Goal: Answer question/provide support: Share knowledge or assist other users

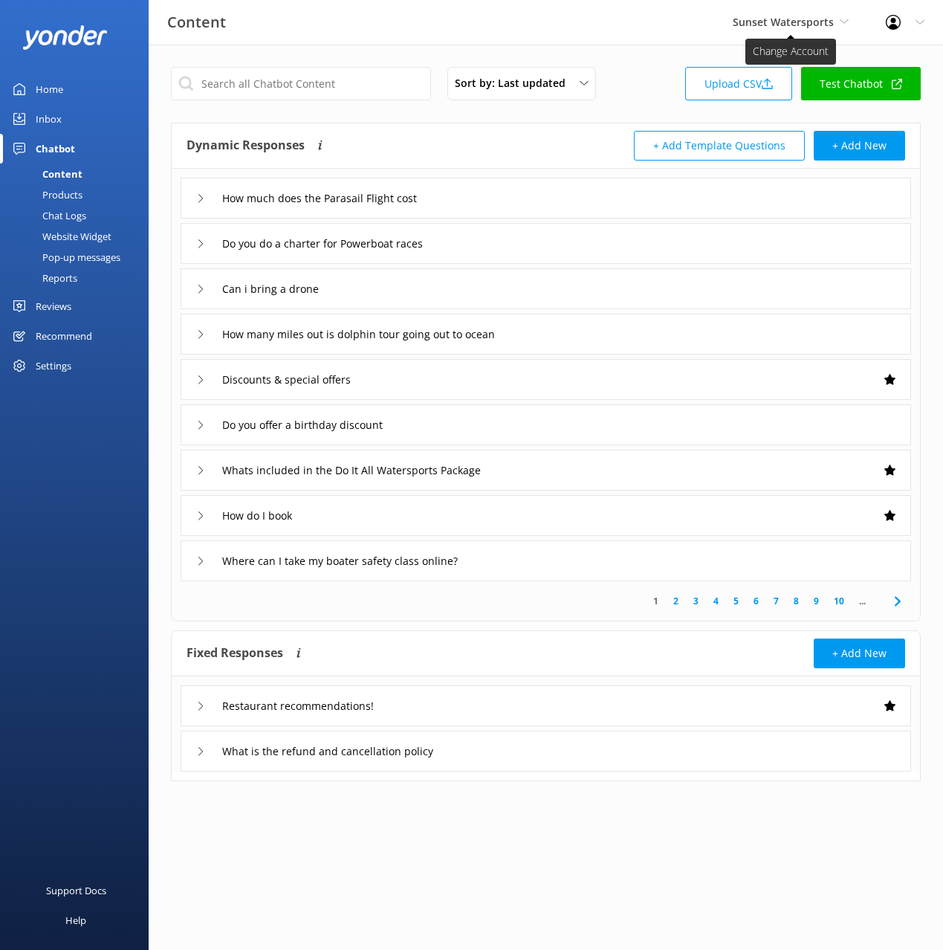
click at [784, 24] on span "Sunset Watersports" at bounding box center [783, 22] width 101 height 14
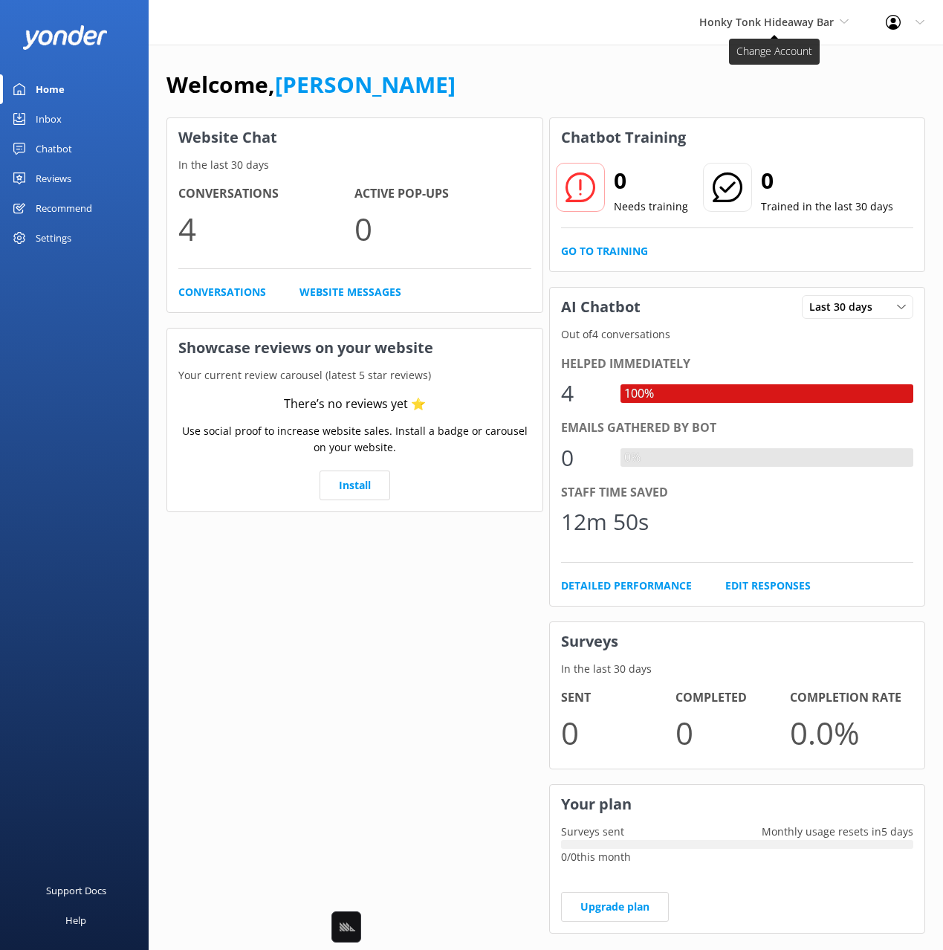
click at [785, 21] on span "Honky Tonk Hideaway Bar" at bounding box center [766, 22] width 135 height 14
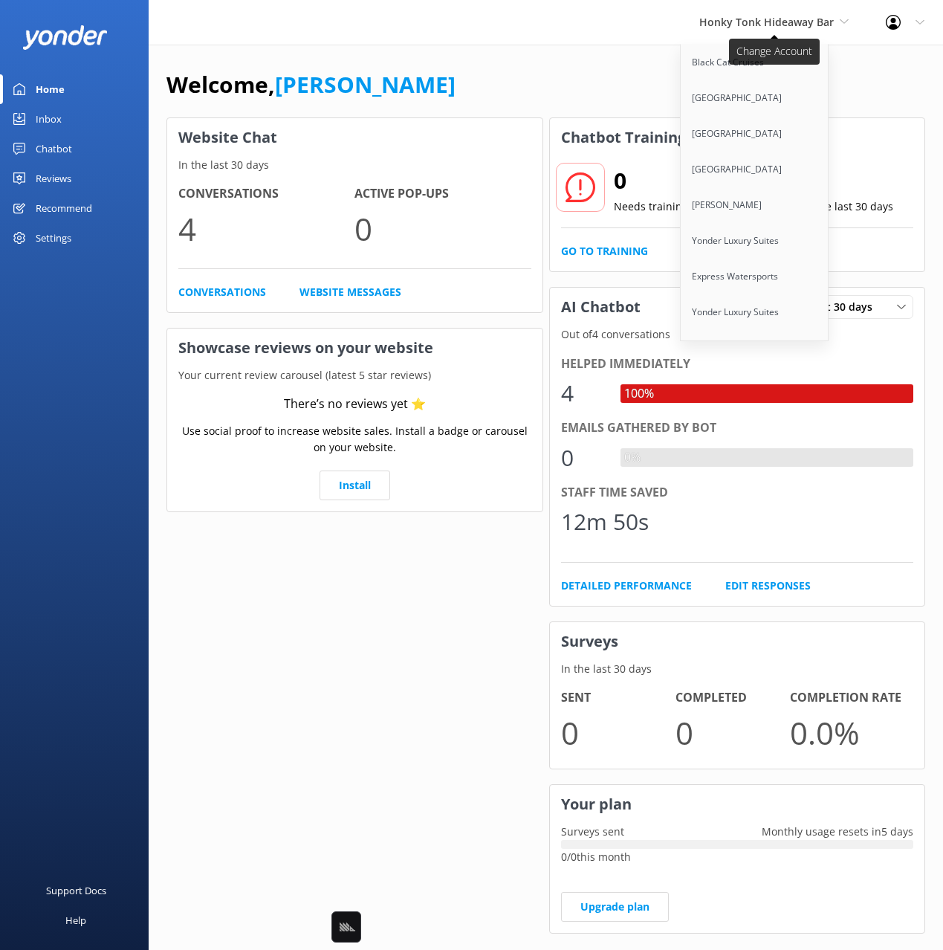
scroll to position [9025, 0]
click at [755, 402] on link "[GEOGRAPHIC_DATA]" at bounding box center [755, 420] width 149 height 36
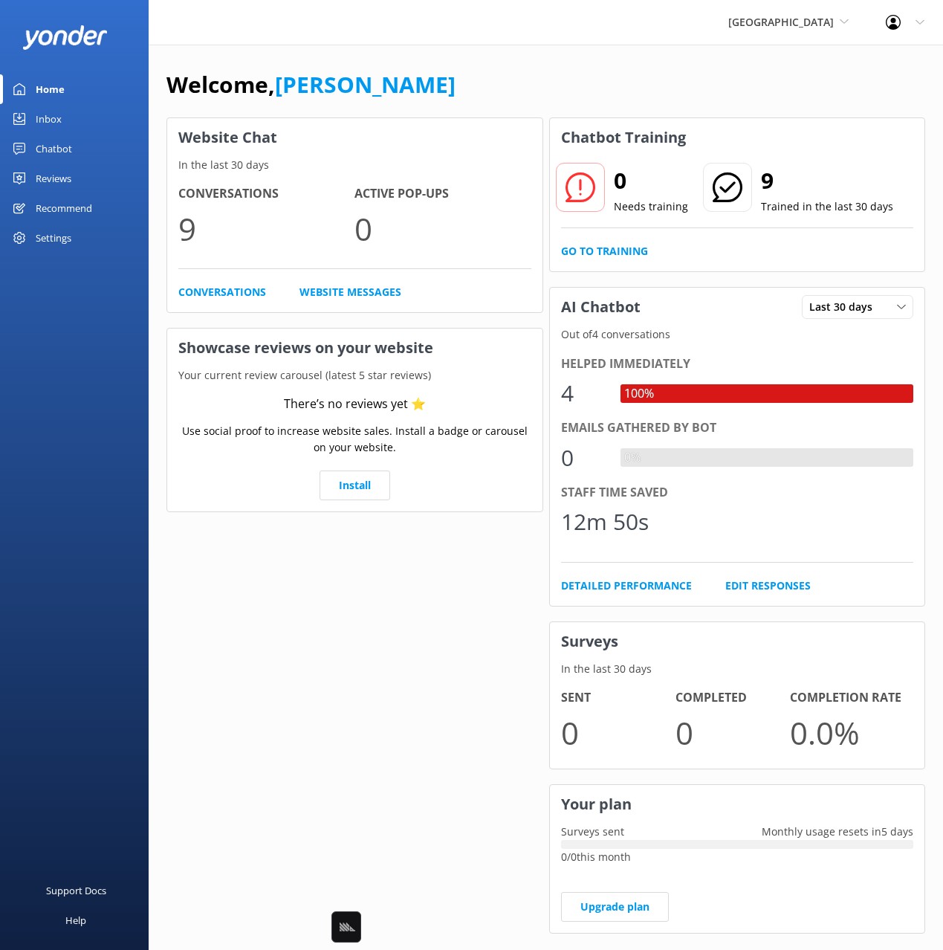
click at [65, 152] on div "Chatbot" at bounding box center [54, 149] width 36 height 30
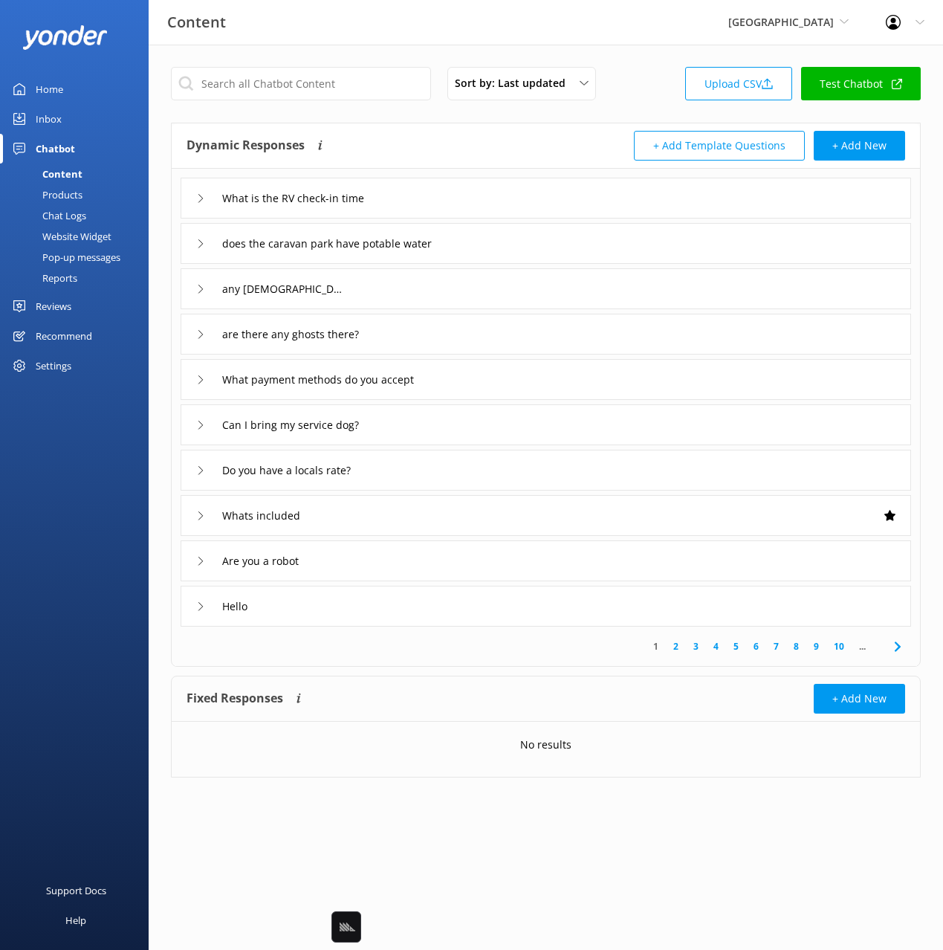
click at [72, 193] on div "Products" at bounding box center [46, 194] width 74 height 21
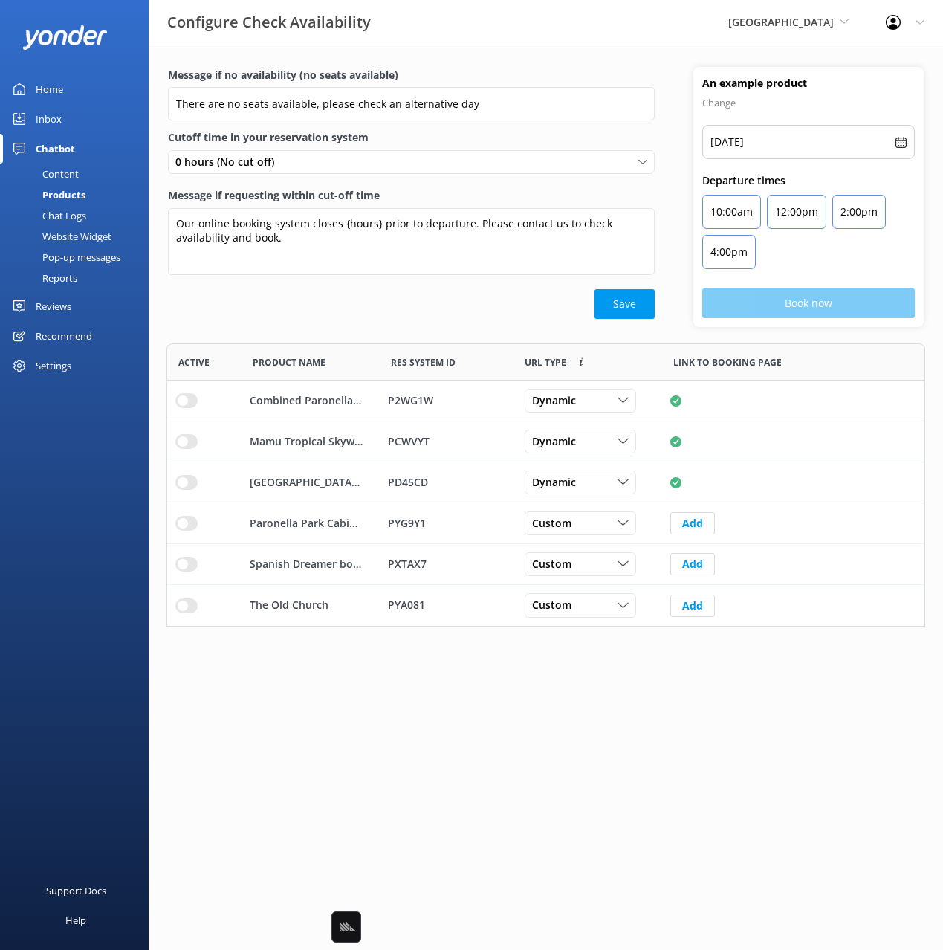
scroll to position [283, 759]
drag, startPoint x: 469, startPoint y: 321, endPoint x: 496, endPoint y: 325, distance: 27.0
click at [469, 321] on div "Message if no availability (no seats available) There are no seats available, p…" at bounding box center [411, 197] width 525 height 260
click at [491, 319] on div "Save" at bounding box center [411, 304] width 487 height 30
click at [728, 741] on html "Configure Check Availability Paronella Park Black Cat Cruises Banff Airporter I…" at bounding box center [471, 475] width 943 height 950
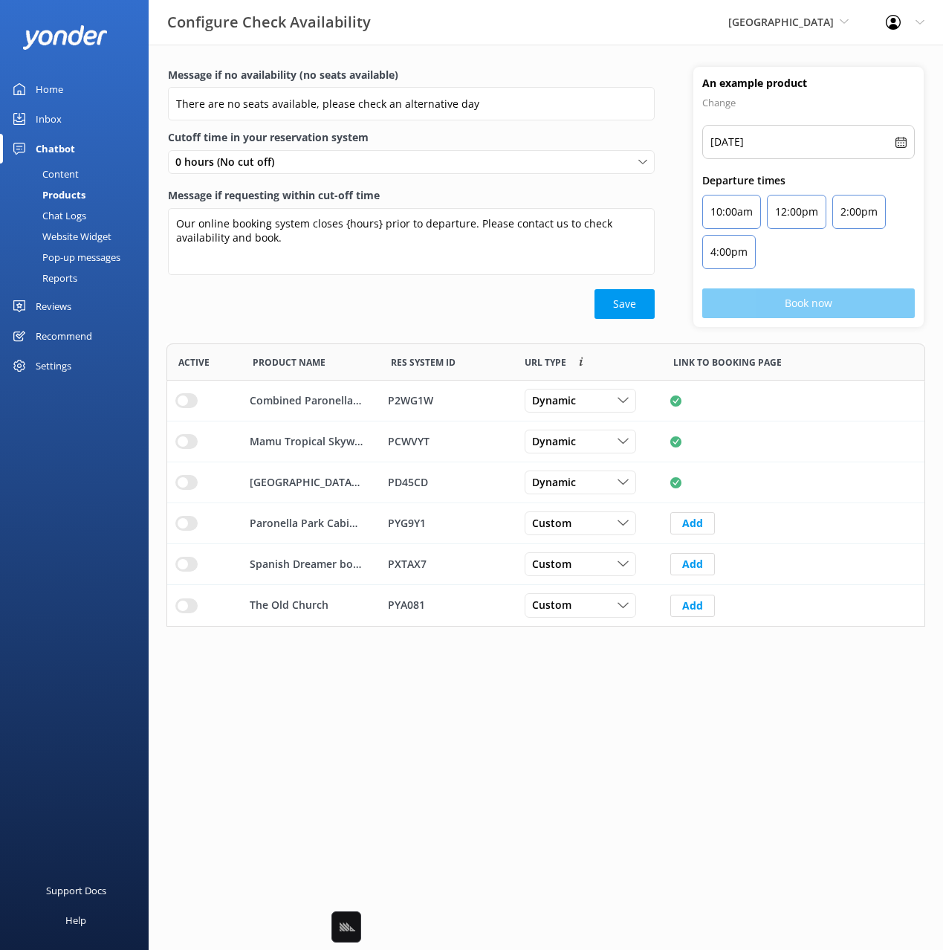
drag, startPoint x: 61, startPoint y: 178, endPoint x: 82, endPoint y: 171, distance: 22.1
click at [61, 178] on div "Content" at bounding box center [44, 174] width 70 height 21
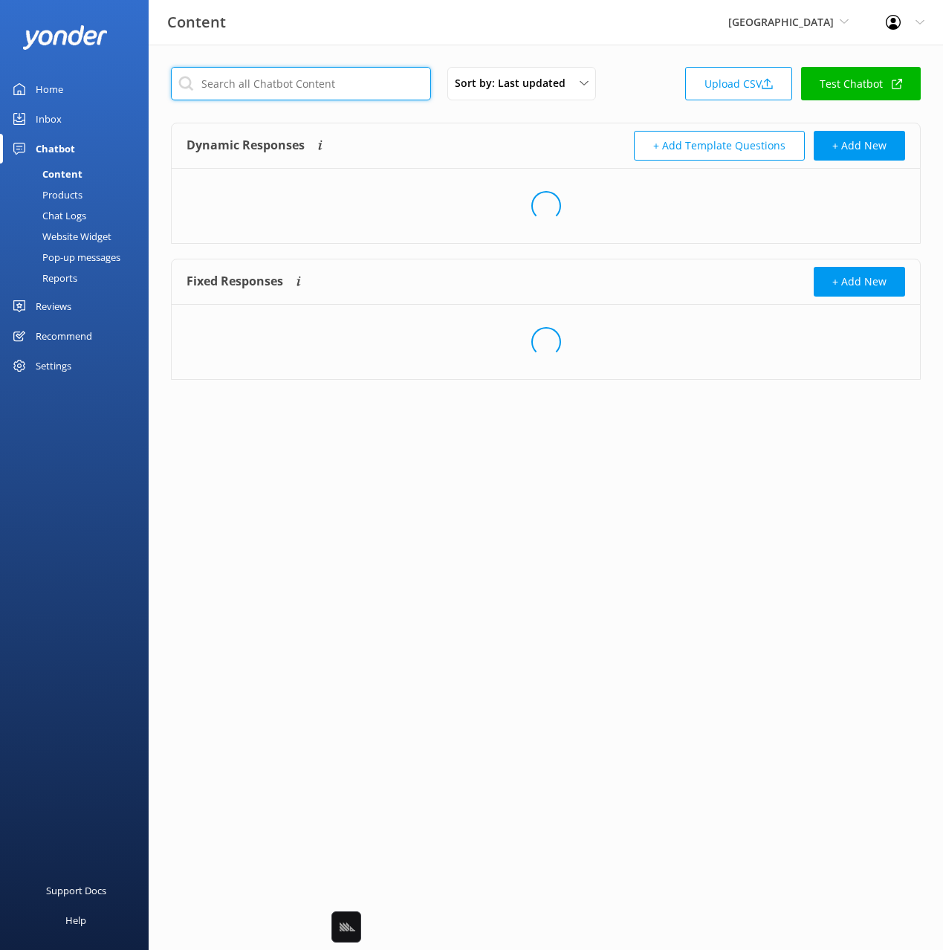
click at [367, 91] on input "text" at bounding box center [301, 83] width 260 height 33
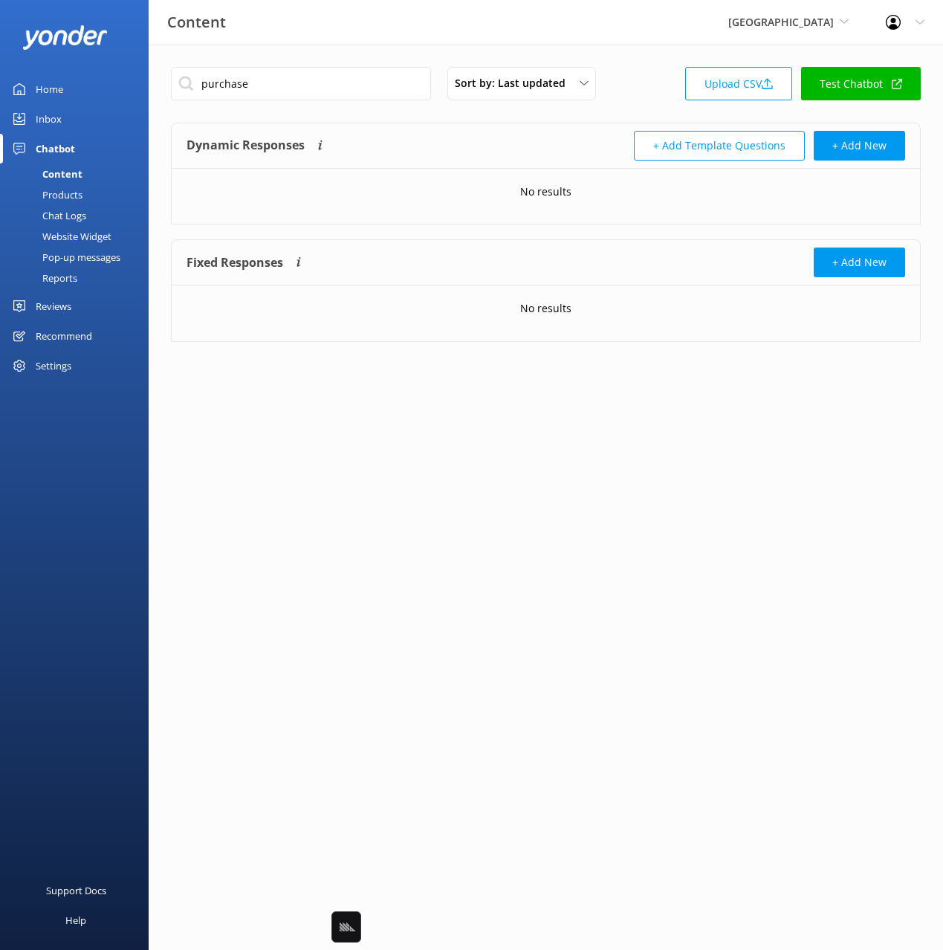
click at [455, 133] on div "Dynamic Responses Dynamic responses rely on the Large Language Model to create …" at bounding box center [367, 146] width 360 height 30
click at [212, 78] on input "purchase" at bounding box center [301, 83] width 260 height 33
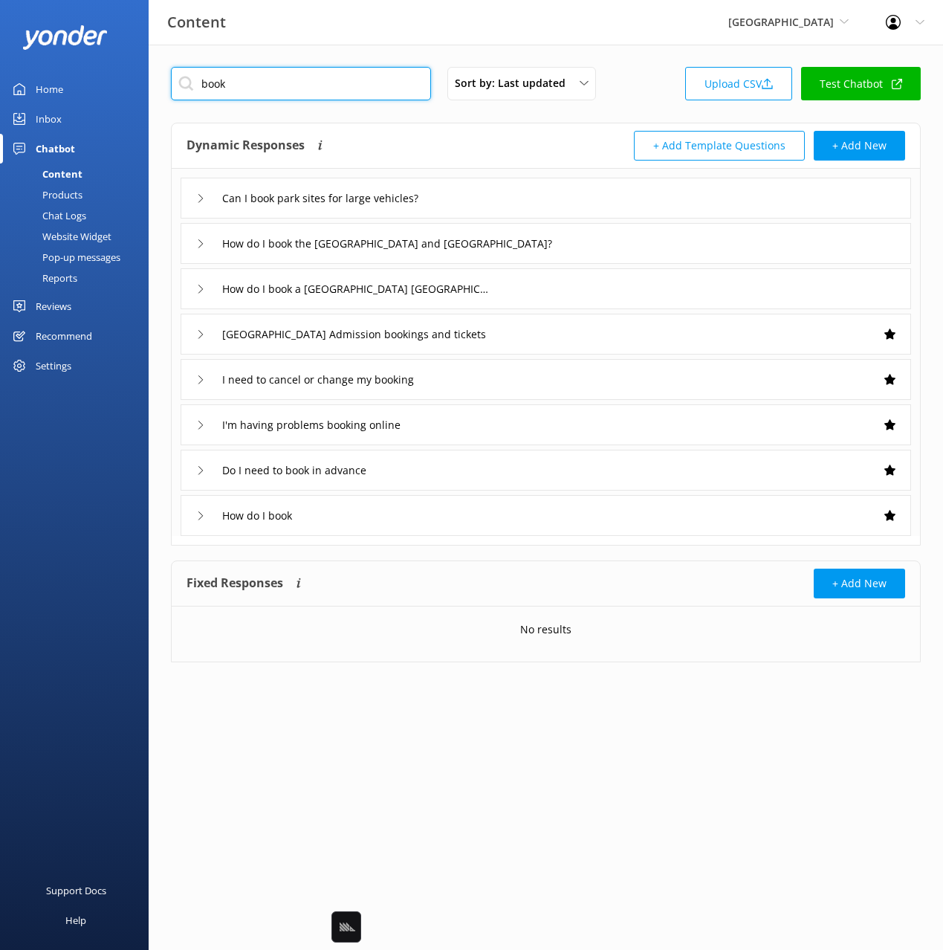
type input "book"
click at [554, 132] on div "+ Add Template Questions + Add New" at bounding box center [726, 146] width 360 height 30
drag, startPoint x: 504, startPoint y: 514, endPoint x: 534, endPoint y: 525, distance: 32.0
click at [504, 514] on div "How do I book" at bounding box center [546, 515] width 731 height 41
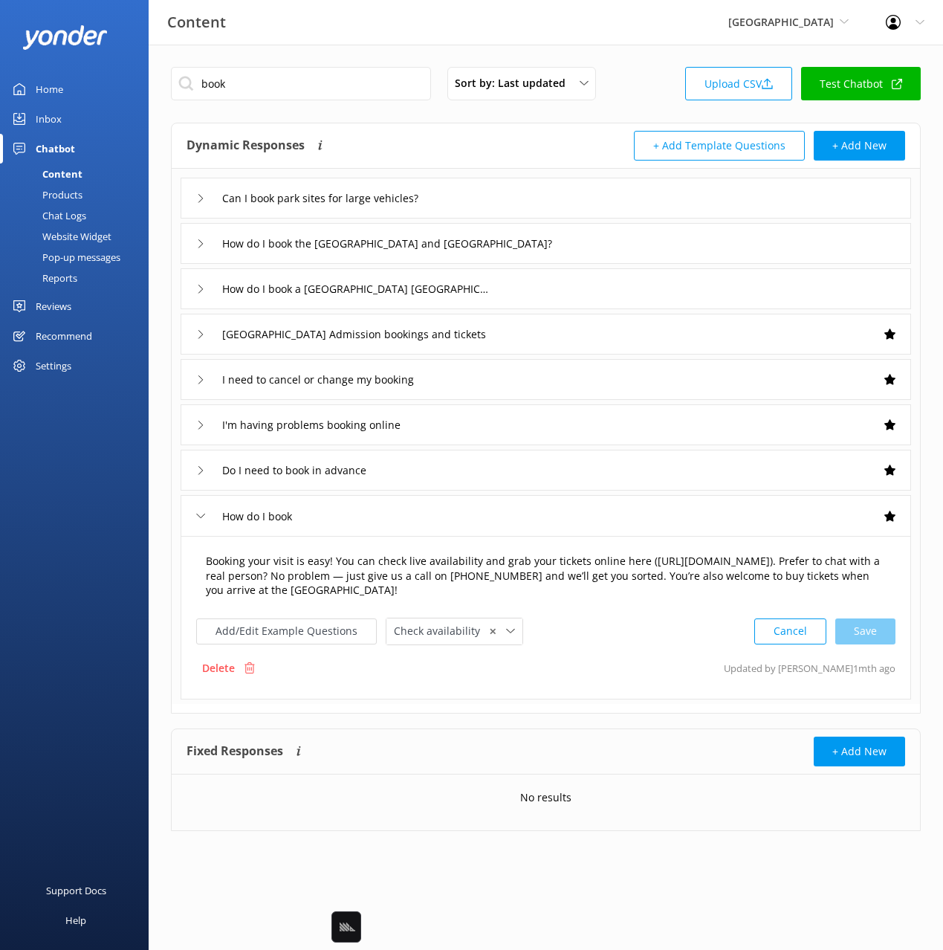
click at [624, 561] on textarea "Booking your visit is easy! You can check live availability and grab your ticke…" at bounding box center [546, 577] width 696 height 62
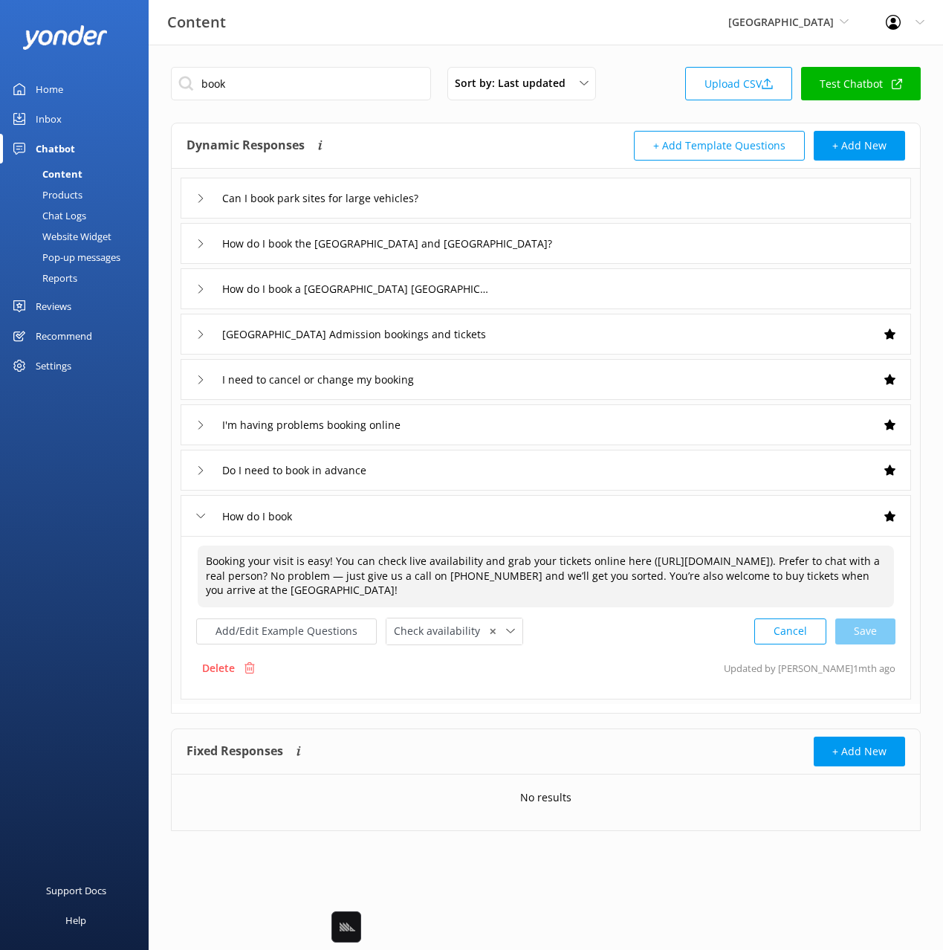
click at [624, 561] on textarea "Booking your visit is easy! You can check live availability and grab your ticke…" at bounding box center [546, 577] width 696 height 62
drag, startPoint x: 777, startPoint y: 560, endPoint x: 777, endPoint y: 585, distance: 25.3
click at [777, 560] on textarea "Booking your visit is easy! You can check live availability and grab your ticke…" at bounding box center [546, 577] width 696 height 62
click at [887, 635] on div "Cancel Loading.." at bounding box center [825, 629] width 140 height 27
drag, startPoint x: 612, startPoint y: 560, endPoint x: 618, endPoint y: 571, distance: 12.6
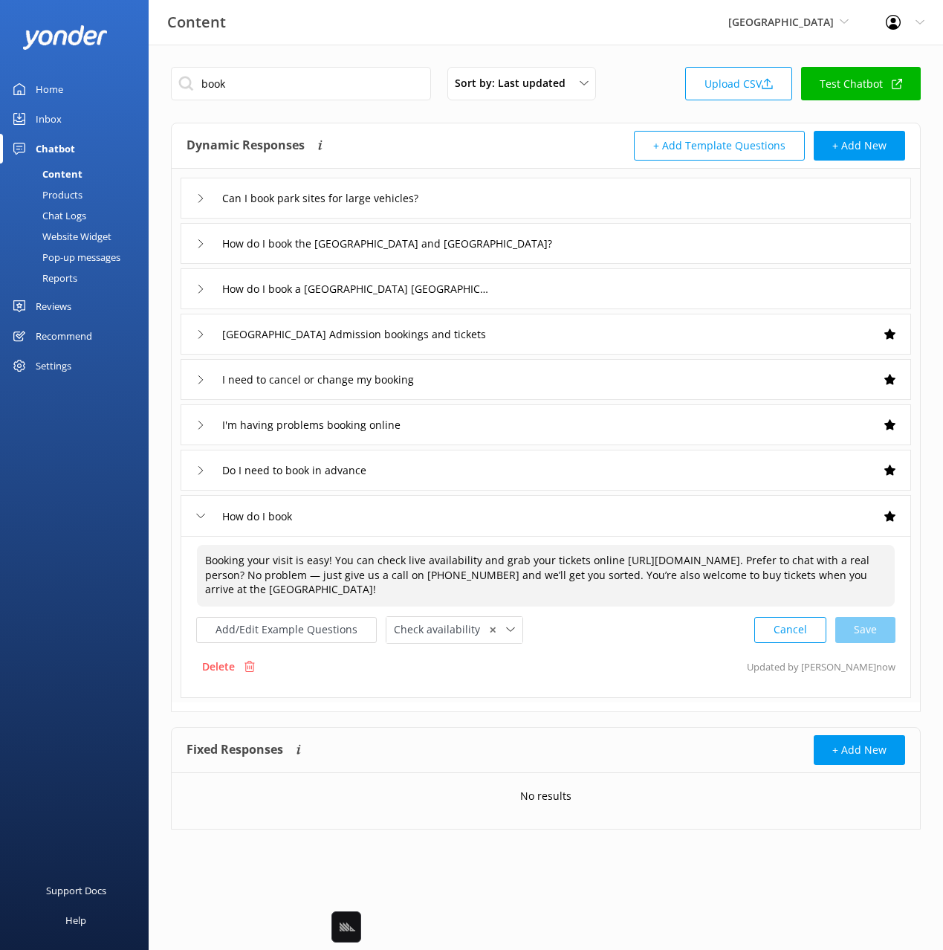
click at [612, 560] on textarea "Booking your visit is easy! You can check live availability and grab your ticke…" at bounding box center [546, 576] width 698 height 62
drag, startPoint x: 856, startPoint y: 631, endPoint x: 928, endPoint y: 641, distance: 72.8
click at [856, 631] on div "Cancel Loading.." at bounding box center [825, 629] width 140 height 27
drag, startPoint x: 615, startPoint y: 560, endPoint x: 582, endPoint y: 560, distance: 33.4
click at [582, 560] on textarea "Booking your visit is easy! You can check live availability and grab your ticke…" at bounding box center [546, 576] width 698 height 62
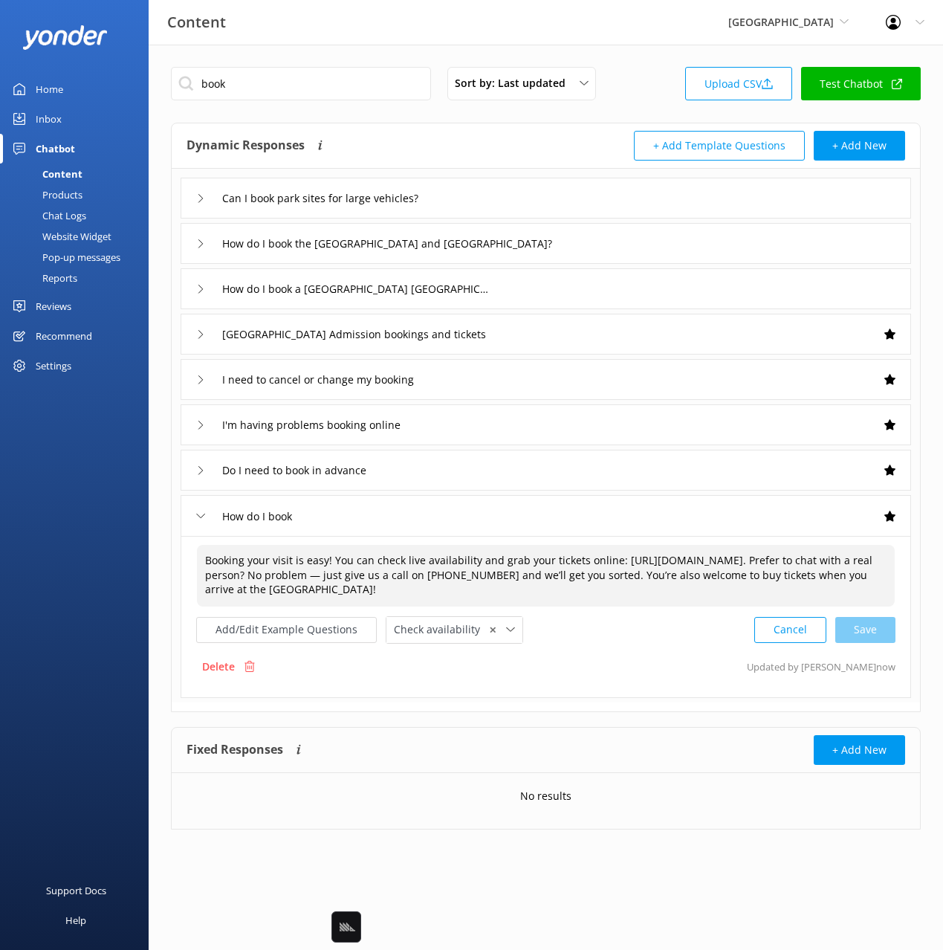
click at [608, 572] on textarea "Booking your visit is easy! You can check live availability and grab your ticke…" at bounding box center [546, 576] width 698 height 62
drag, startPoint x: 615, startPoint y: 561, endPoint x: 581, endPoint y: 561, distance: 33.4
click at [581, 561] on textarea "Booking your visit is easy! You can check live availability and grab your ticke…" at bounding box center [546, 576] width 698 height 62
click at [867, 633] on div "Cancel Save" at bounding box center [824, 629] width 141 height 27
drag, startPoint x: 349, startPoint y: 560, endPoint x: 334, endPoint y: 557, distance: 15.8
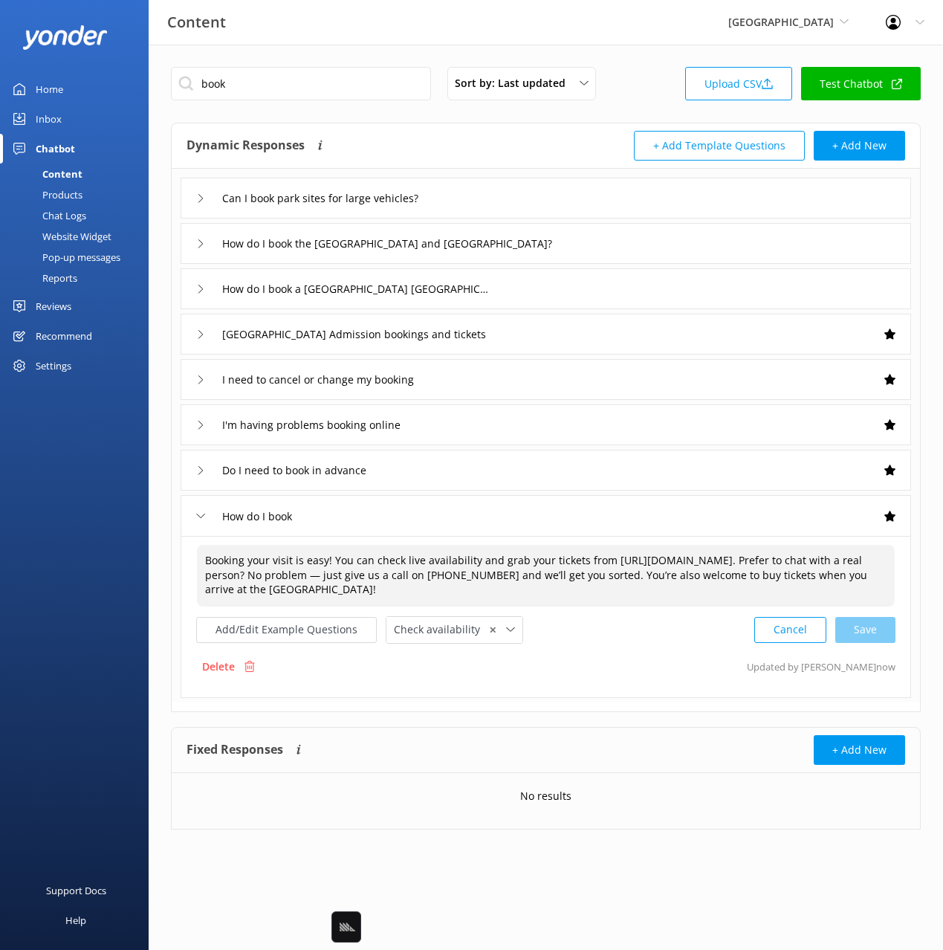
click at [334, 557] on textarea "Booking your visit is easy! You can check live availability and grab your ticke…" at bounding box center [546, 576] width 698 height 62
click at [556, 558] on textarea "Booking your visit is easy! To check live availability and grab your tickets fr…" at bounding box center [546, 576] width 698 height 62
click at [855, 629] on div "Cancel Save" at bounding box center [824, 629] width 141 height 27
click at [312, 574] on textarea "Booking your visit is easy! To check live availability and grab your tickets, v…" at bounding box center [546, 576] width 698 height 62
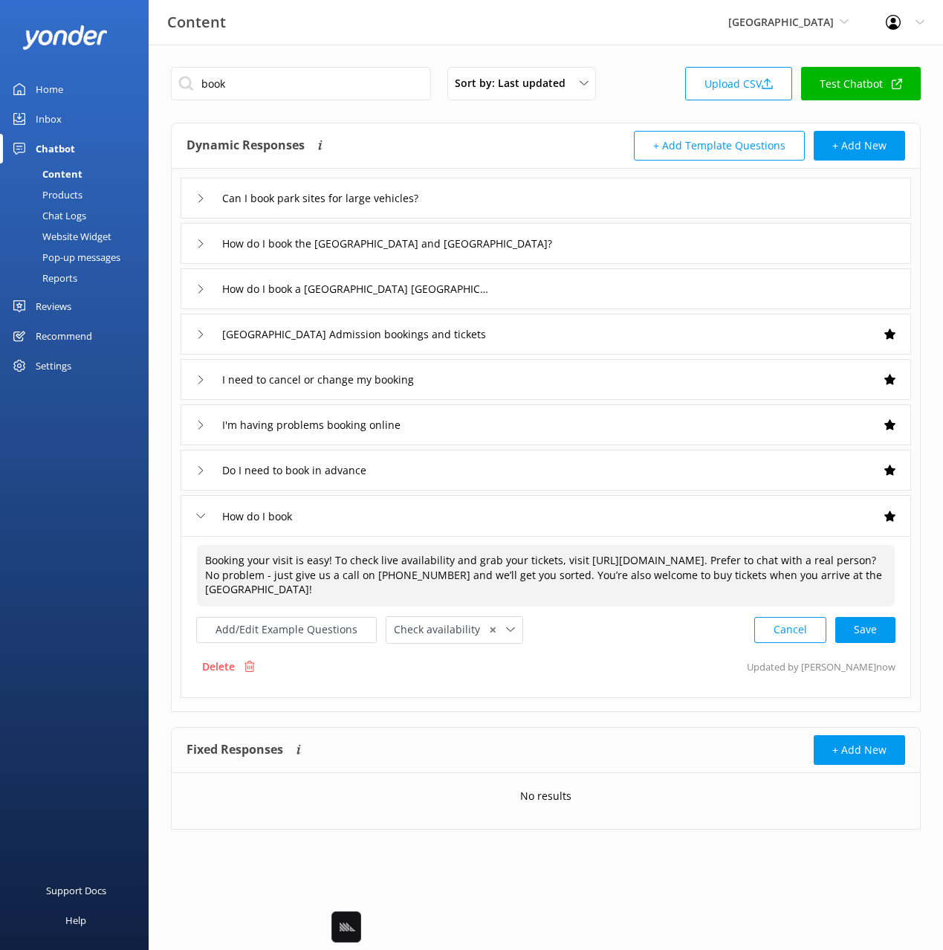
drag, startPoint x: 745, startPoint y: 592, endPoint x: 768, endPoint y: 603, distance: 25.6
click at [745, 592] on textarea "Booking your visit is easy! To check live availability and grab your tickets, v…" at bounding box center [546, 576] width 698 height 62
click at [880, 631] on div "Cancel Loading.." at bounding box center [825, 629] width 140 height 27
type textarea "Booking your visit is easy! To check live availability and grab your tickets, v…"
click at [77, 213] on div "Chat Logs" at bounding box center [47, 215] width 77 height 21
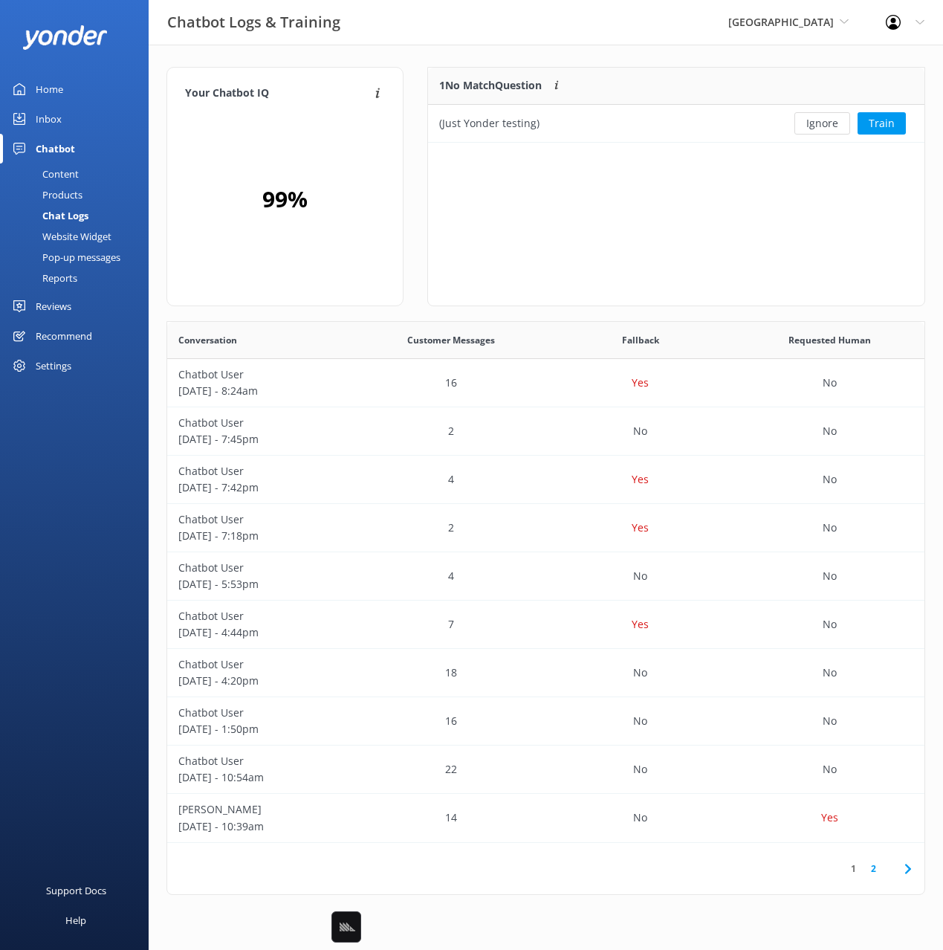
scroll to position [521, 757]
click at [402, 111] on div "Your Chatbot IQ Your Chatbot IQ is the percentage of trained FAQs against untra…" at bounding box center [284, 186] width 237 height 239
click at [809, 123] on button "Ignore" at bounding box center [822, 123] width 56 height 22
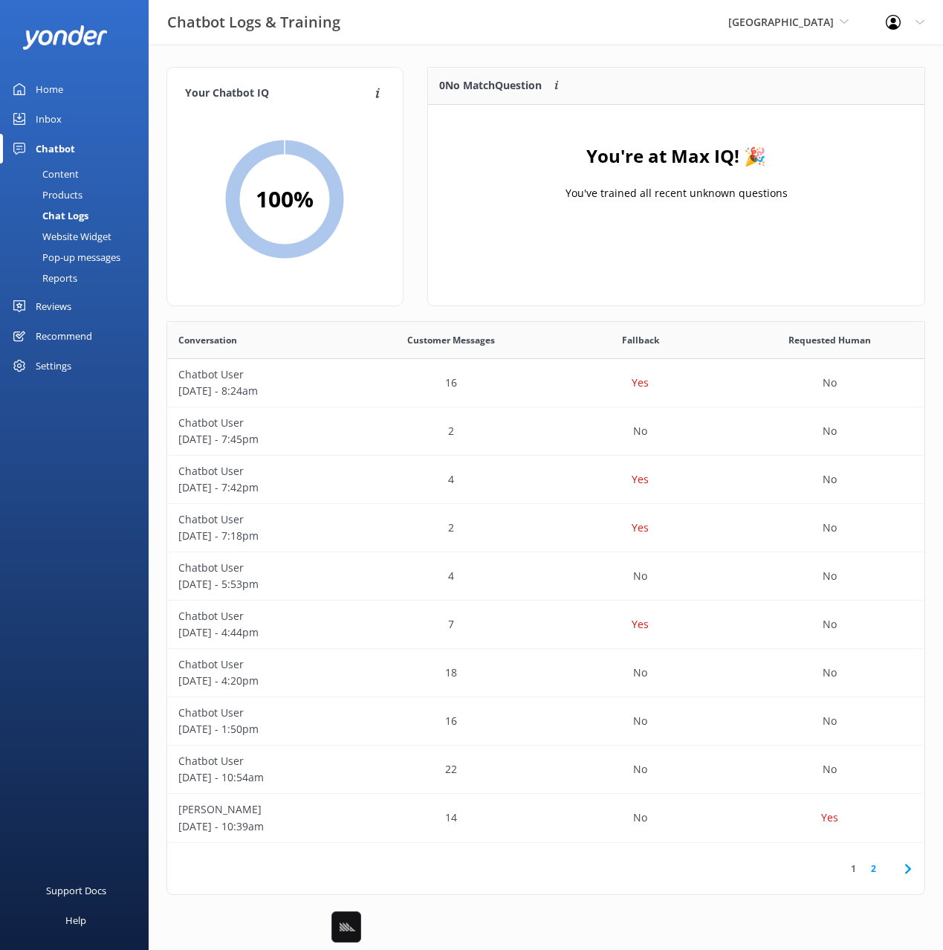
click at [77, 167] on div "Content" at bounding box center [44, 174] width 70 height 21
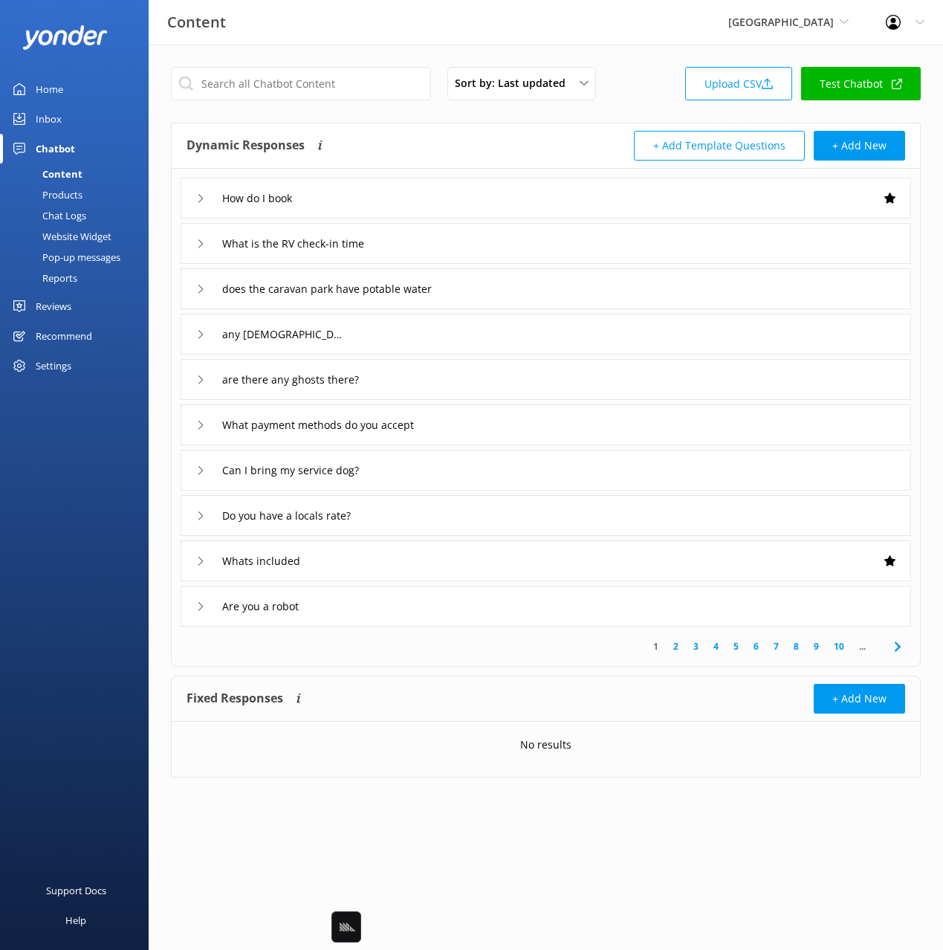
click at [407, 139] on div "Dynamic Responses Dynamic responses rely on the Large Language Model to create …" at bounding box center [367, 146] width 360 height 30
click at [477, 250] on div "What is the RV check-in time" at bounding box center [546, 243] width 731 height 41
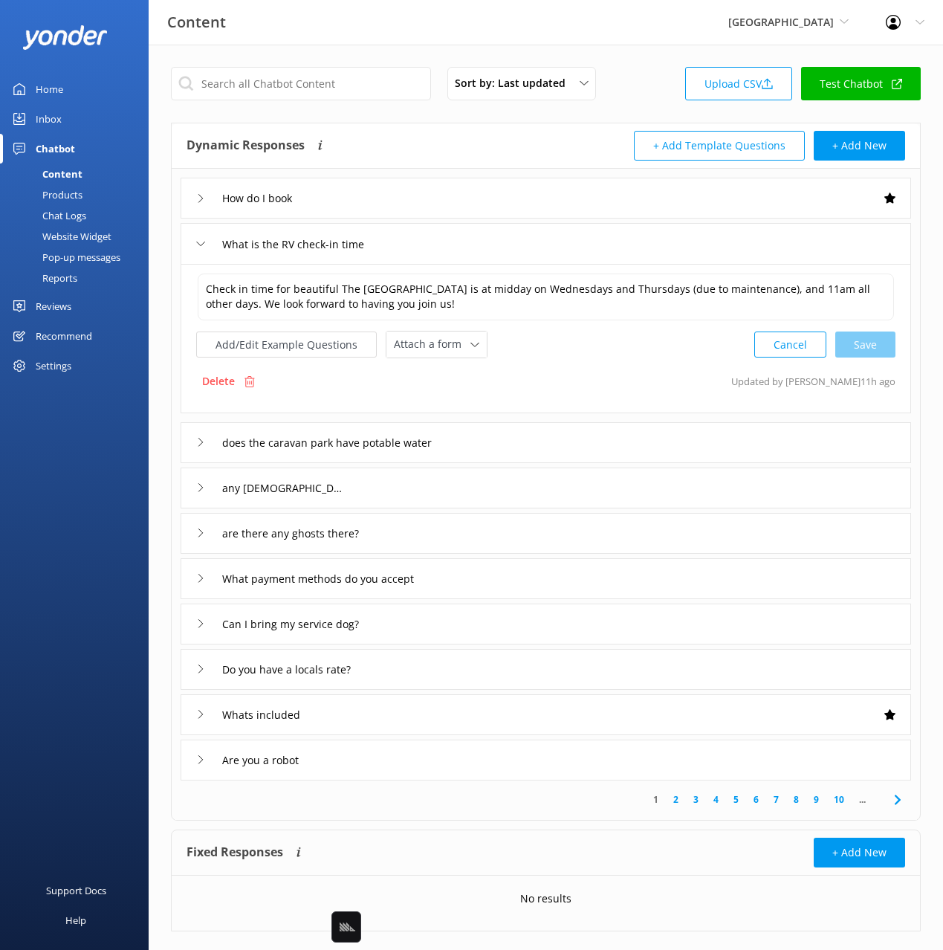
click at [585, 427] on div "does the caravan park have potable water" at bounding box center [546, 442] width 731 height 41
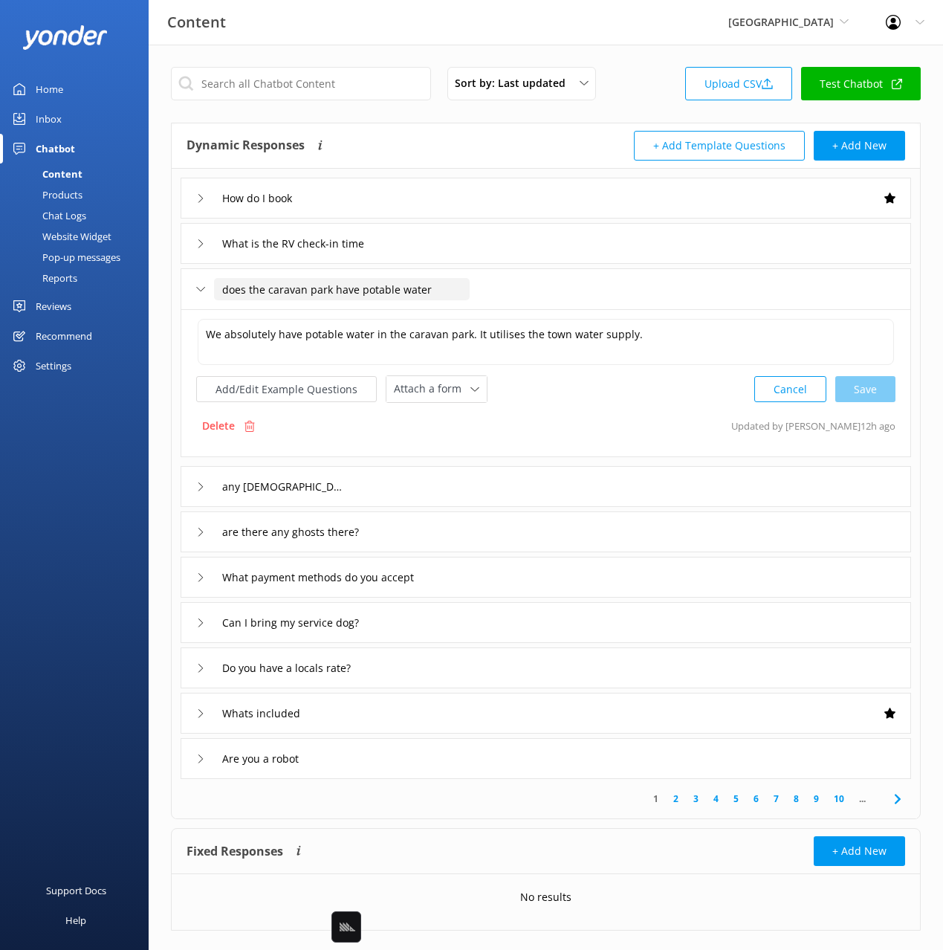
click at [209, 288] on div "does the caravan park have potable water" at bounding box center [324, 289] width 256 height 25
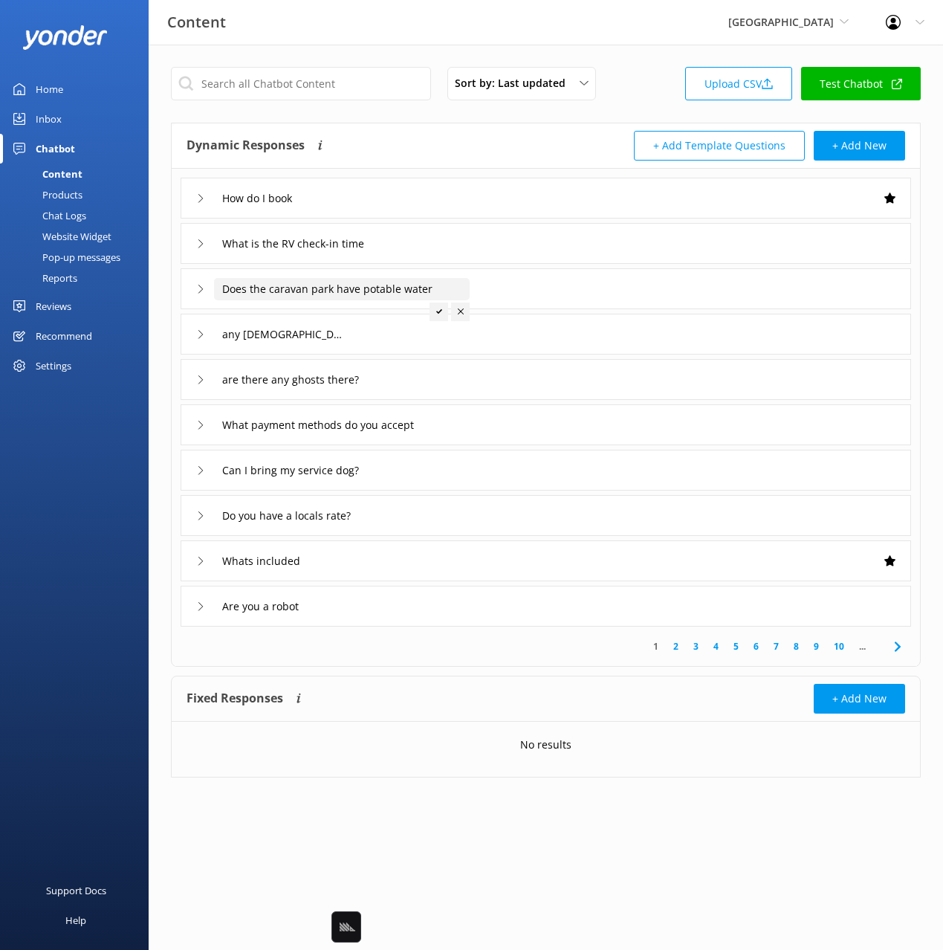
type input "Does the caravan park have potable water"
drag, startPoint x: 441, startPoint y: 314, endPoint x: 498, endPoint y: 297, distance: 59.5
click at [441, 314] on icon at bounding box center [439, 311] width 6 height 6
click at [565, 285] on div "Does the caravan park have potable water" at bounding box center [546, 288] width 731 height 41
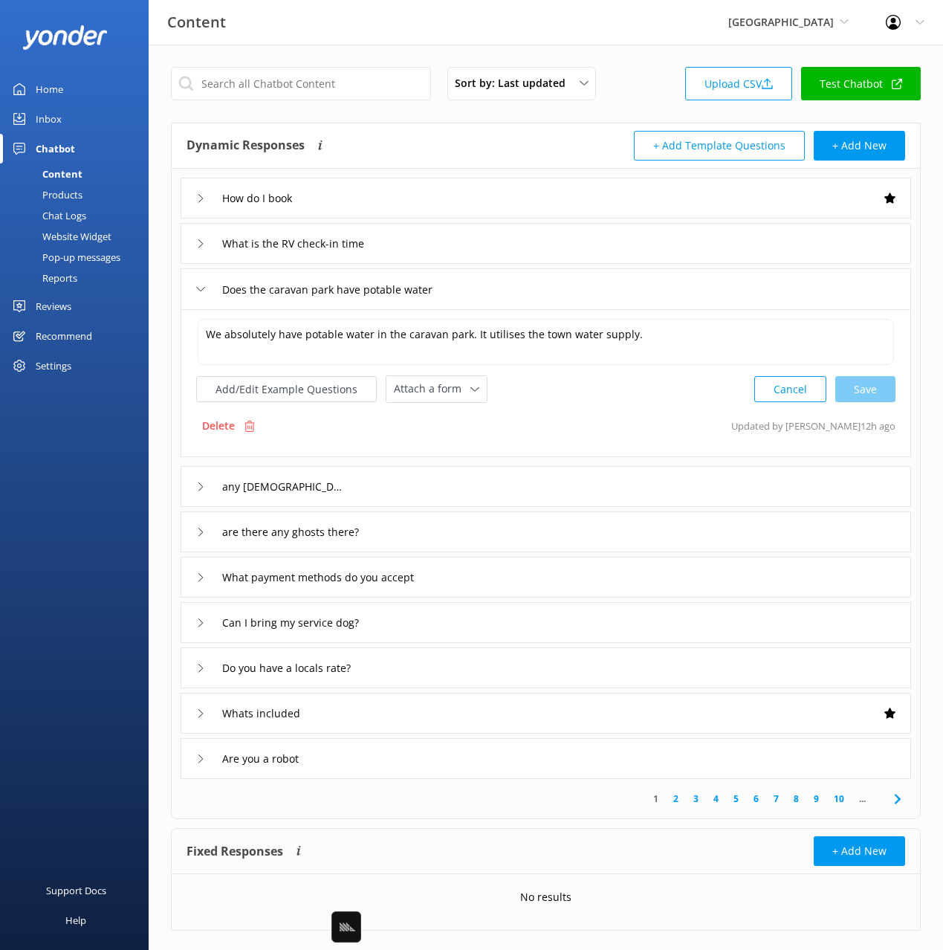
click at [487, 240] on div "What is the RV check-in time" at bounding box center [546, 243] width 731 height 41
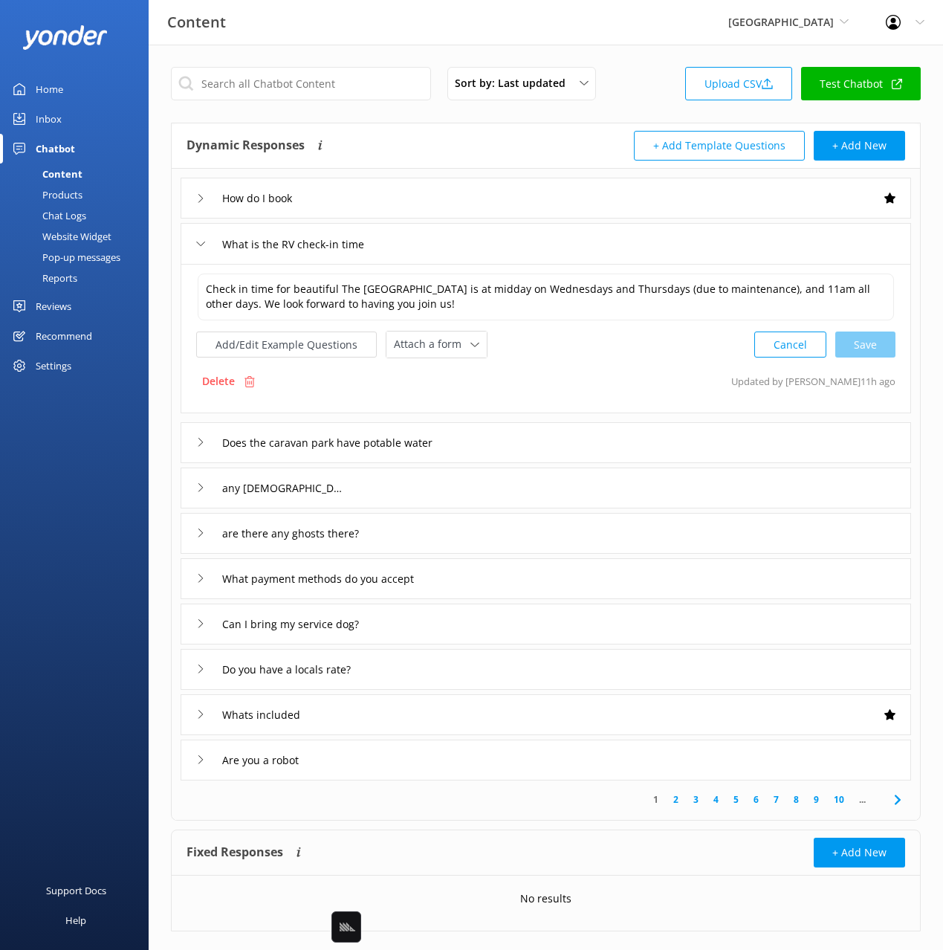
click at [512, 441] on div "Does the caravan park have potable water" at bounding box center [546, 442] width 731 height 41
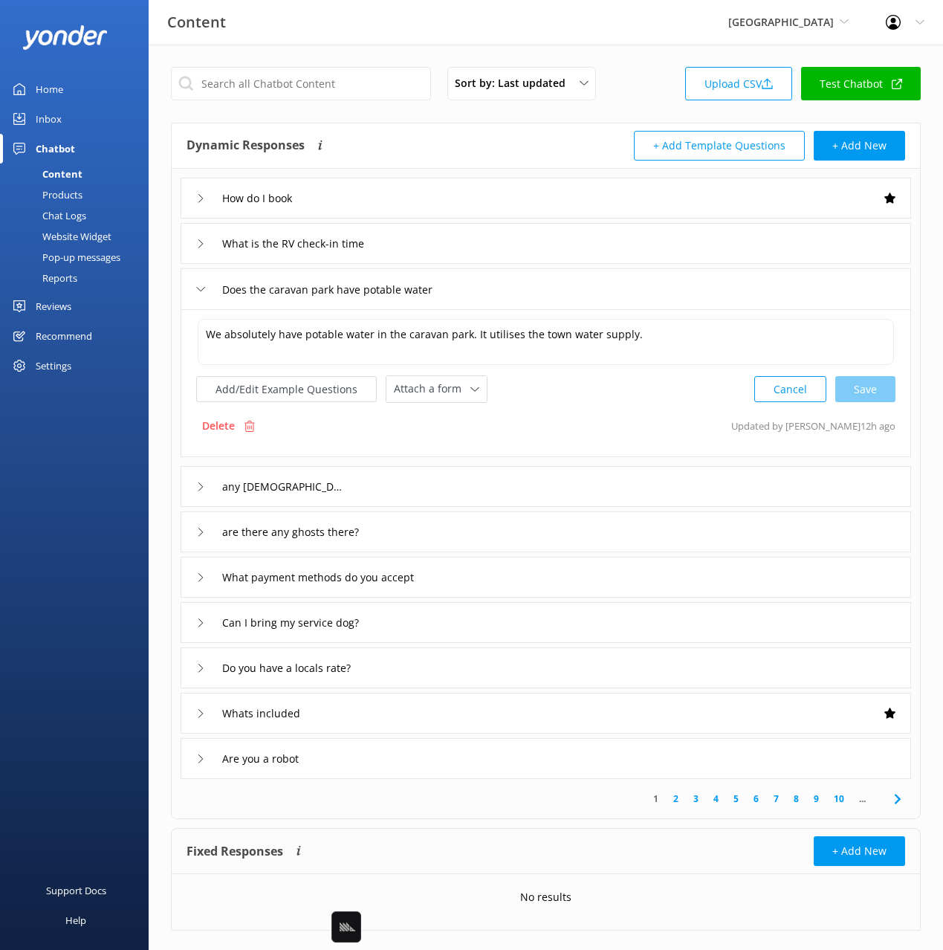
click at [450, 479] on div "any japanese guides?" at bounding box center [546, 486] width 731 height 41
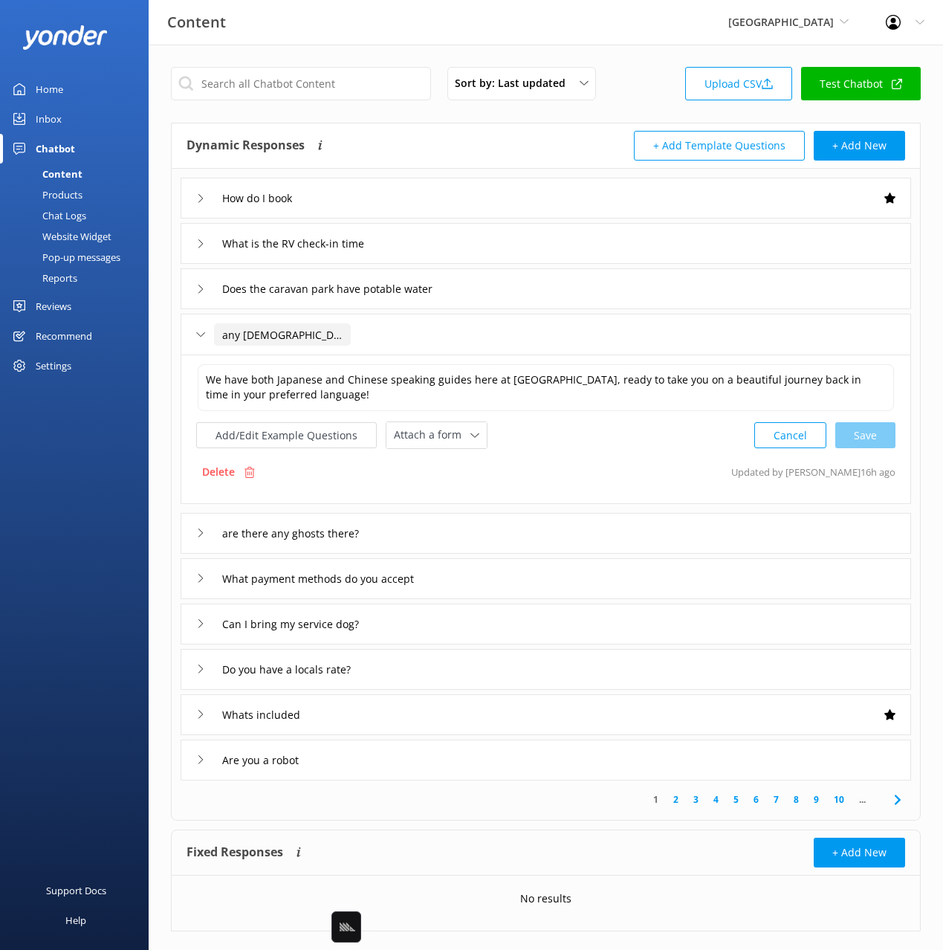
click at [219, 335] on input "any japanese guides?" at bounding box center [282, 334] width 137 height 22
type input "Do you have any Japanese guides?"
click at [391, 357] on use at bounding box center [392, 357] width 6 height 4
click at [454, 533] on div "are there any ghosts there?" at bounding box center [546, 533] width 731 height 41
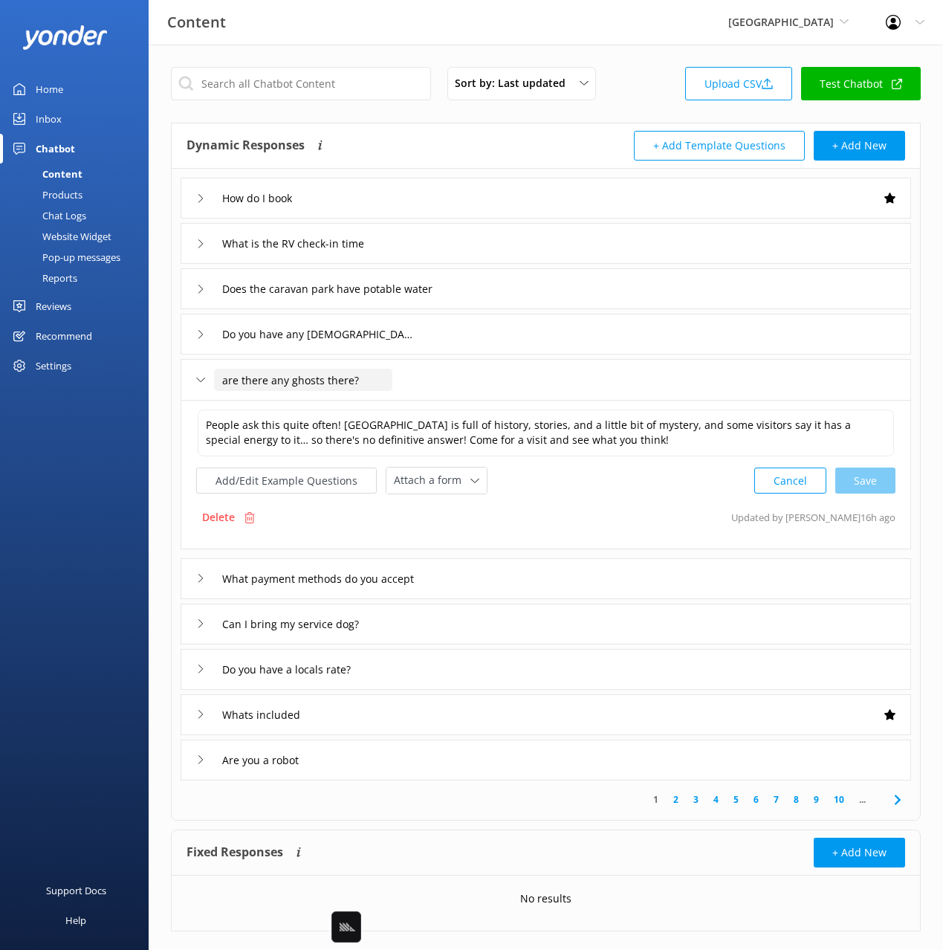
drag, startPoint x: 227, startPoint y: 383, endPoint x: 227, endPoint y: 390, distance: 7.5
click at [227, 383] on input "are there any ghosts there?" at bounding box center [303, 380] width 178 height 22
type input "Are there any ghosts there?"
click at [361, 401] on icon at bounding box center [362, 403] width 6 height 6
click at [623, 569] on div "What payment methods do you accept" at bounding box center [546, 578] width 731 height 41
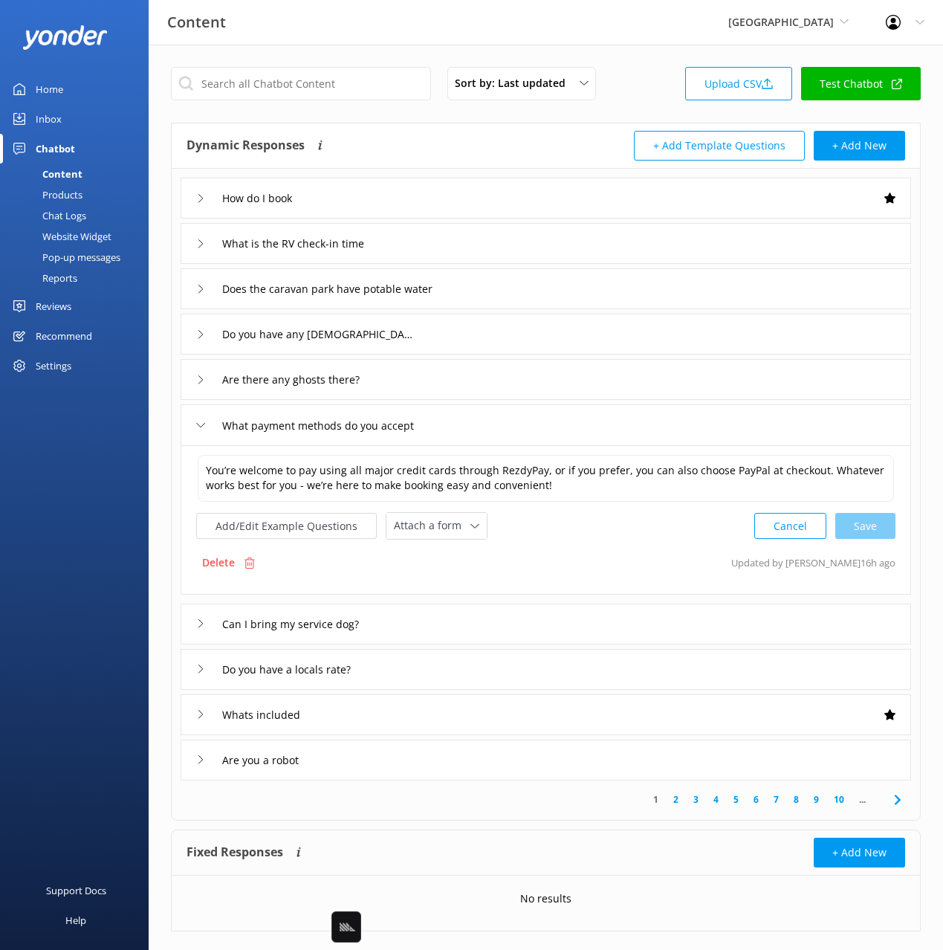
click at [542, 623] on div "Can I bring my service dog?" at bounding box center [546, 623] width 731 height 41
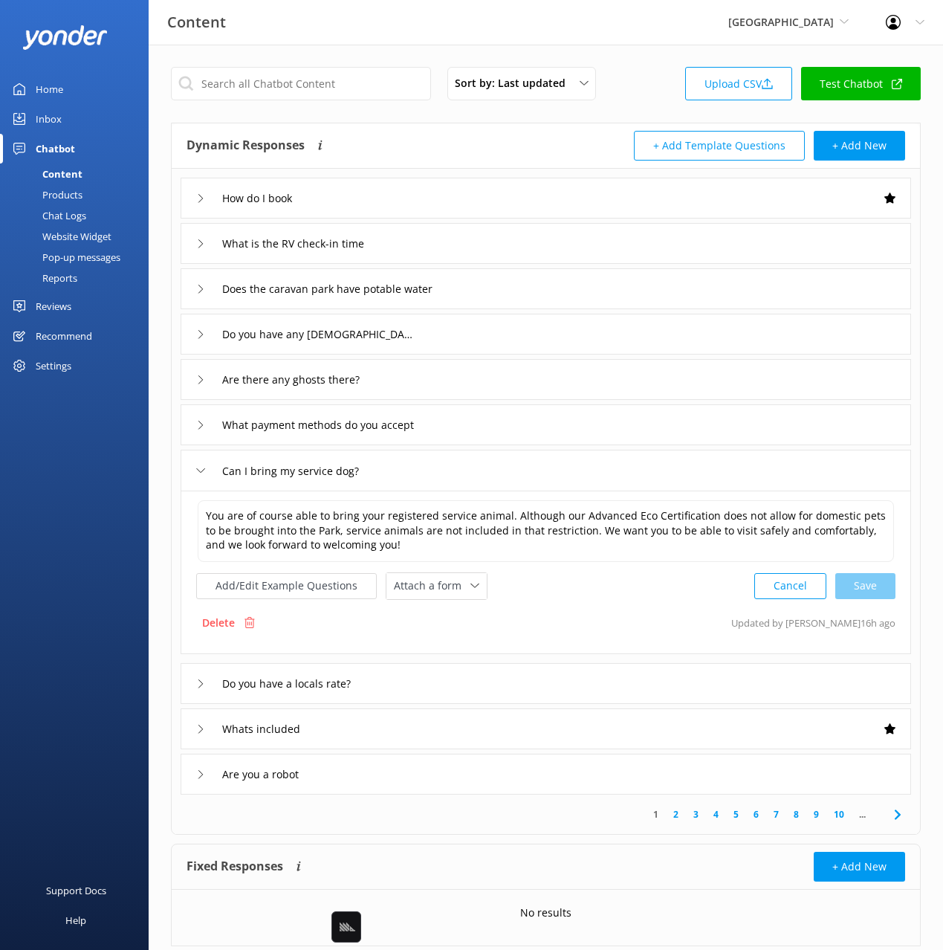
click at [492, 676] on div "Do you have a locals rate?" at bounding box center [546, 683] width 731 height 41
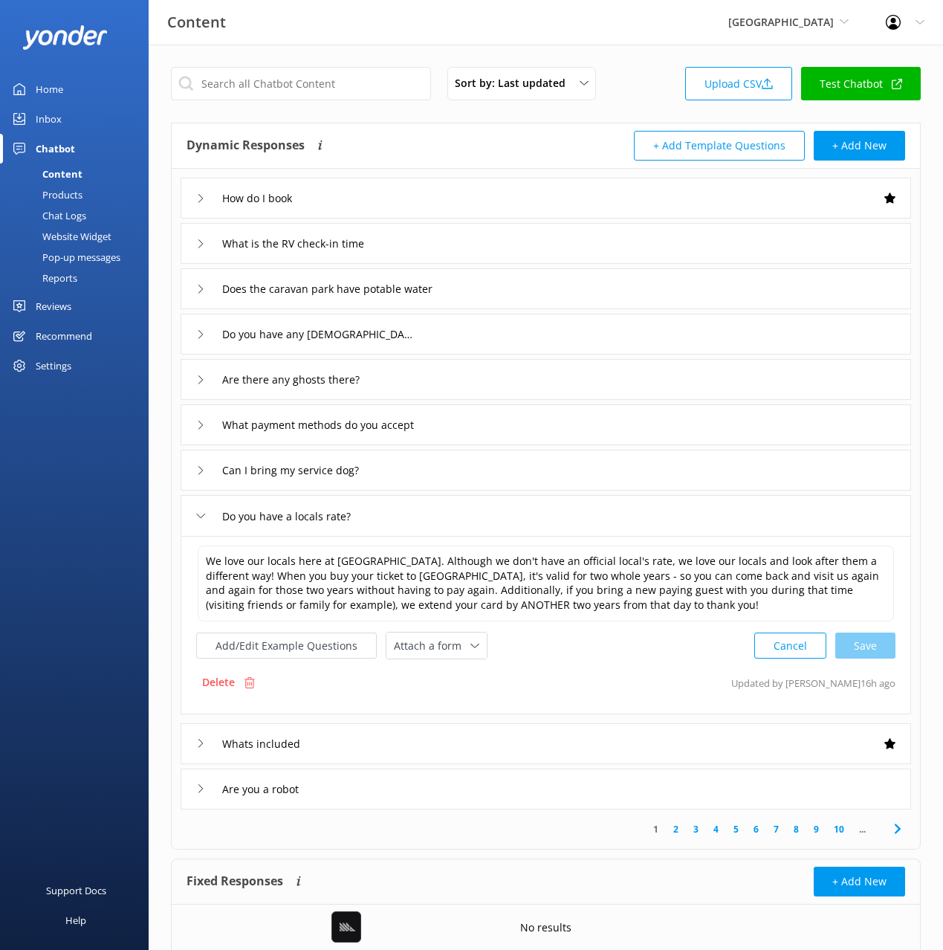
click at [456, 740] on div "Whats included" at bounding box center [546, 743] width 731 height 41
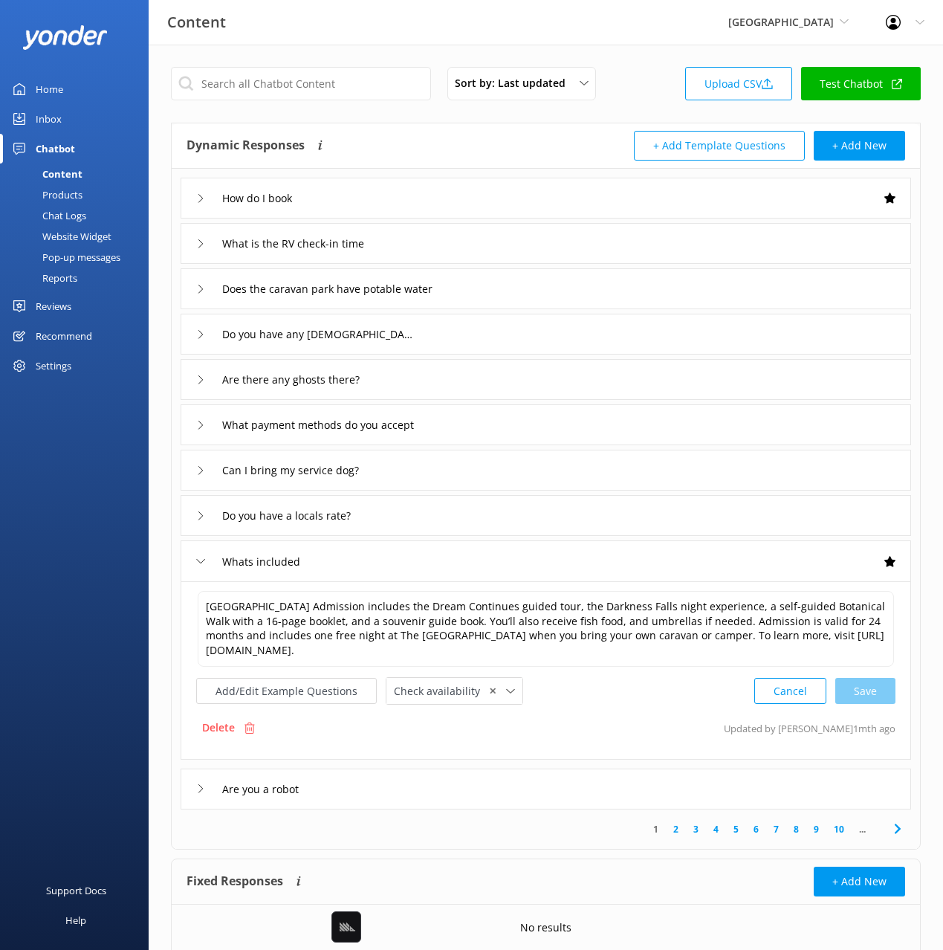
click at [424, 791] on div "Are you a robot" at bounding box center [546, 788] width 731 height 41
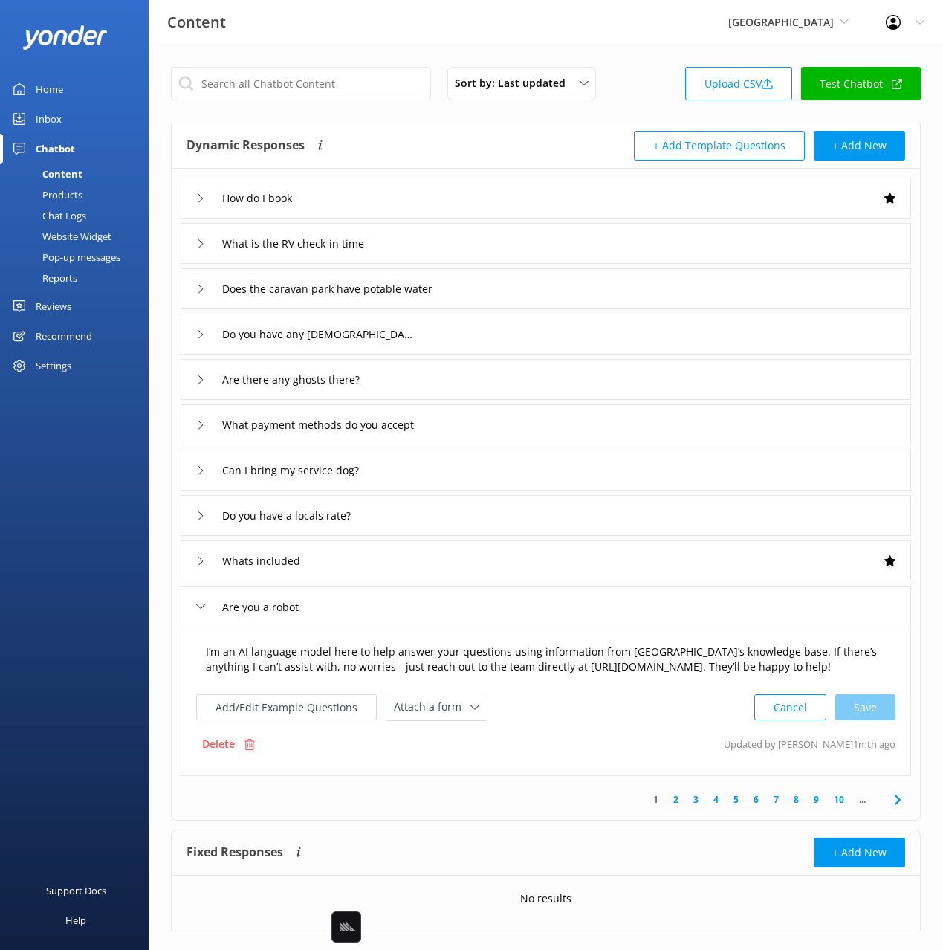
click at [518, 668] on textarea "I’m an AI language model here to help answer your questions using information f…" at bounding box center [546, 659] width 696 height 47
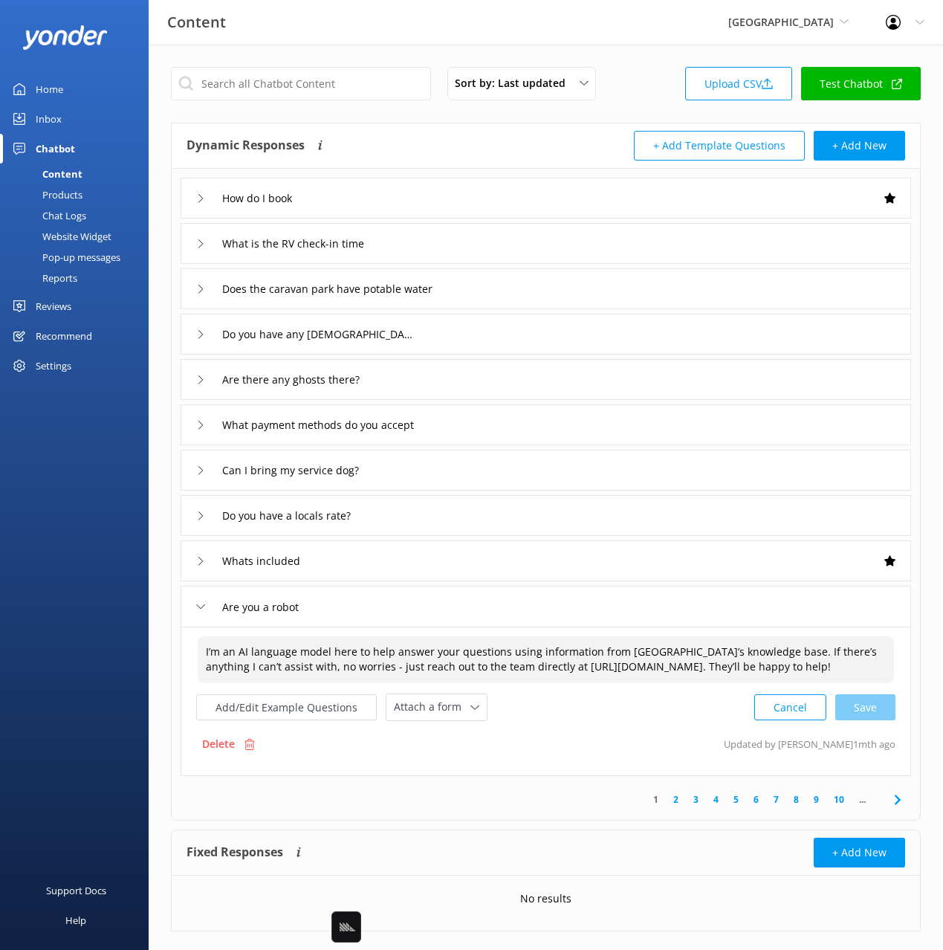
click at [518, 668] on textarea "I’m an AI language model here to help answer your questions using information f…" at bounding box center [546, 659] width 696 height 47
click at [873, 718] on div "Cancel Loading.." at bounding box center [825, 705] width 140 height 27
type textarea "I’m an AI language model here to help answer your questions using information f…"
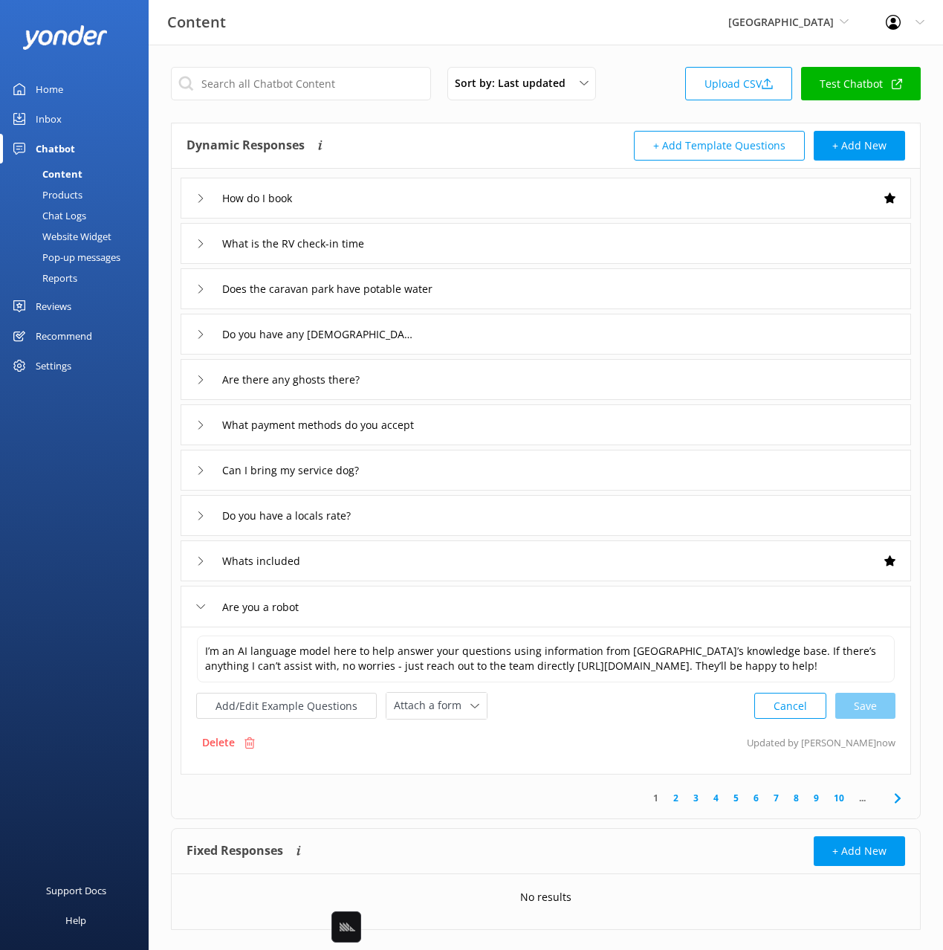
drag, startPoint x: 64, startPoint y: 584, endPoint x: 130, endPoint y: 402, distance: 193.7
click at [64, 584] on div "Support Docs Help" at bounding box center [74, 712] width 149 height 475
click at [51, 114] on div "Inbox" at bounding box center [49, 119] width 26 height 30
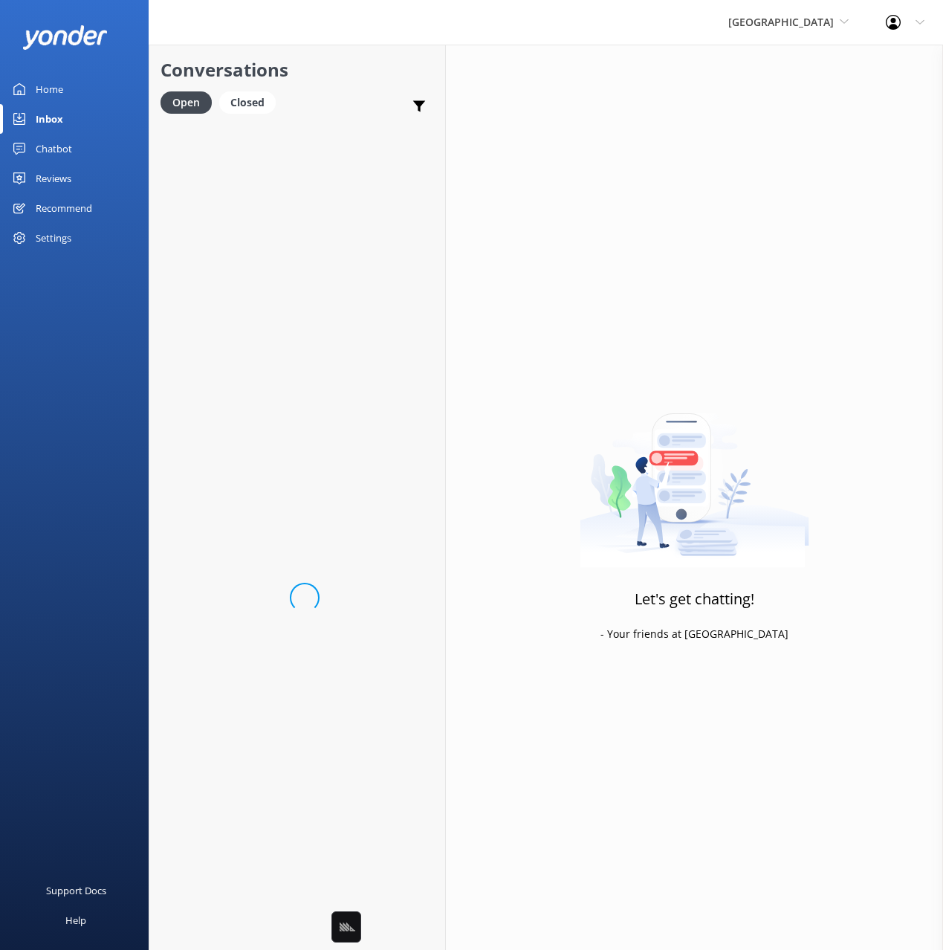
click at [317, 68] on h2 "Conversations" at bounding box center [297, 70] width 273 height 28
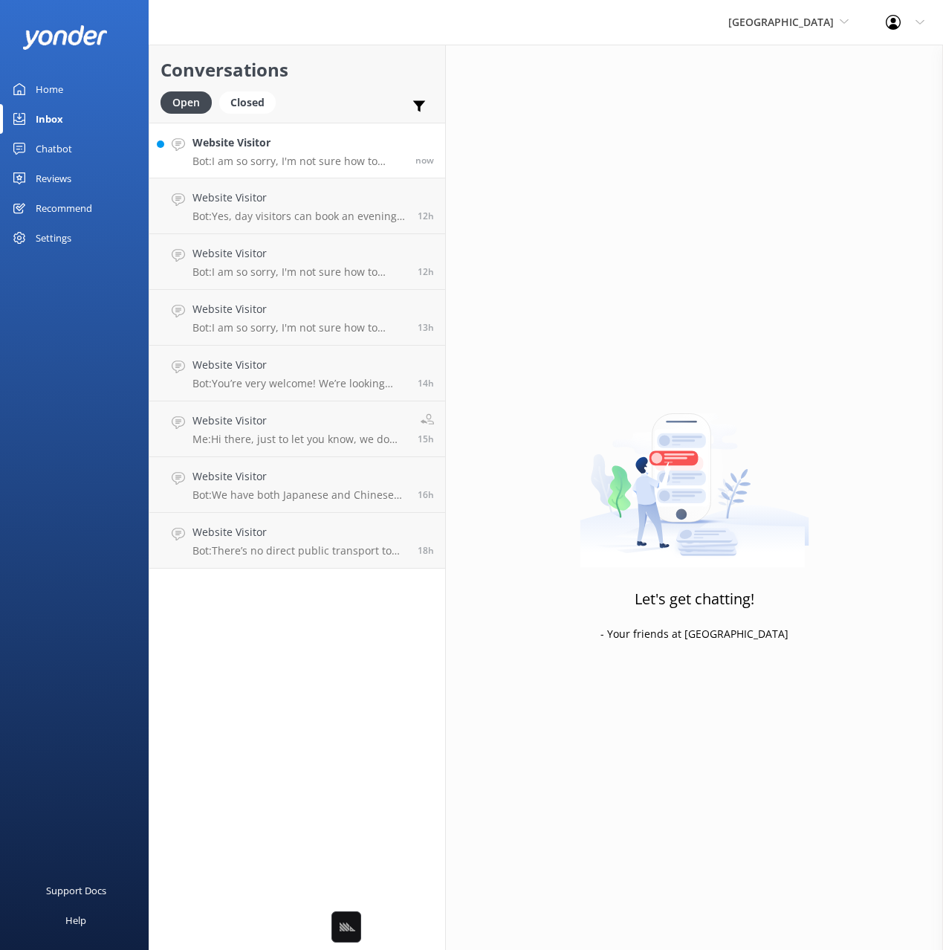
click at [299, 128] on link "Website Visitor Bot: I am so sorry, I'm not sure how to answer that question. A…" at bounding box center [297, 151] width 296 height 56
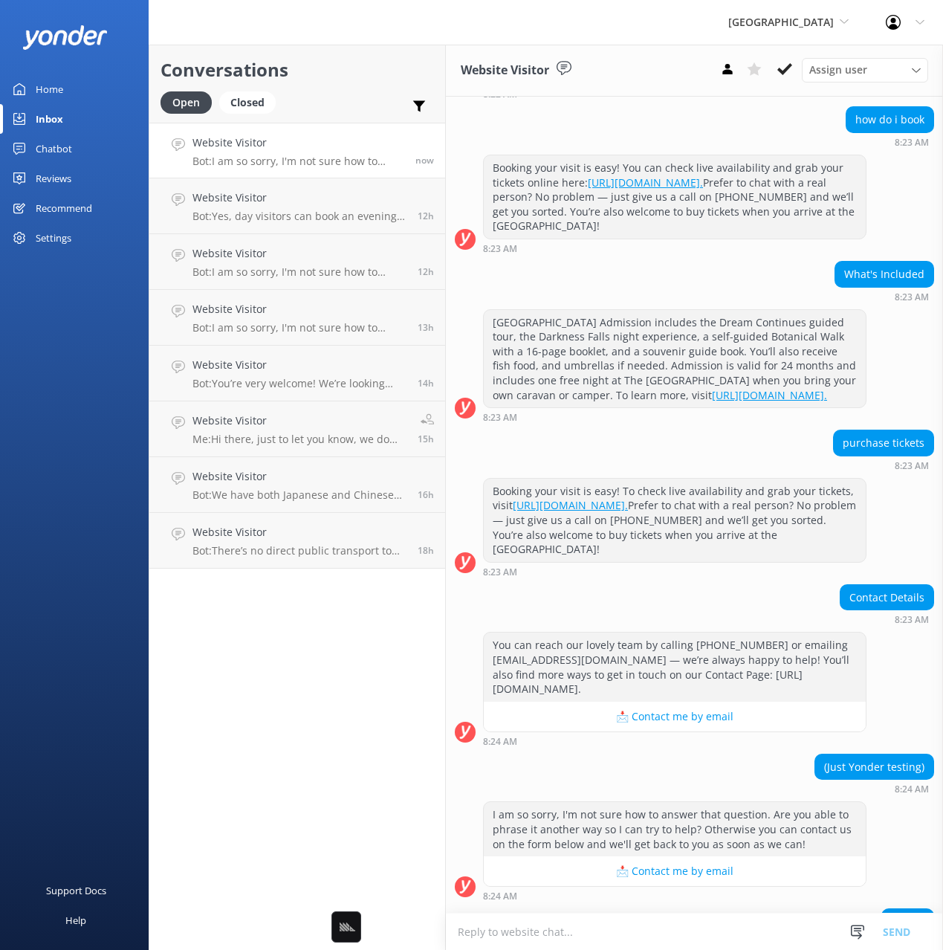
scroll to position [606, 0]
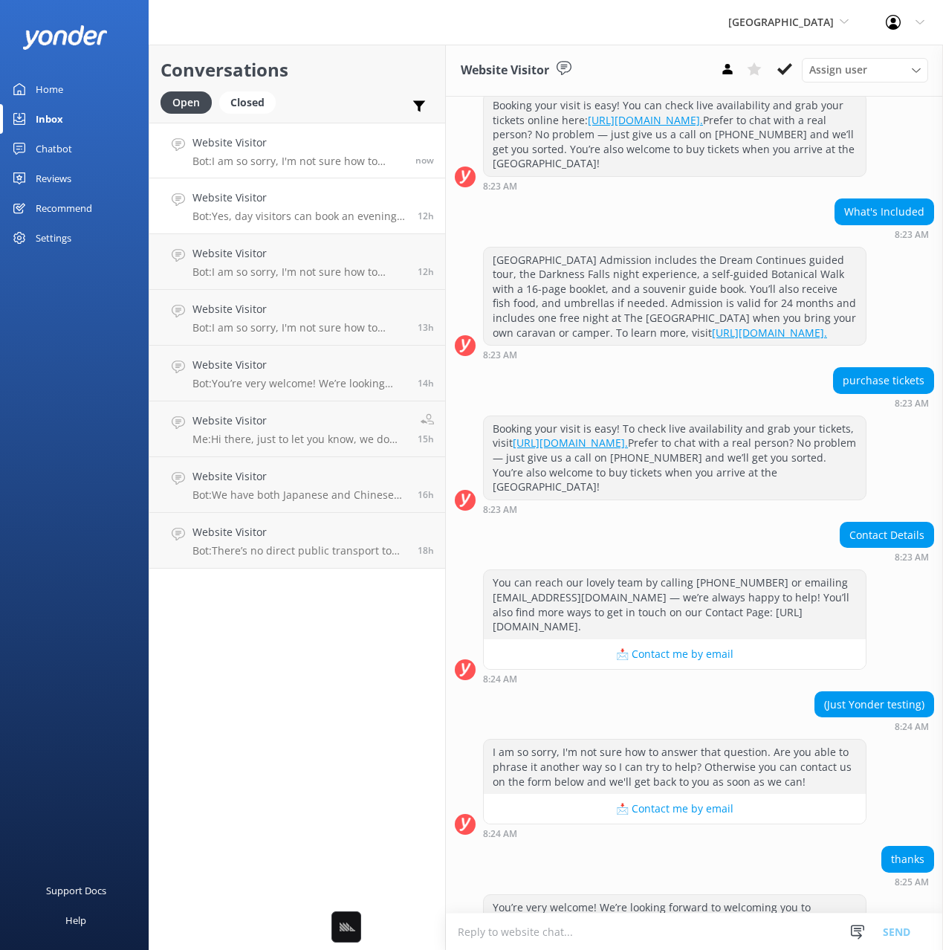
drag, startPoint x: 282, startPoint y: 207, endPoint x: 427, endPoint y: 223, distance: 145.8
click at [282, 207] on div "Website Visitor Bot: Yes, day visitors can book an evening tour. For the magica…" at bounding box center [299, 206] width 214 height 33
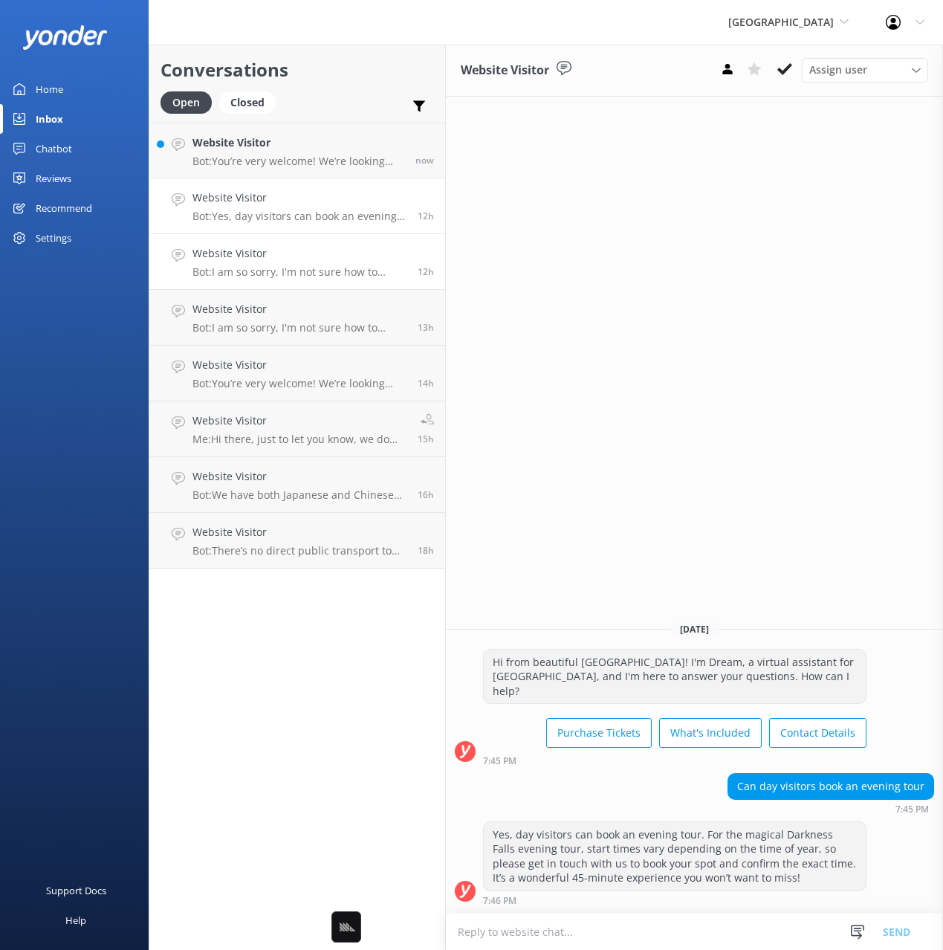
click at [323, 255] on h4 "Website Visitor" at bounding box center [299, 253] width 214 height 16
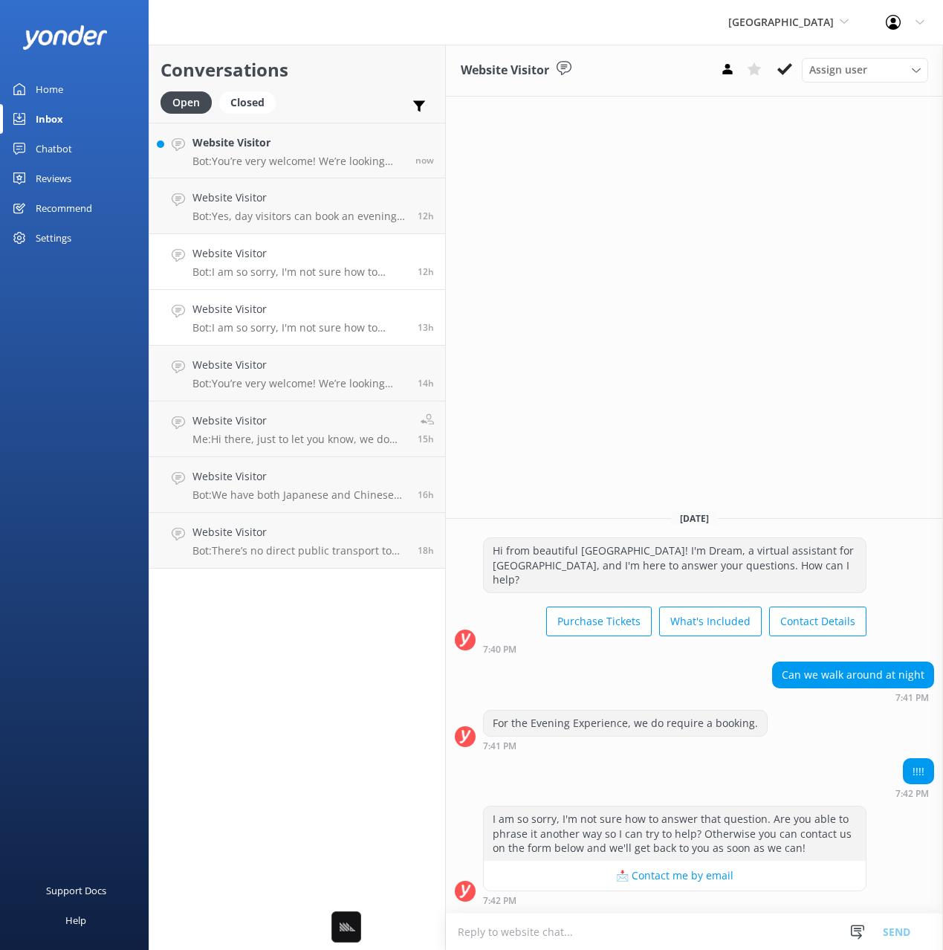
click at [308, 321] on p "Bot: I am so sorry, I'm not sure how to answer that question. Are you able to p…" at bounding box center [299, 327] width 214 height 13
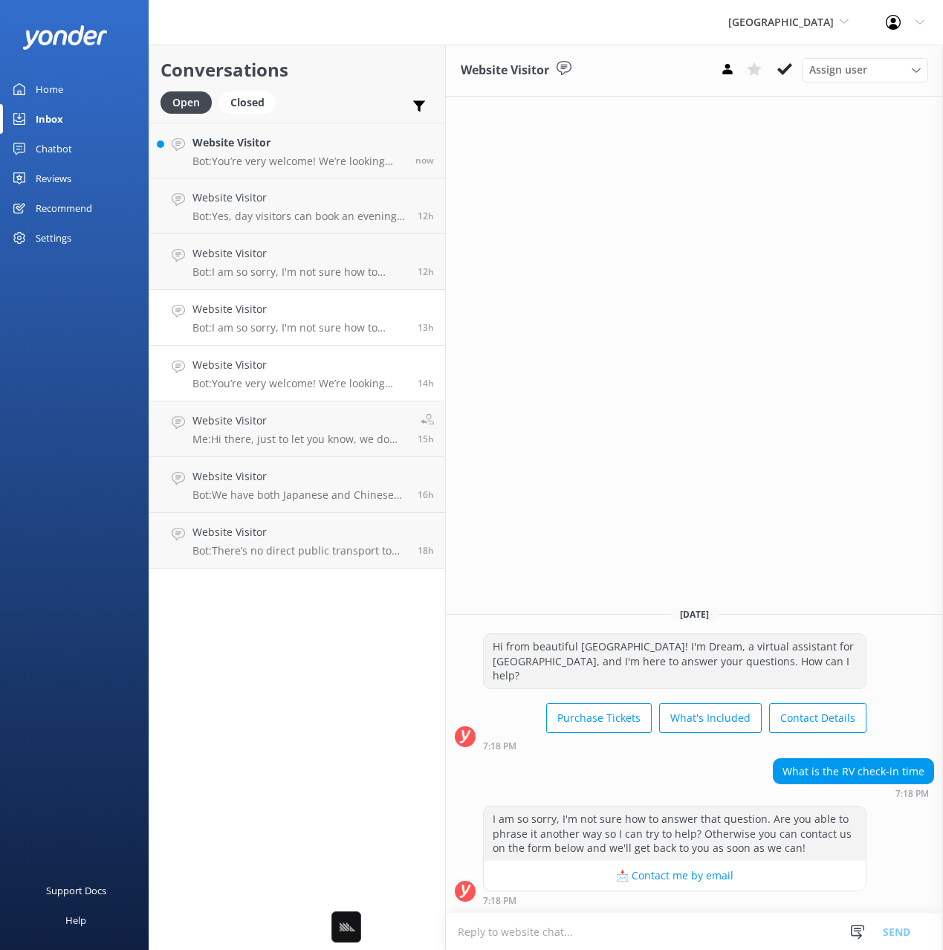
click at [300, 370] on h4 "Website Visitor" at bounding box center [299, 365] width 214 height 16
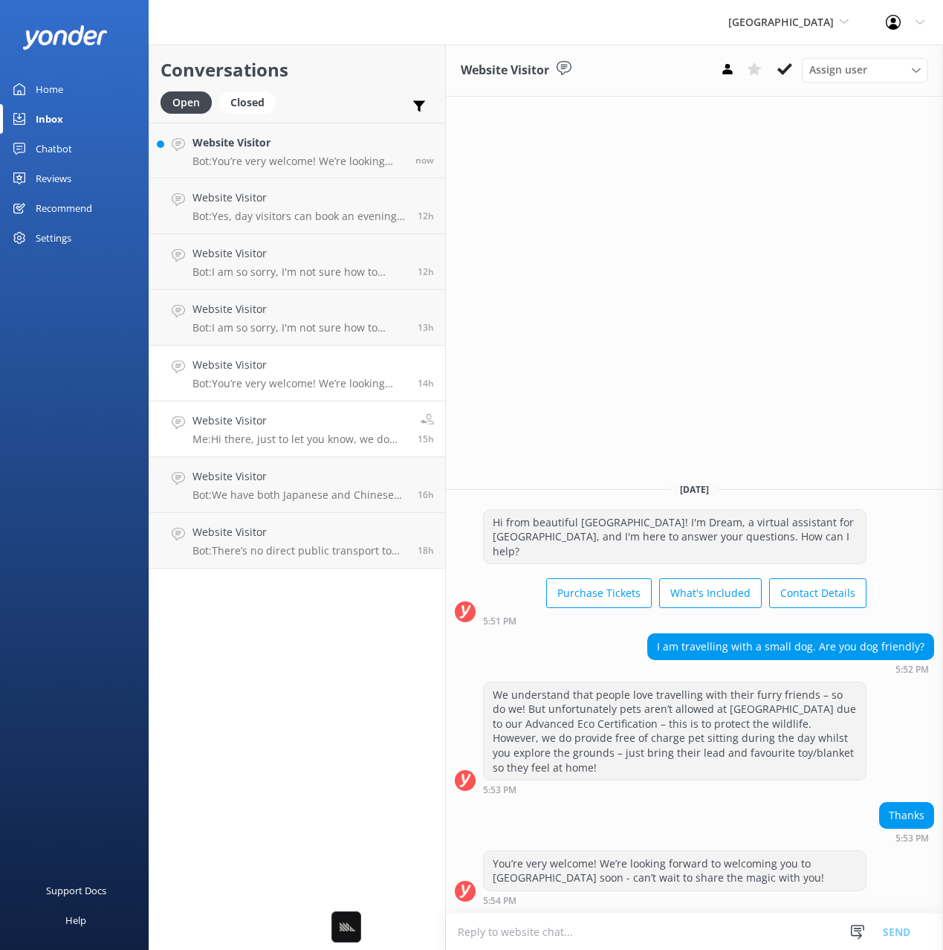
click at [308, 432] on div "Website Visitor Me: Hi there, just to let you know, we do have potable water in…" at bounding box center [299, 428] width 214 height 33
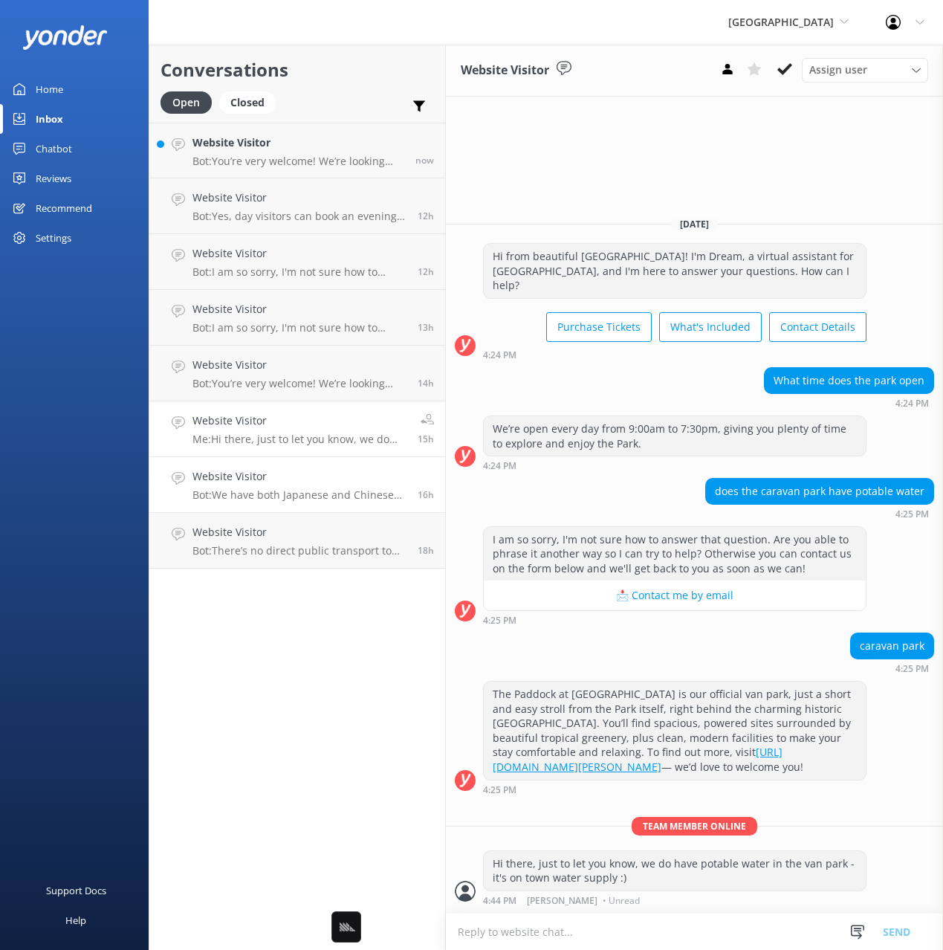
click at [309, 488] on p "Bot: We have both Japanese and Chinese speaking guides here at Paronella Park, …" at bounding box center [299, 494] width 214 height 13
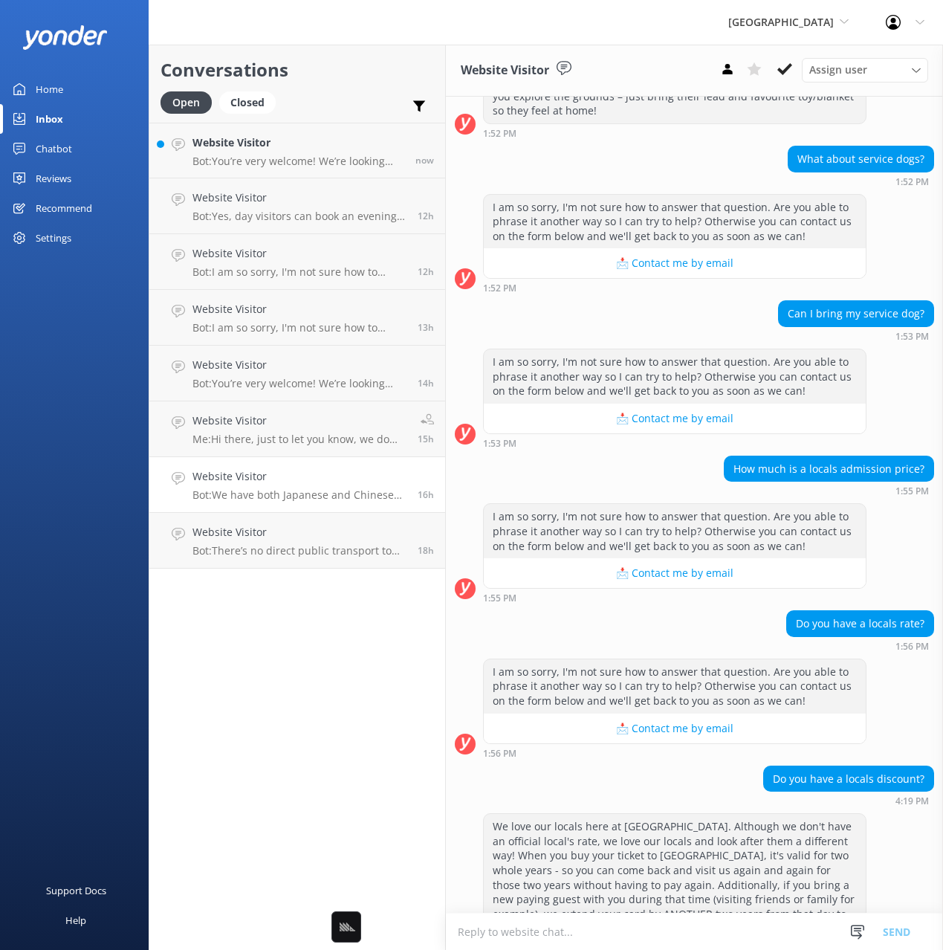
scroll to position [574, 0]
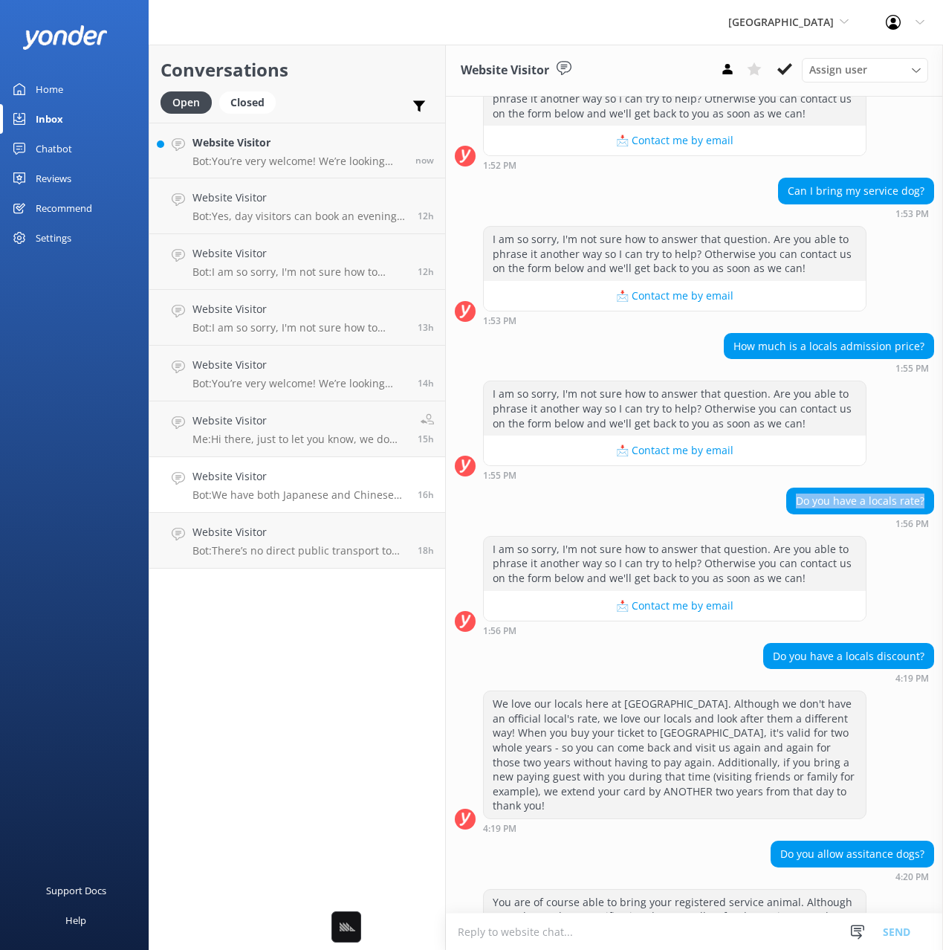
drag, startPoint x: 930, startPoint y: 501, endPoint x: 780, endPoint y: 505, distance: 150.2
click at [780, 505] on div "Do you have a locals rate? 1:56 PM" at bounding box center [694, 508] width 497 height 41
copy div "Do you have a locals rate?"
drag, startPoint x: 925, startPoint y: 349, endPoint x: 731, endPoint y: 348, distance: 194.7
click at [731, 348] on div "How much is a locals admission price?" at bounding box center [829, 346] width 209 height 25
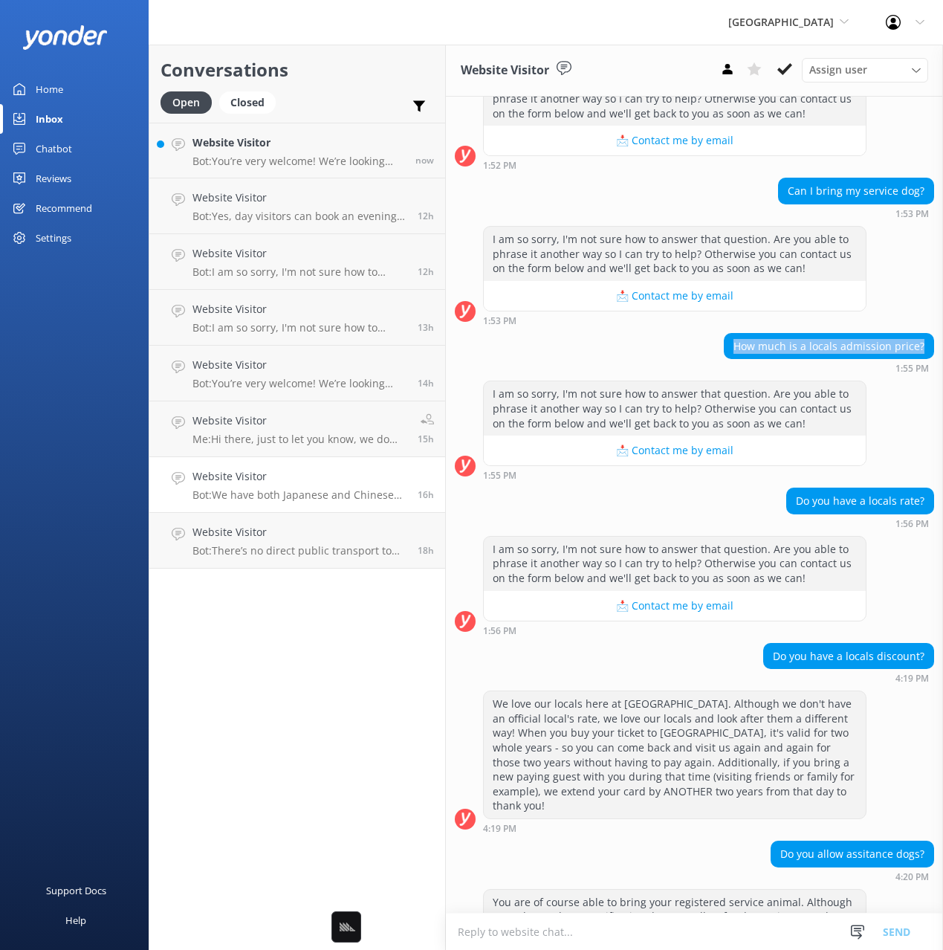
copy div "How much is a locals admission price?"
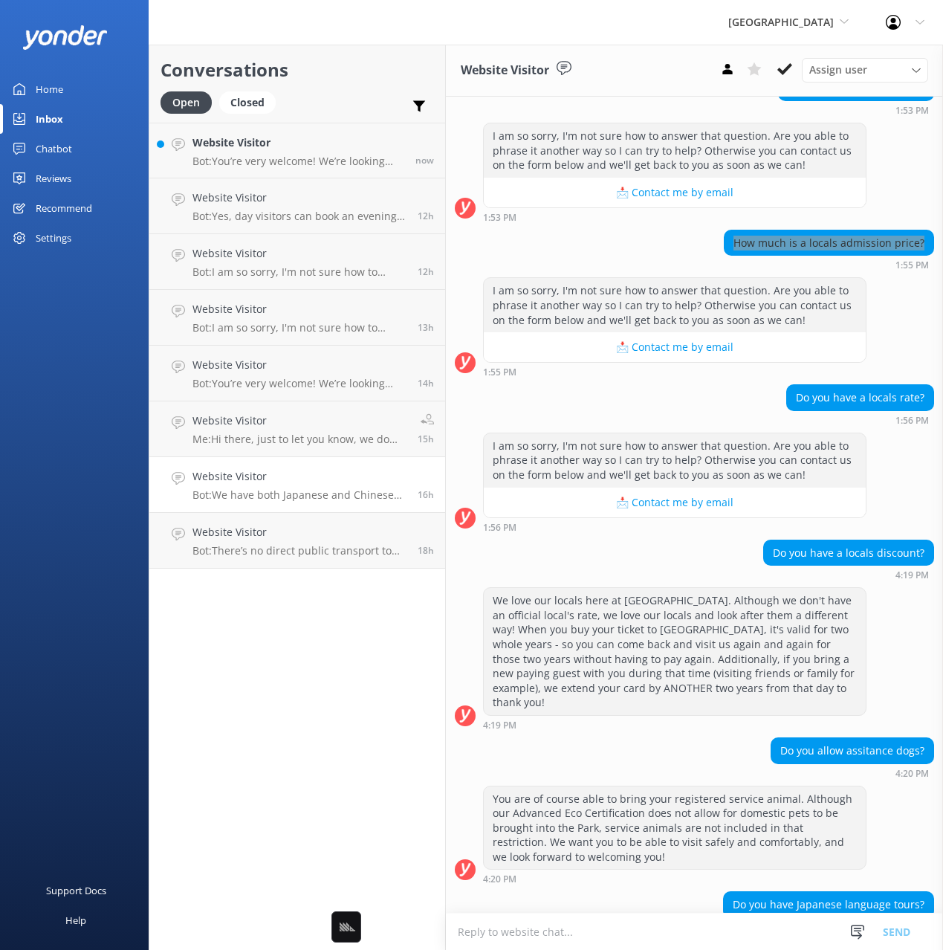
scroll to position [767, 0]
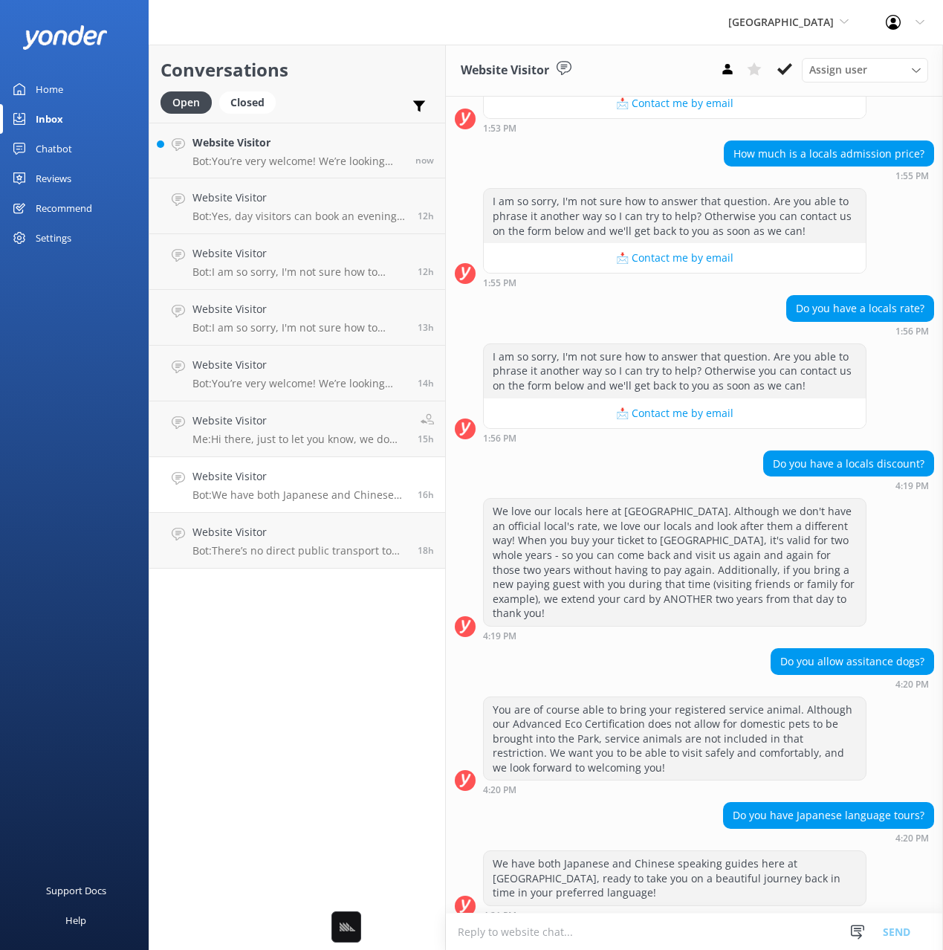
click at [311, 705] on div "Conversations Open Closed Important Assigned to me Unassigned Website Visitor B…" at bounding box center [297, 497] width 297 height 905
click at [48, 152] on div "Chatbot" at bounding box center [54, 149] width 36 height 30
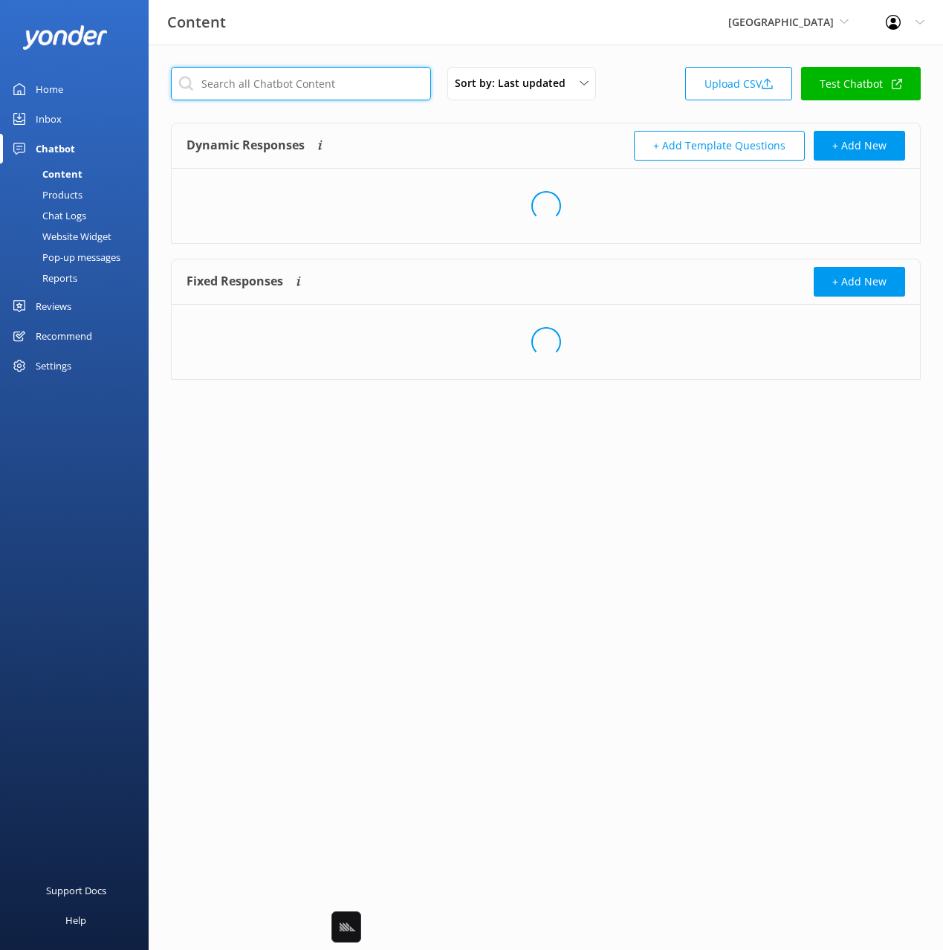
click at [381, 91] on input "text" at bounding box center [301, 83] width 260 height 33
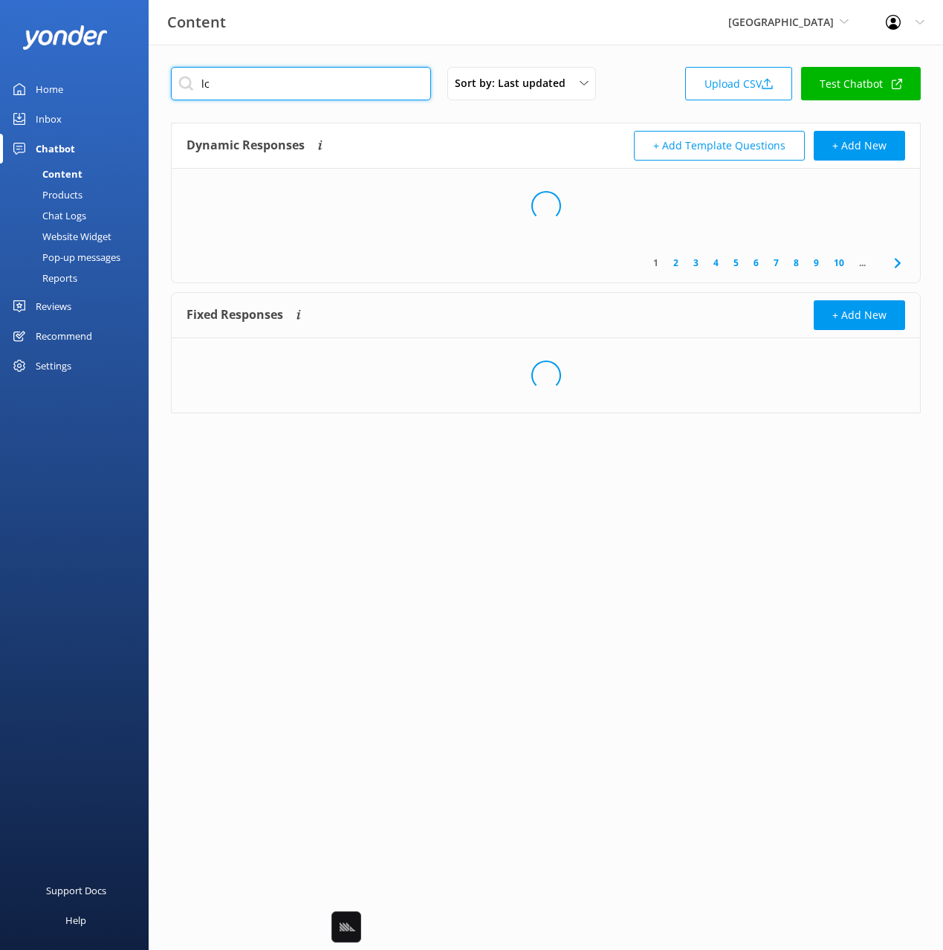
type input "l"
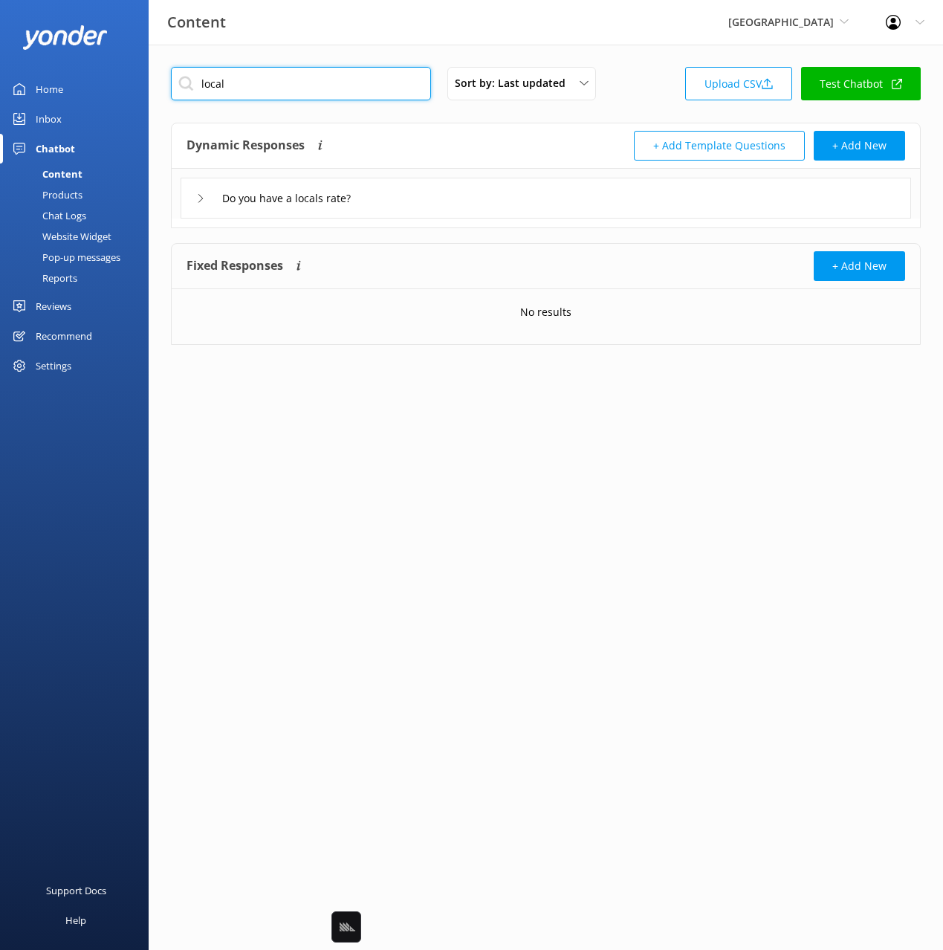
type input "local"
drag, startPoint x: 547, startPoint y: 136, endPoint x: 529, endPoint y: 148, distance: 21.4
click at [546, 137] on div "+ Add Template Questions + Add New" at bounding box center [726, 146] width 360 height 30
click at [460, 205] on div "Do you have a locals rate?" at bounding box center [546, 198] width 731 height 41
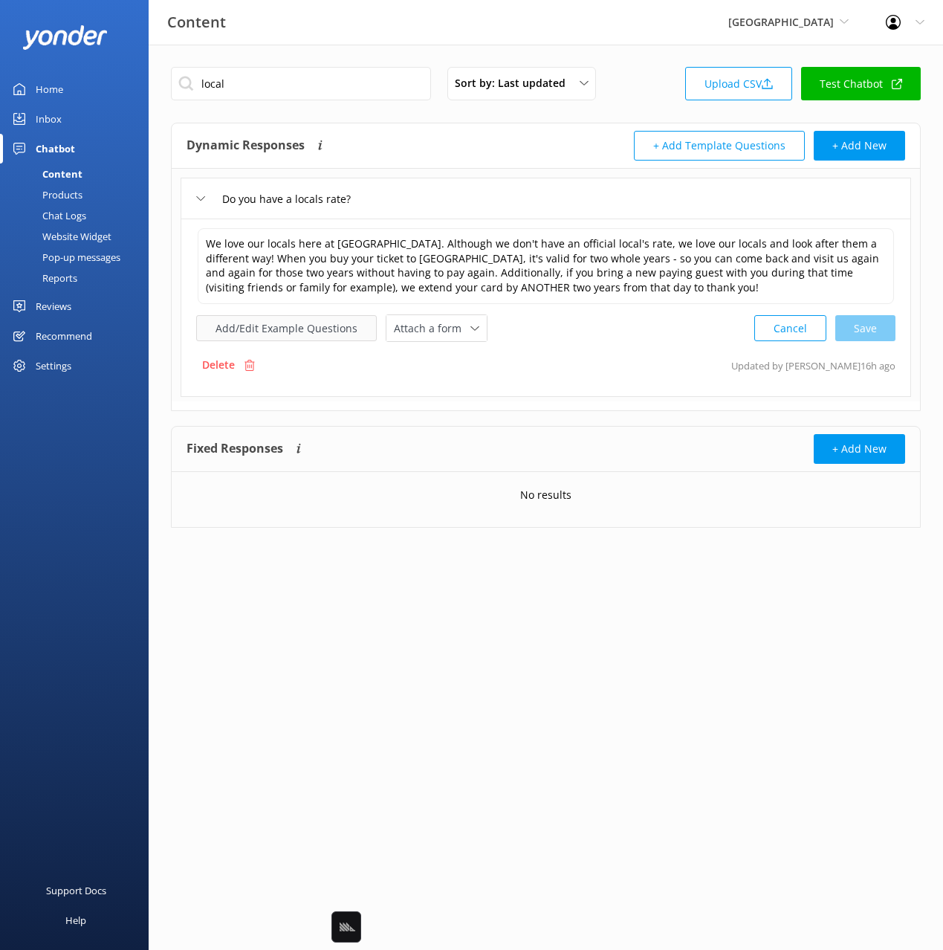
click at [315, 325] on button "Add/Edit Example Questions" at bounding box center [286, 328] width 181 height 26
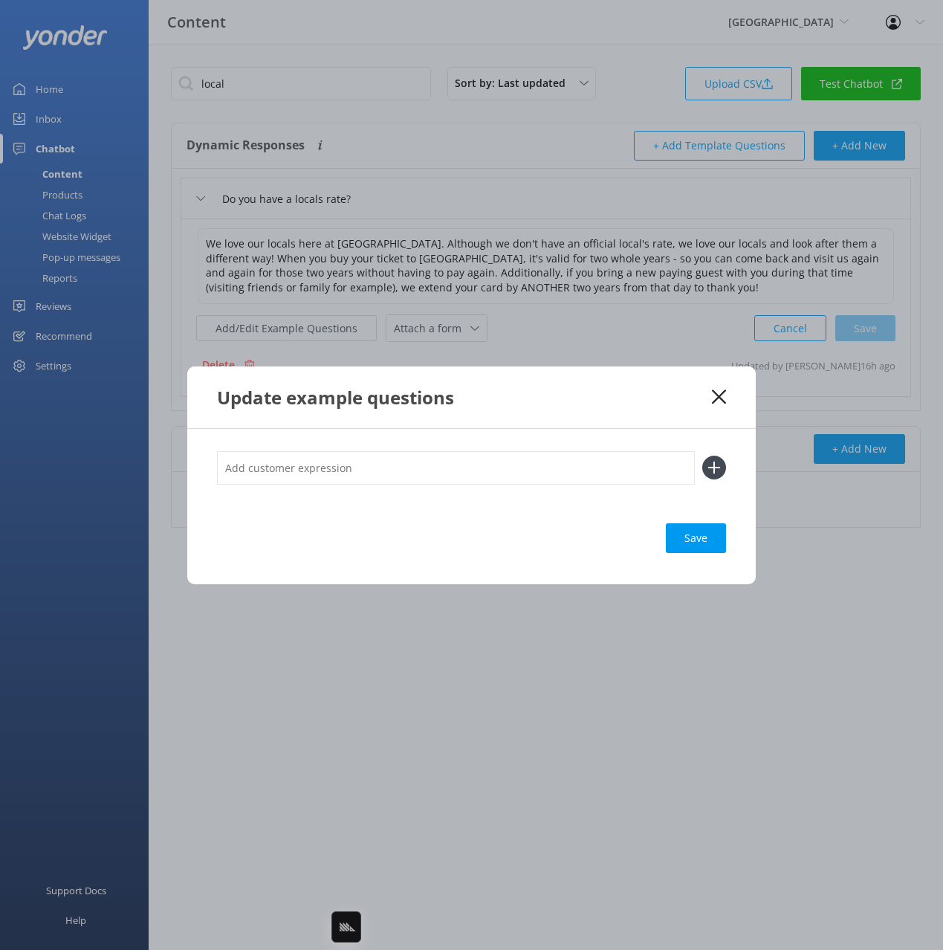
click at [518, 466] on input "text" at bounding box center [456, 467] width 478 height 33
paste input "Do you have a locals rate? How much is a locals admission price?"
drag, startPoint x: 353, startPoint y: 468, endPoint x: 547, endPoint y: 473, distance: 194.0
click at [547, 473] on input "Do you have a locals rate? How much is a locals admission price?" at bounding box center [456, 467] width 478 height 33
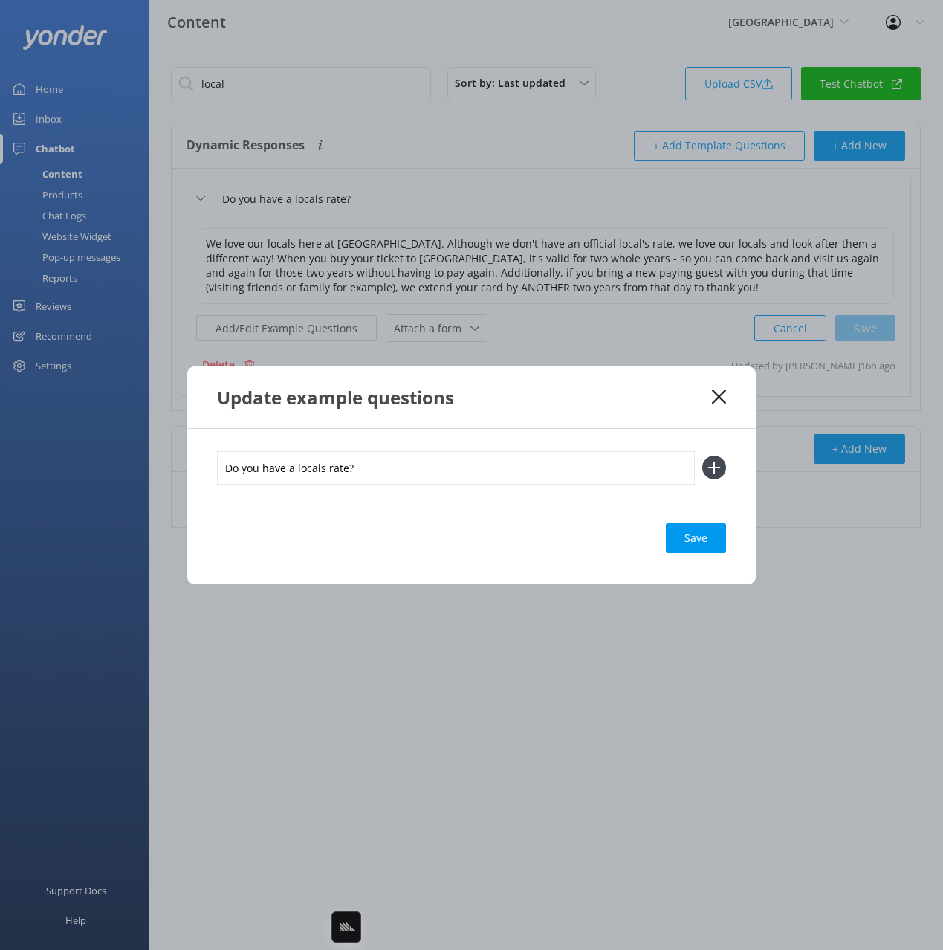
type input "Do you have a locals rate?"
click at [702, 456] on button at bounding box center [714, 468] width 24 height 24
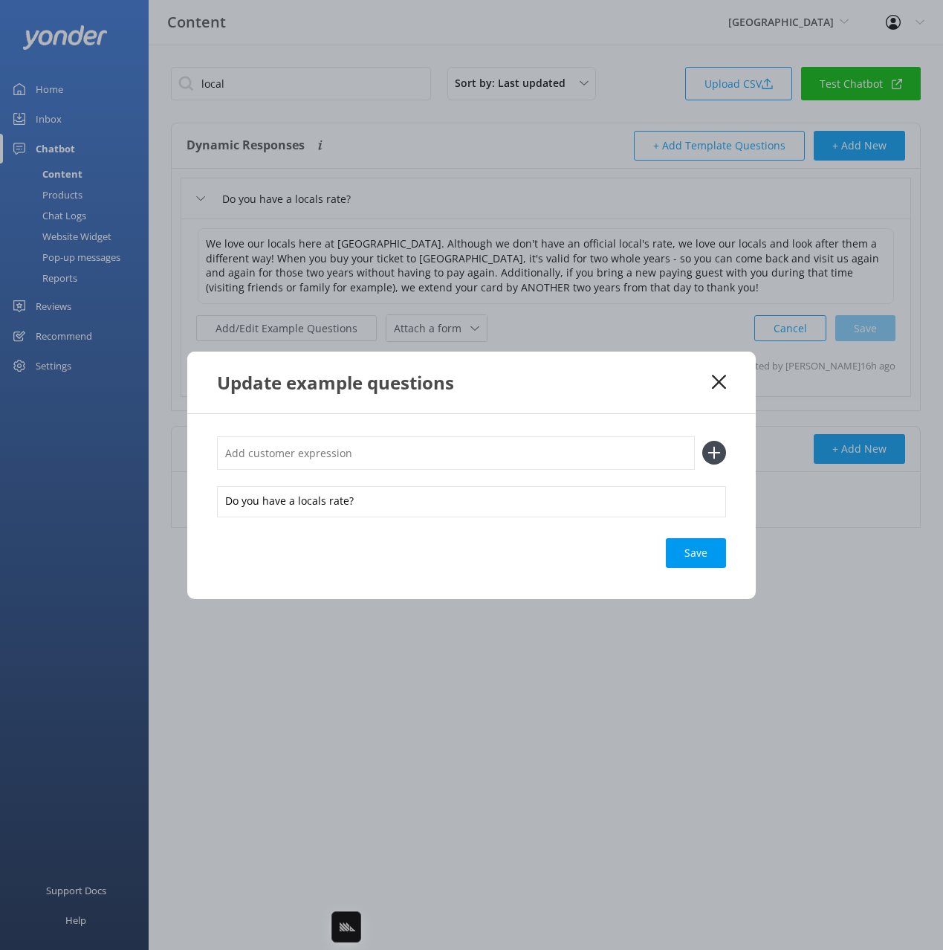
paste input "How much is a locals admission price?"
type input "How much is a locals admission price?"
click at [702, 441] on button at bounding box center [714, 453] width 24 height 24
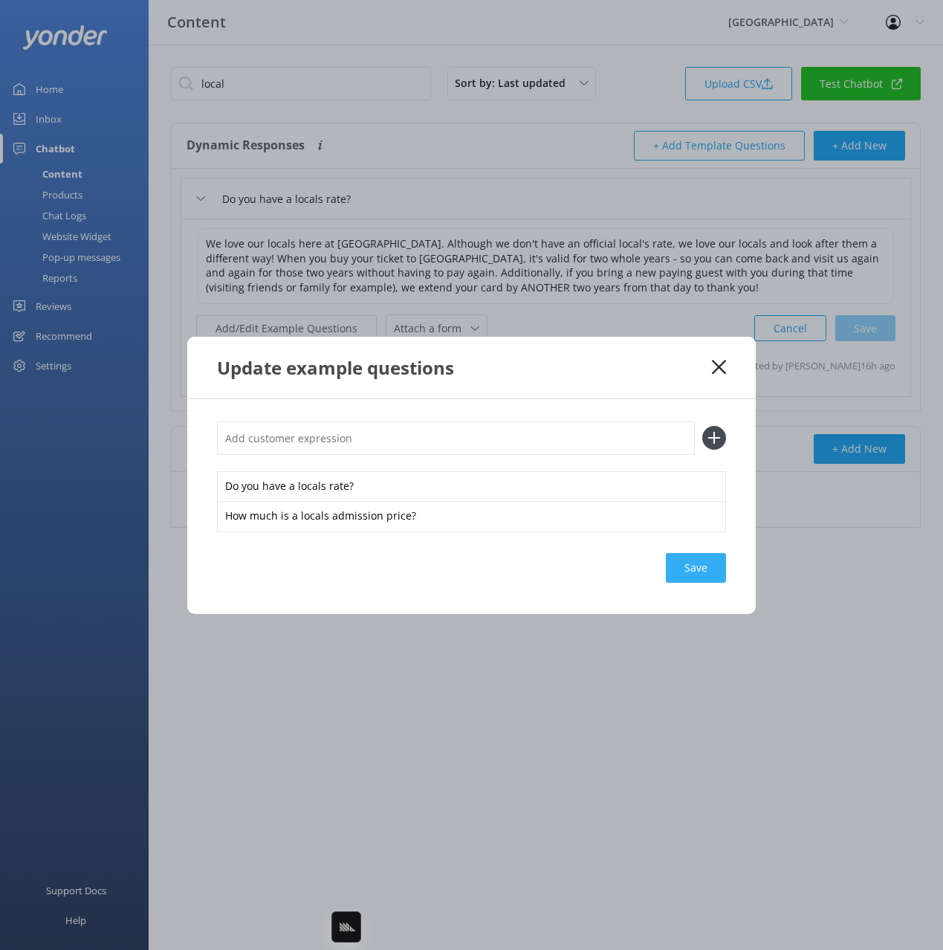
click at [705, 563] on div "Save" at bounding box center [696, 568] width 60 height 30
drag, startPoint x: 720, startPoint y: 369, endPoint x: 577, endPoint y: 330, distance: 147.8
click at [720, 369] on use at bounding box center [719, 367] width 14 height 14
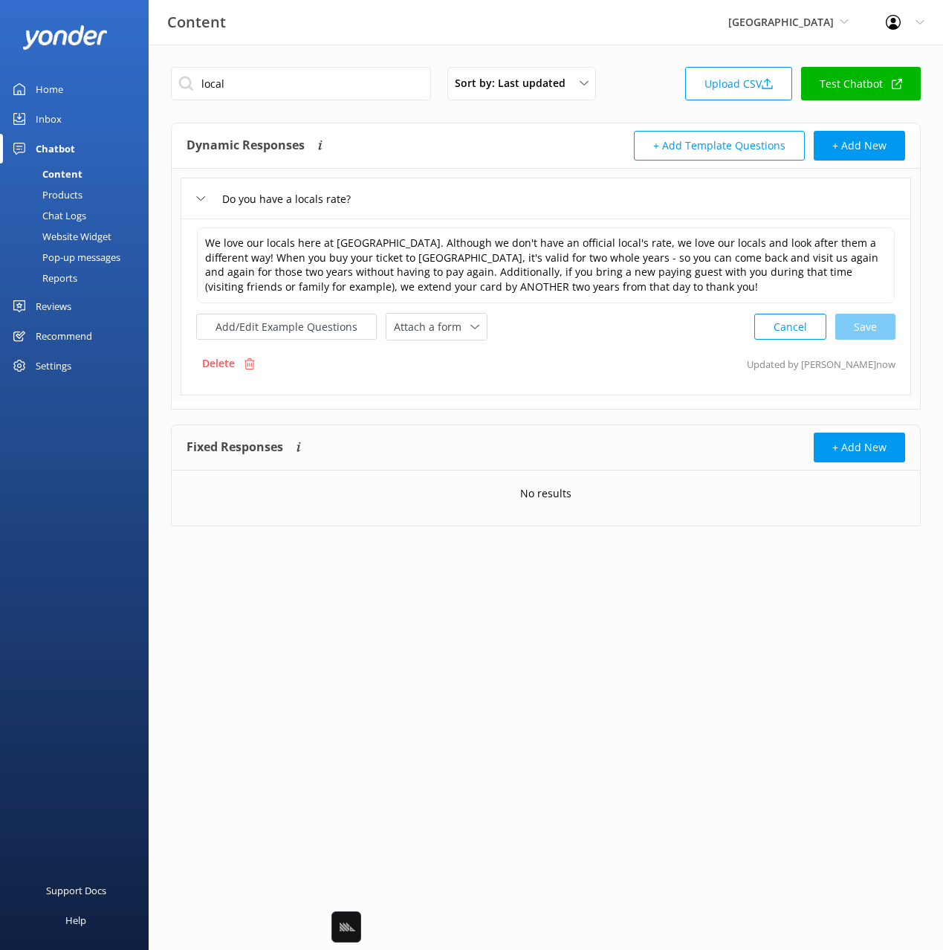
drag, startPoint x: 50, startPoint y: 117, endPoint x: 60, endPoint y: 115, distance: 10.5
click at [50, 116] on div "Inbox" at bounding box center [49, 119] width 26 height 30
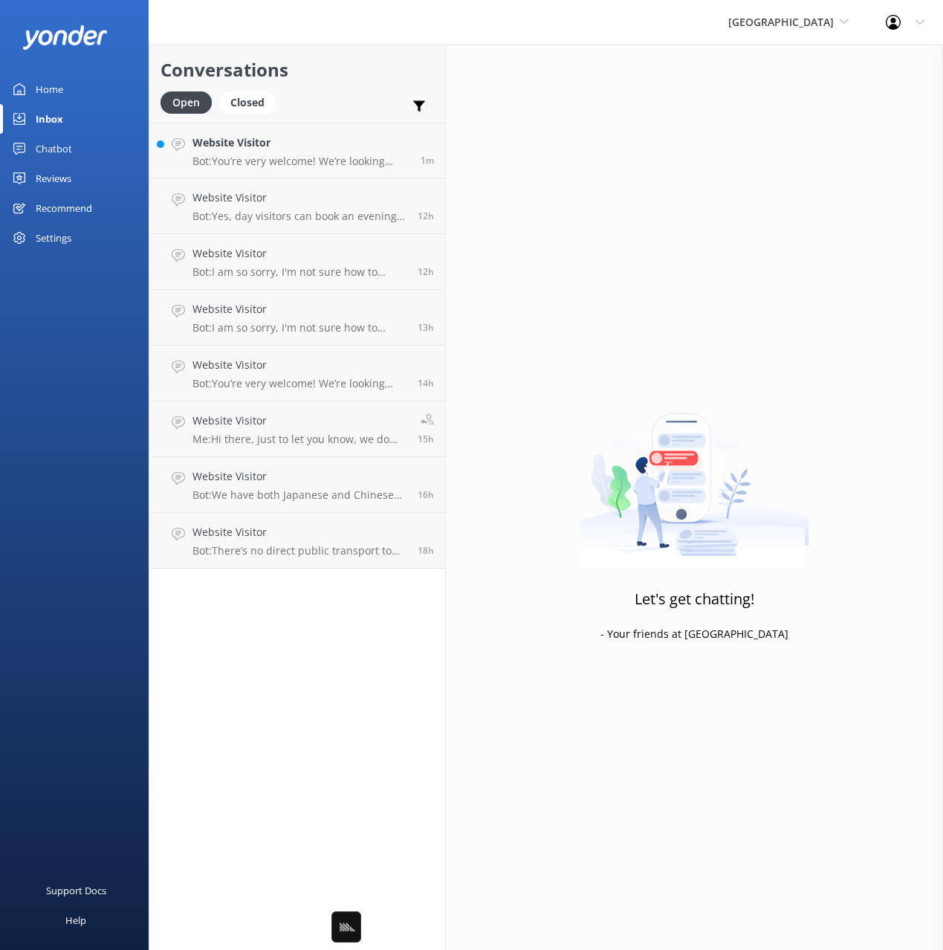
click at [371, 95] on div "Open Closed Important Assigned to me Unassigned" at bounding box center [297, 109] width 273 height 36
drag, startPoint x: 320, startPoint y: 161, endPoint x: 311, endPoint y: 201, distance: 41.1
click at [320, 161] on p "Bot: You’re very welcome! We’re looking forward to welcoming you to Paronella P…" at bounding box center [300, 161] width 217 height 13
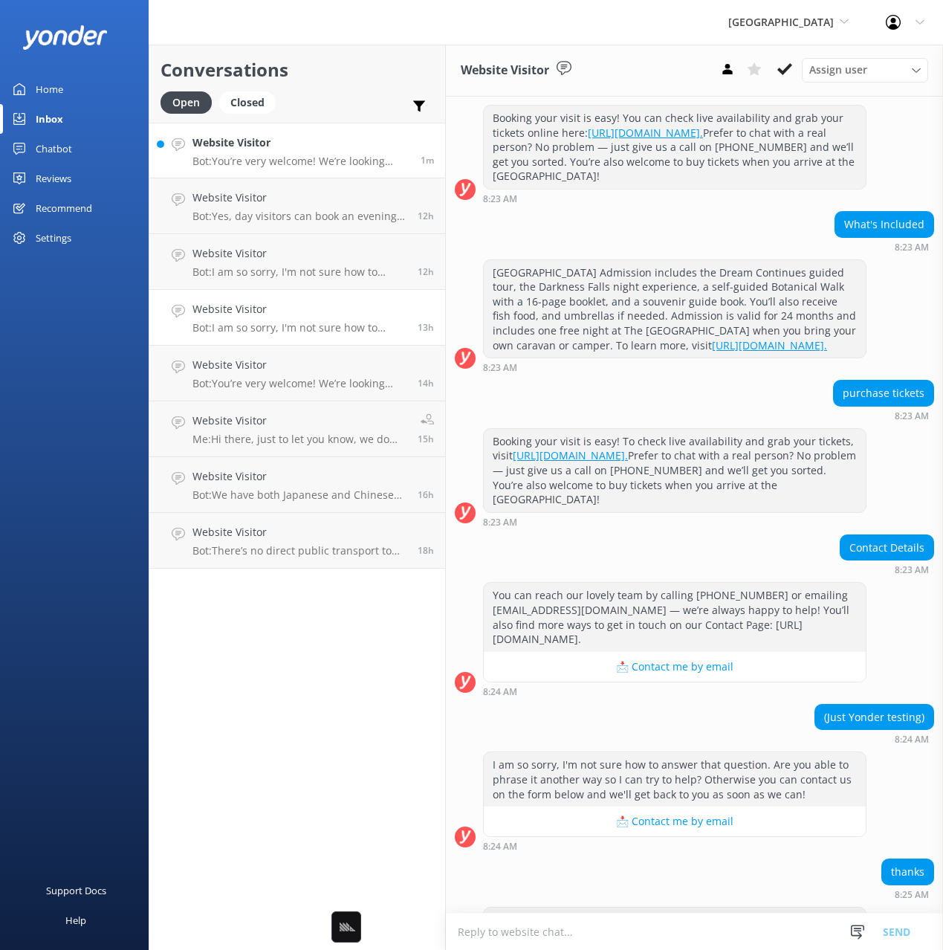
scroll to position [606, 0]
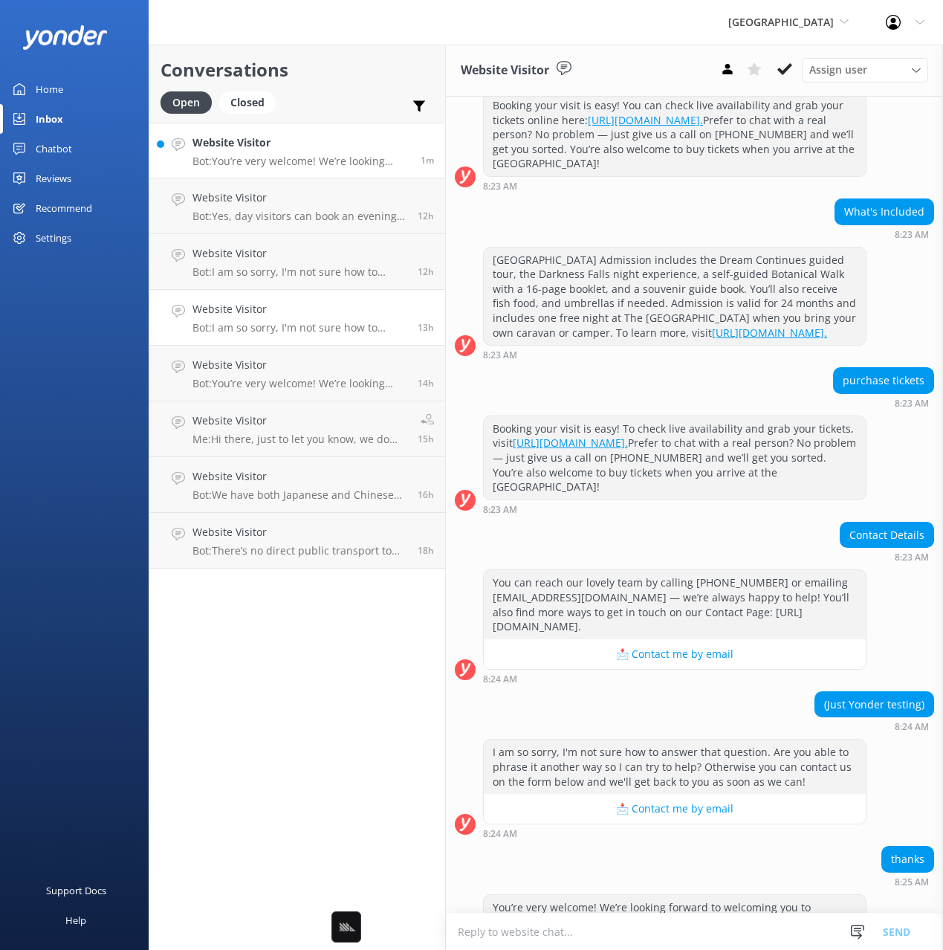
click at [323, 314] on h4 "Website Visitor" at bounding box center [299, 309] width 214 height 16
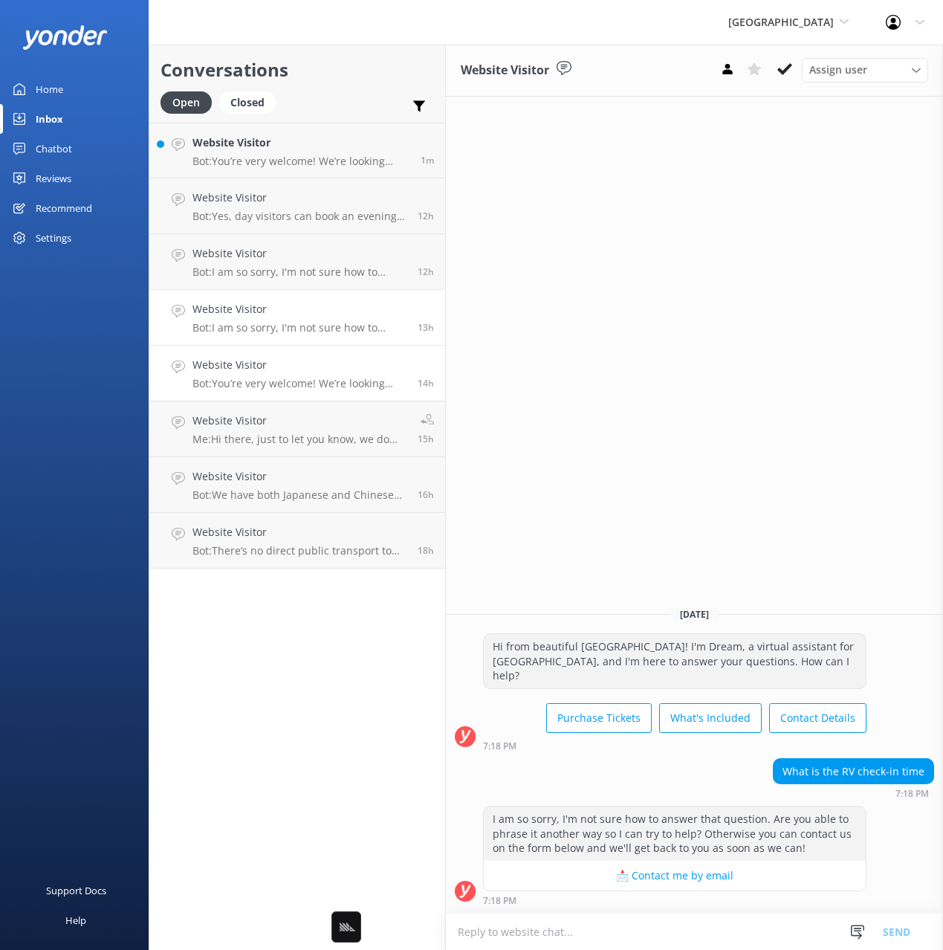
click at [324, 375] on div "Website Visitor Bot: You’re very welcome! We’re looking forward to welcoming yo…" at bounding box center [299, 373] width 214 height 33
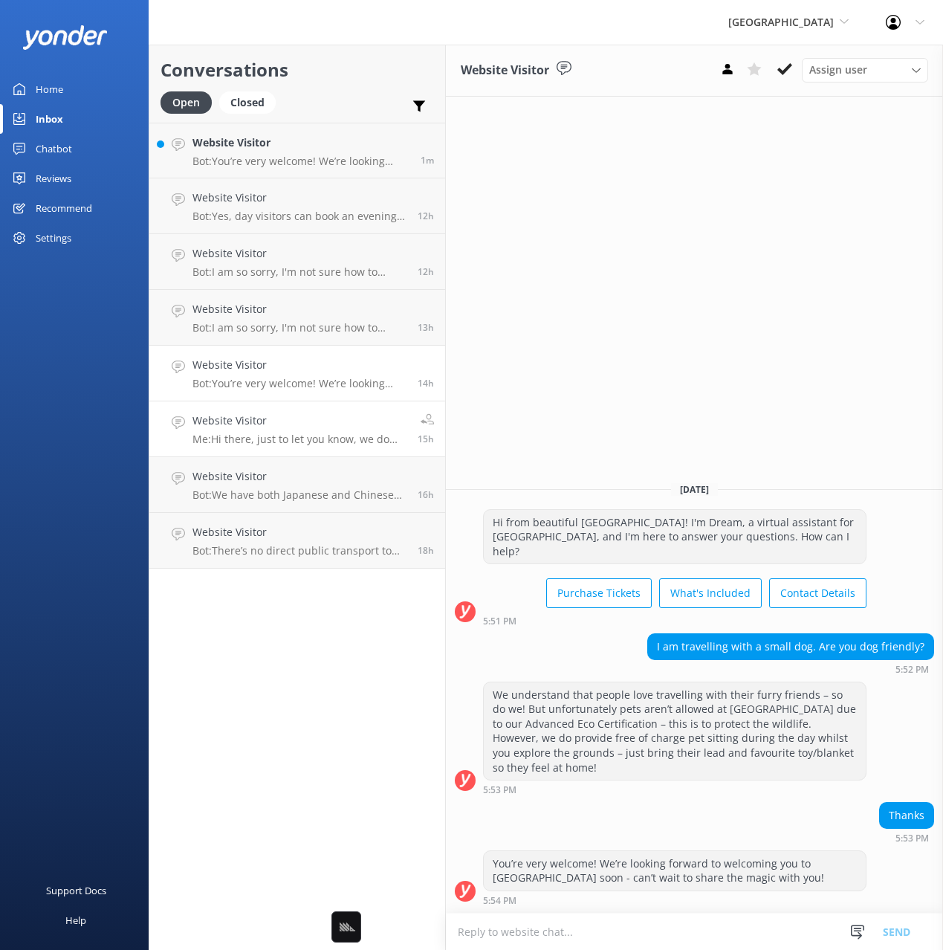
click at [363, 450] on link "Website Visitor Me: Hi there, just to let you know, we do have potable water in…" at bounding box center [297, 429] width 296 height 56
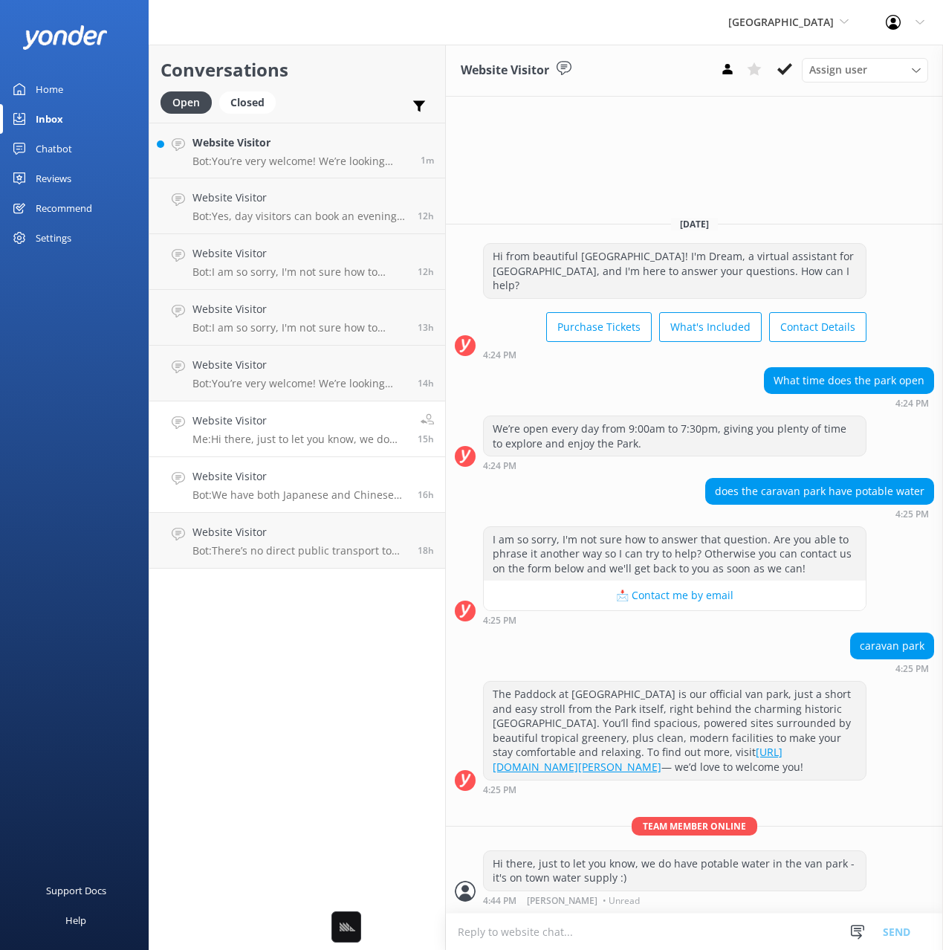
click at [349, 499] on p "Bot: We have both Japanese and Chinese speaking guides here at Paronella Park, …" at bounding box center [299, 494] width 214 height 13
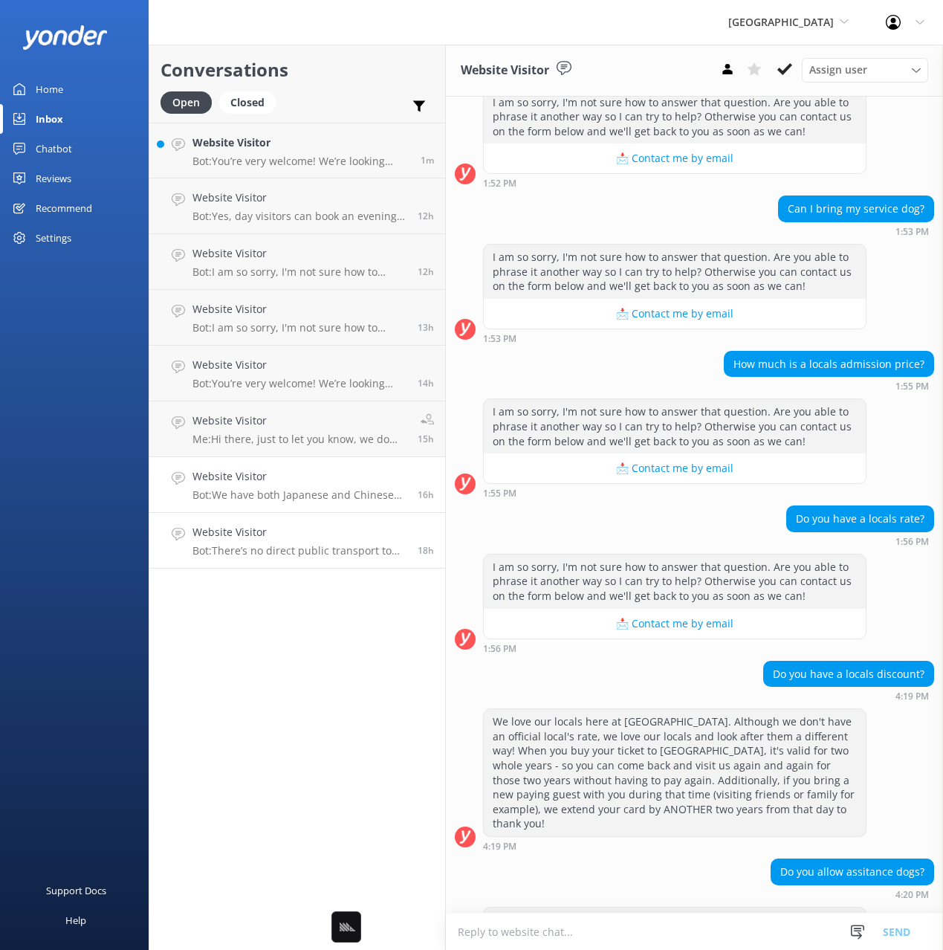
scroll to position [705, 0]
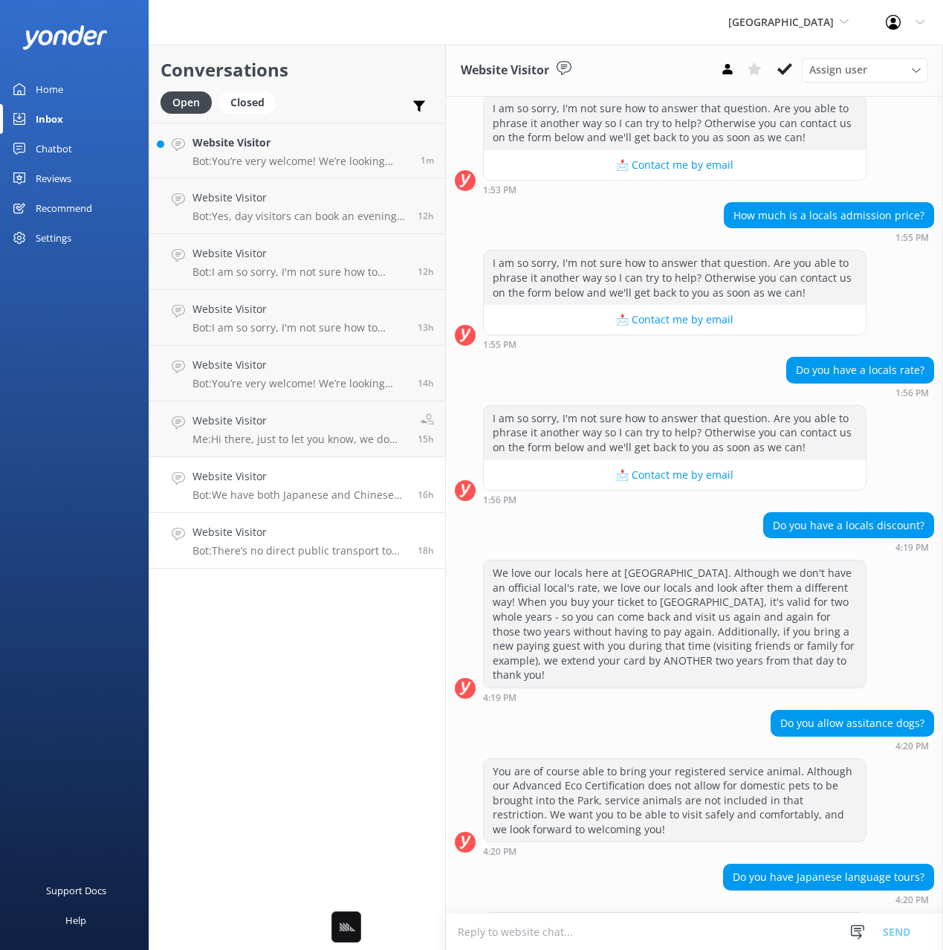
click at [346, 548] on p "Bot: There’s no direct public transport to the Park, but some bus tours include…" at bounding box center [299, 550] width 214 height 13
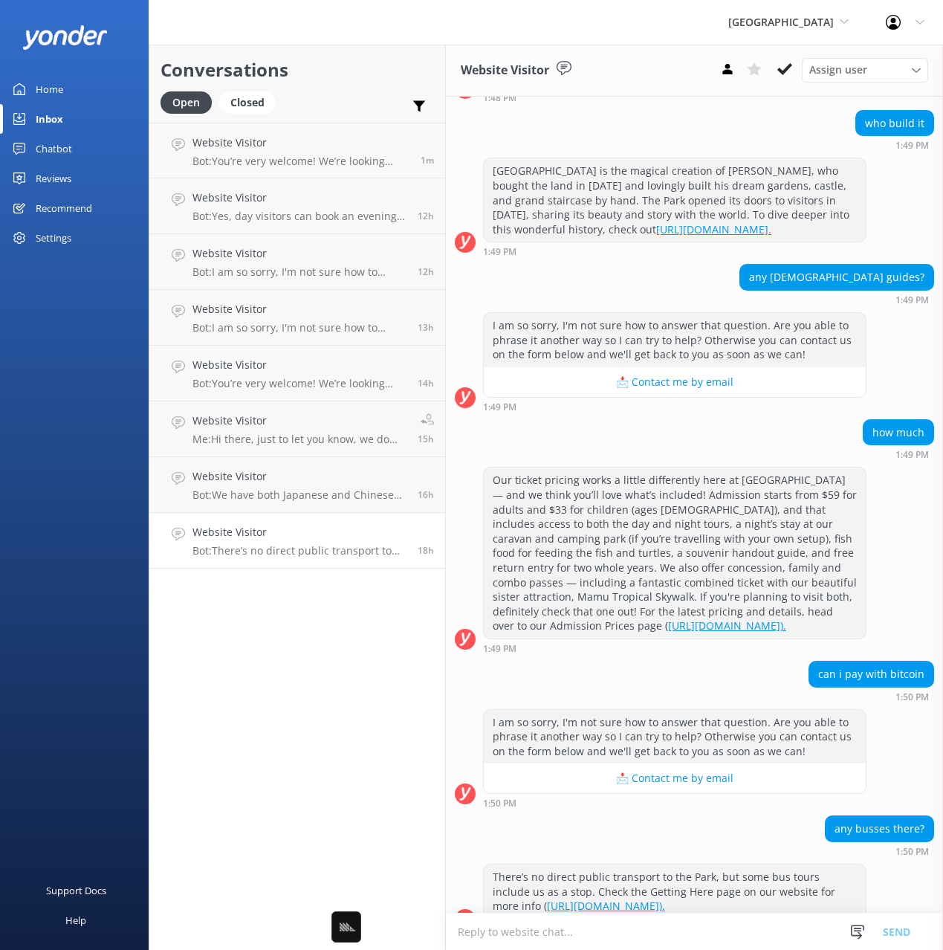
scroll to position [569, 0]
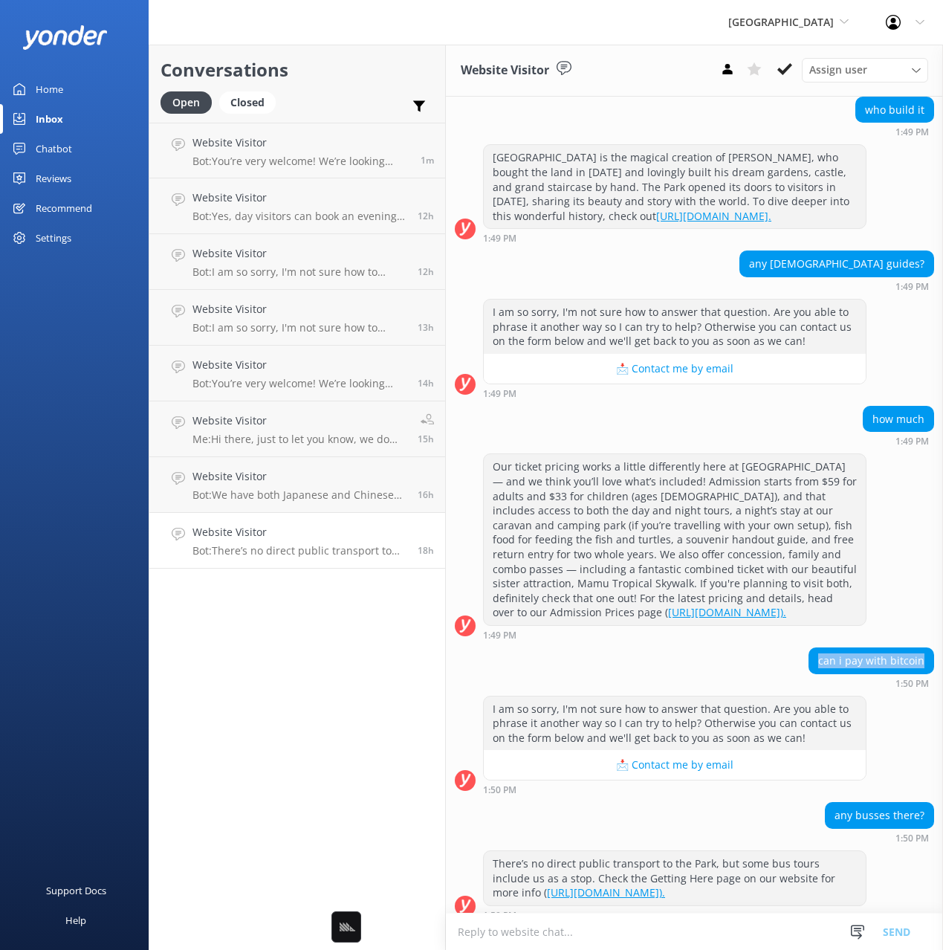
drag, startPoint x: 881, startPoint y: 645, endPoint x: 928, endPoint y: 645, distance: 46.1
click at [928, 648] on div "can i pay with bitcoin" at bounding box center [871, 660] width 124 height 25
copy div "can i pay with bitcoin"
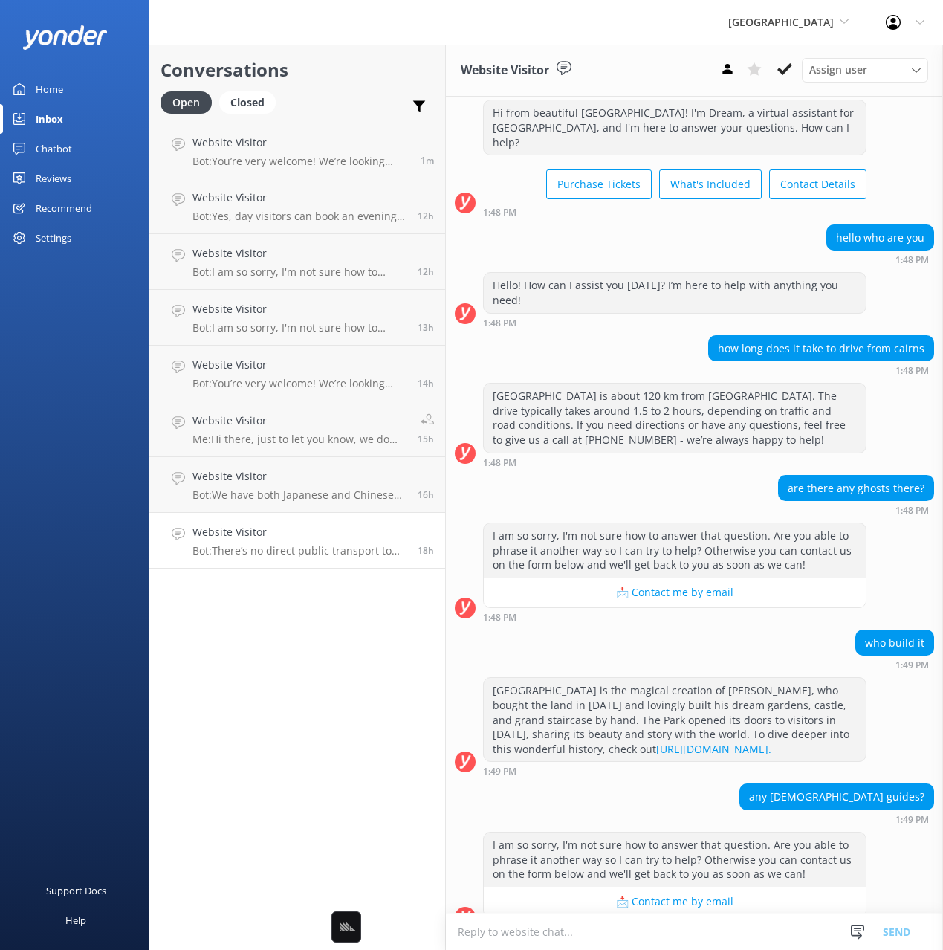
scroll to position [0, 0]
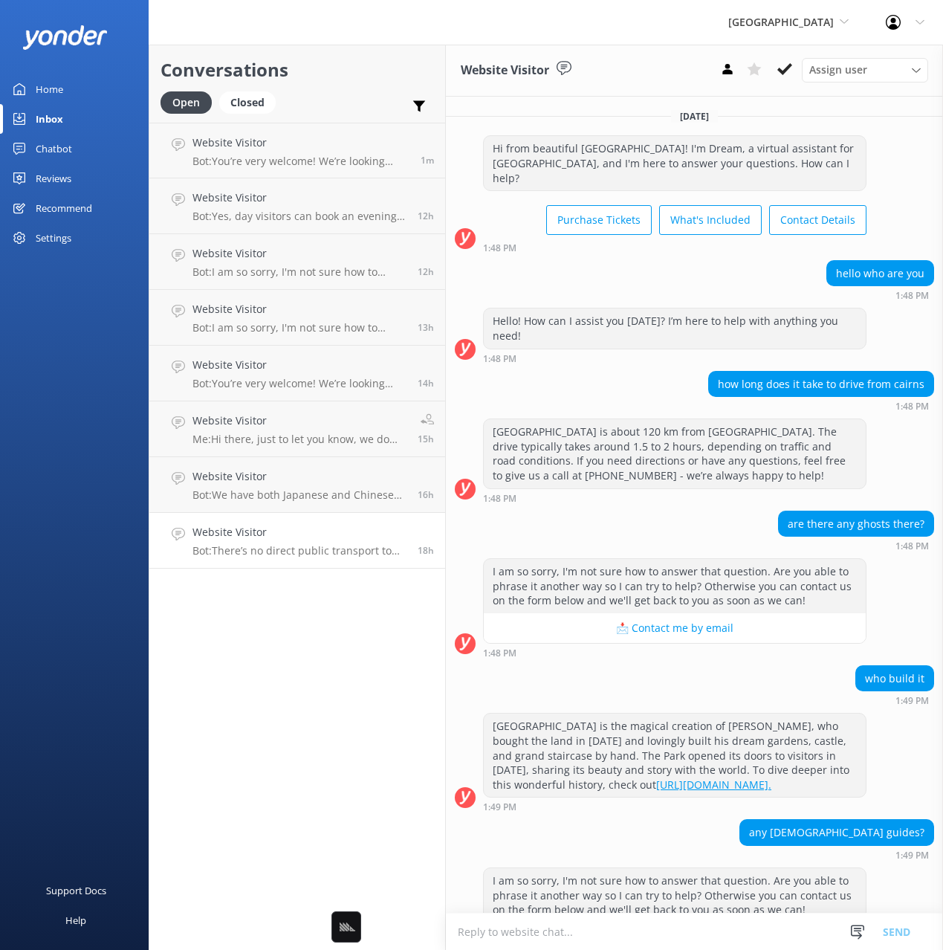
click at [59, 149] on div "Chatbot" at bounding box center [54, 149] width 36 height 30
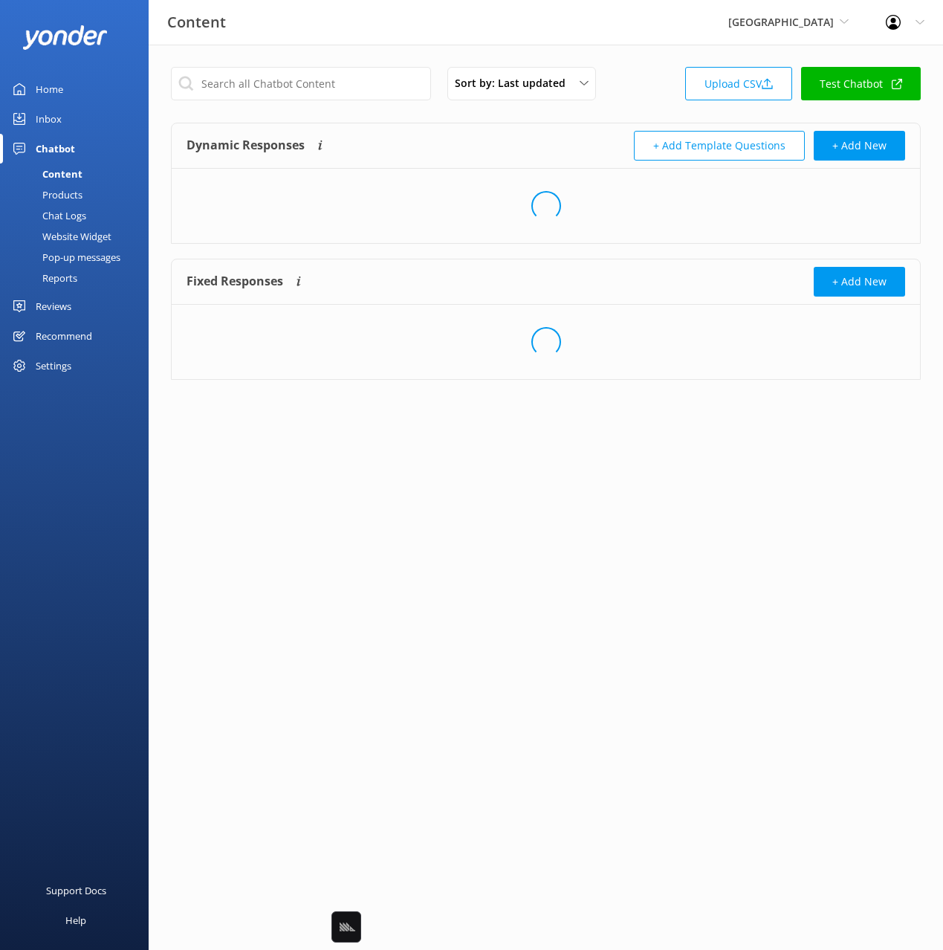
click at [452, 145] on div "Dynamic Responses Dynamic responses rely on the Large Language Model to create …" at bounding box center [367, 146] width 360 height 30
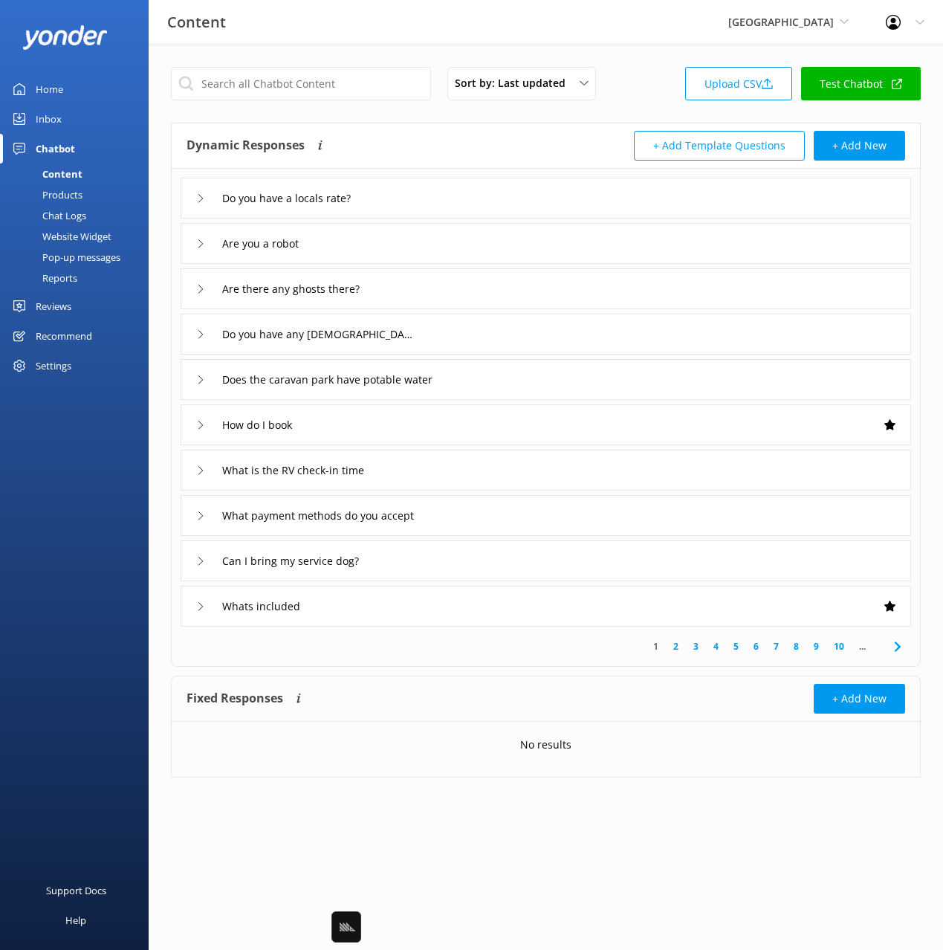
click at [525, 519] on div "What payment methods do you accept" at bounding box center [546, 515] width 731 height 41
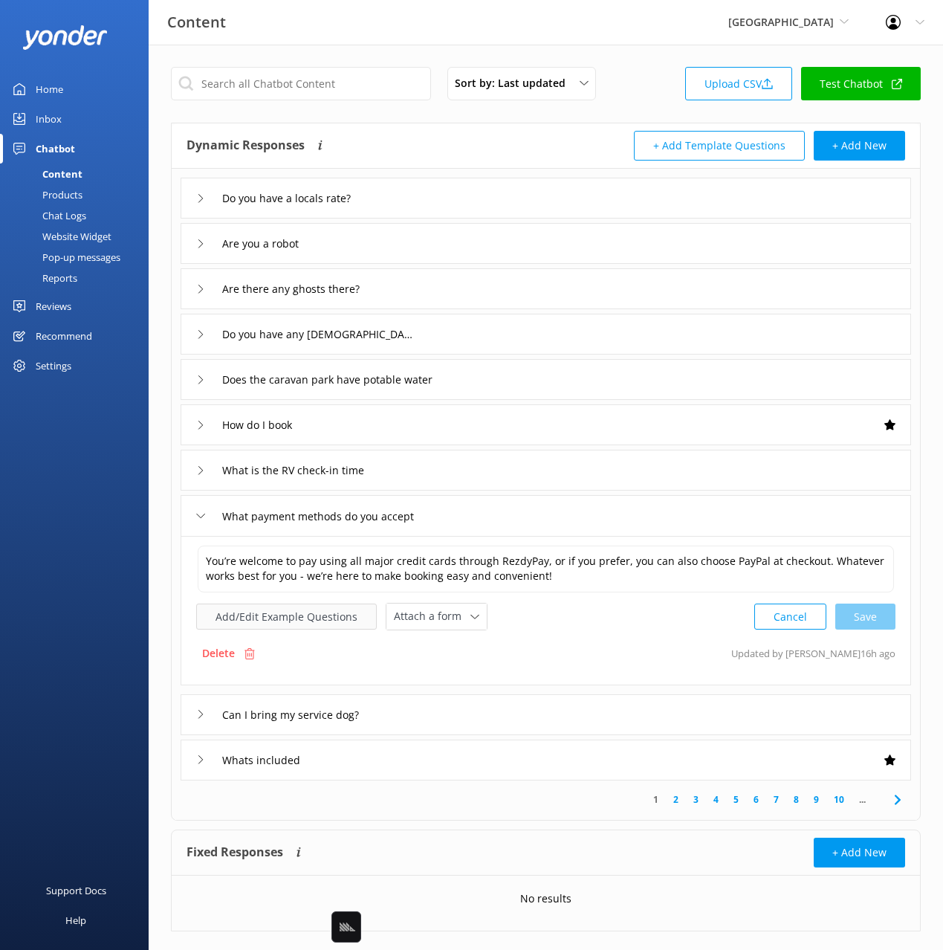
click at [311, 618] on button "Add/Edit Example Questions" at bounding box center [286, 616] width 181 height 26
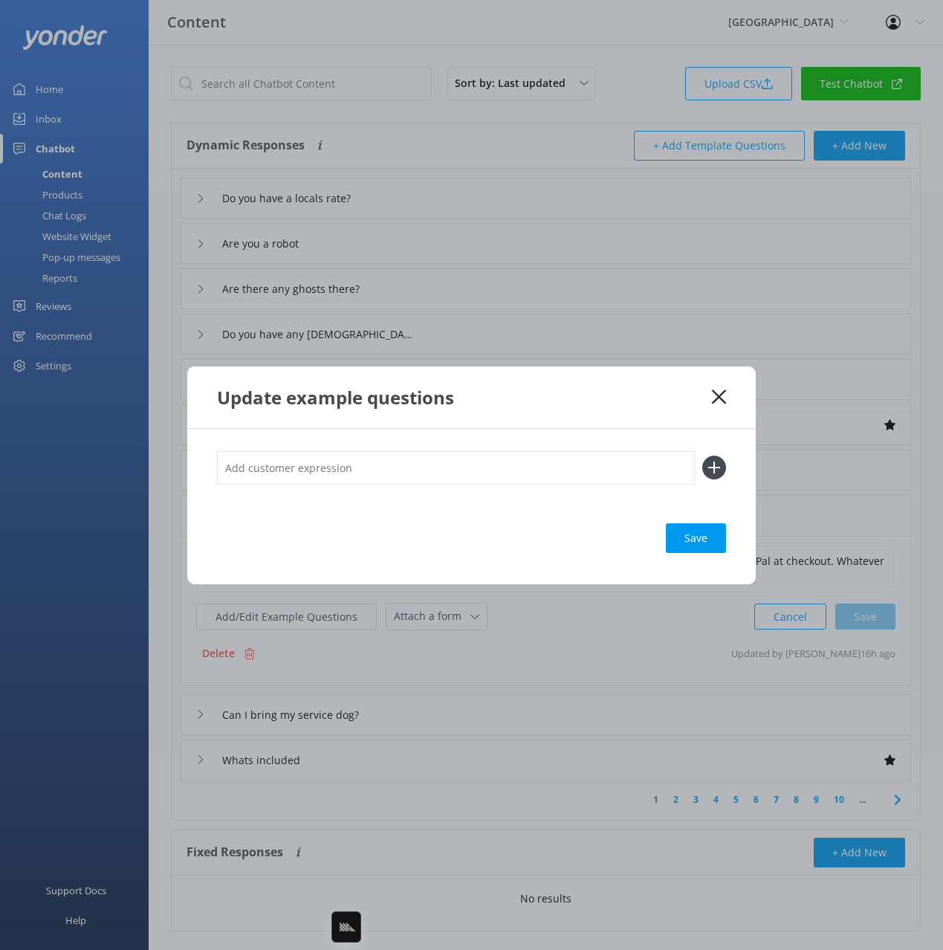
click at [599, 475] on input "text" at bounding box center [456, 467] width 478 height 33
paste input "can i pay with bitcoin"
type input "can i pay with bitcoin"
click at [702, 456] on button at bounding box center [714, 468] width 24 height 24
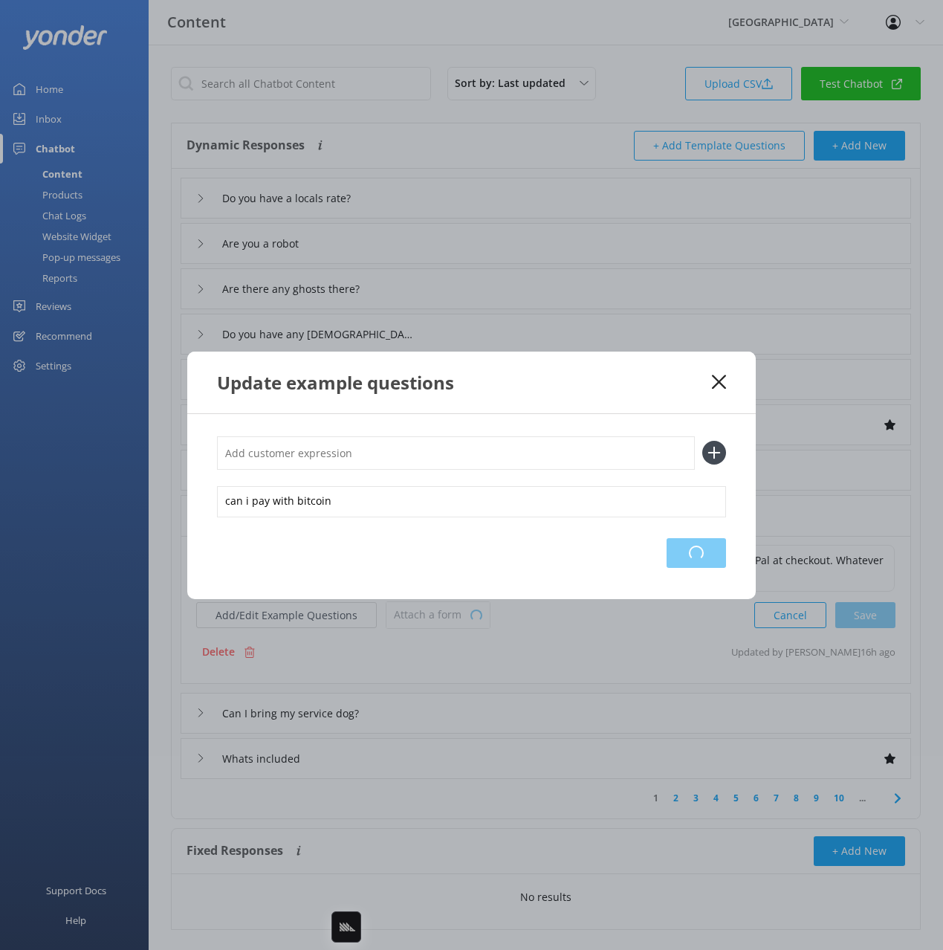
drag, startPoint x: 695, startPoint y: 559, endPoint x: 725, endPoint y: 452, distance: 111.3
click at [698, 554] on div "Loading.." at bounding box center [696, 553] width 59 height 30
click at [719, 382] on use at bounding box center [719, 382] width 14 height 14
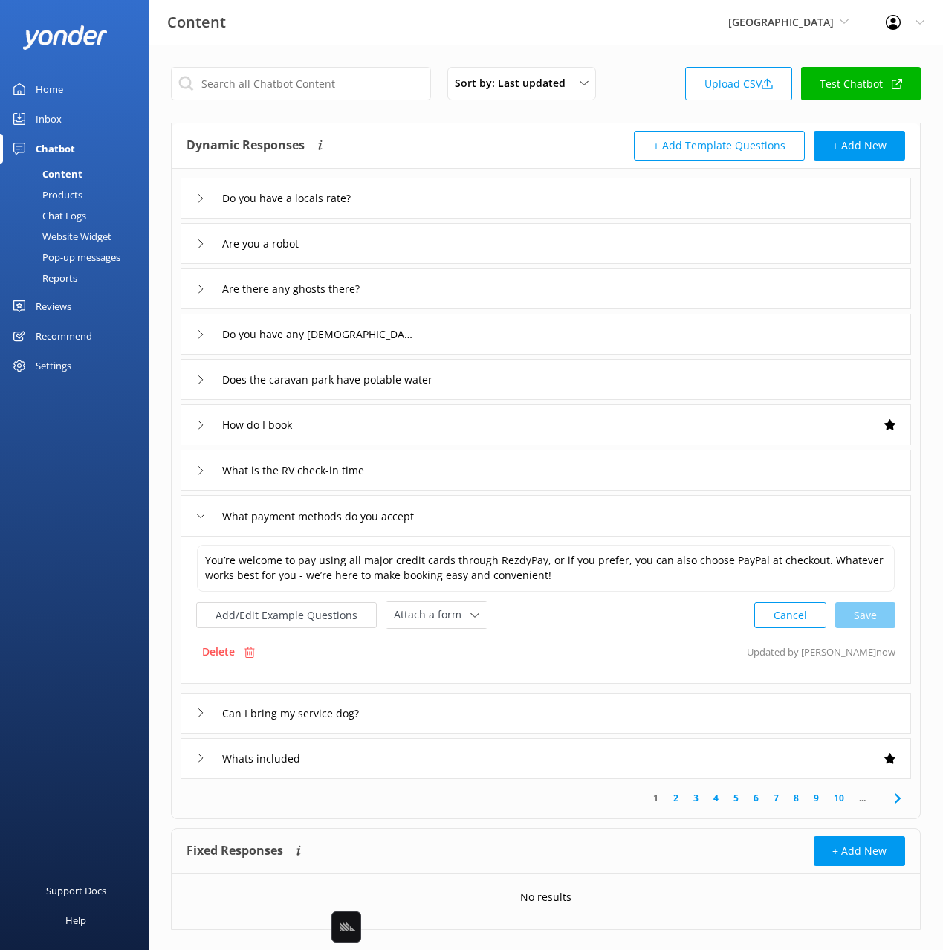
click at [62, 88] on div "Home" at bounding box center [49, 89] width 27 height 30
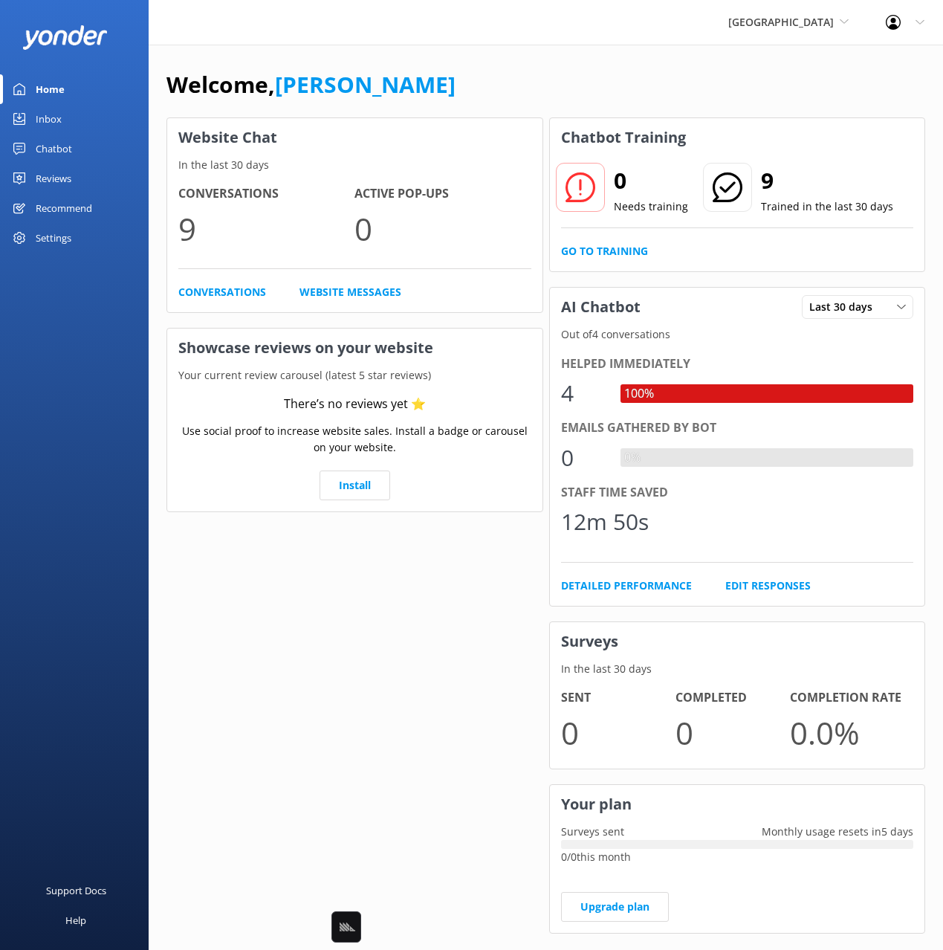
click at [527, 78] on div "Welcome, [PERSON_NAME]" at bounding box center [545, 92] width 759 height 51
drag, startPoint x: 486, startPoint y: 86, endPoint x: 495, endPoint y: 85, distance: 8.9
click at [486, 87] on div "Welcome, [PERSON_NAME]" at bounding box center [545, 92] width 759 height 51
click at [68, 149] on div "Chatbot" at bounding box center [54, 149] width 36 height 30
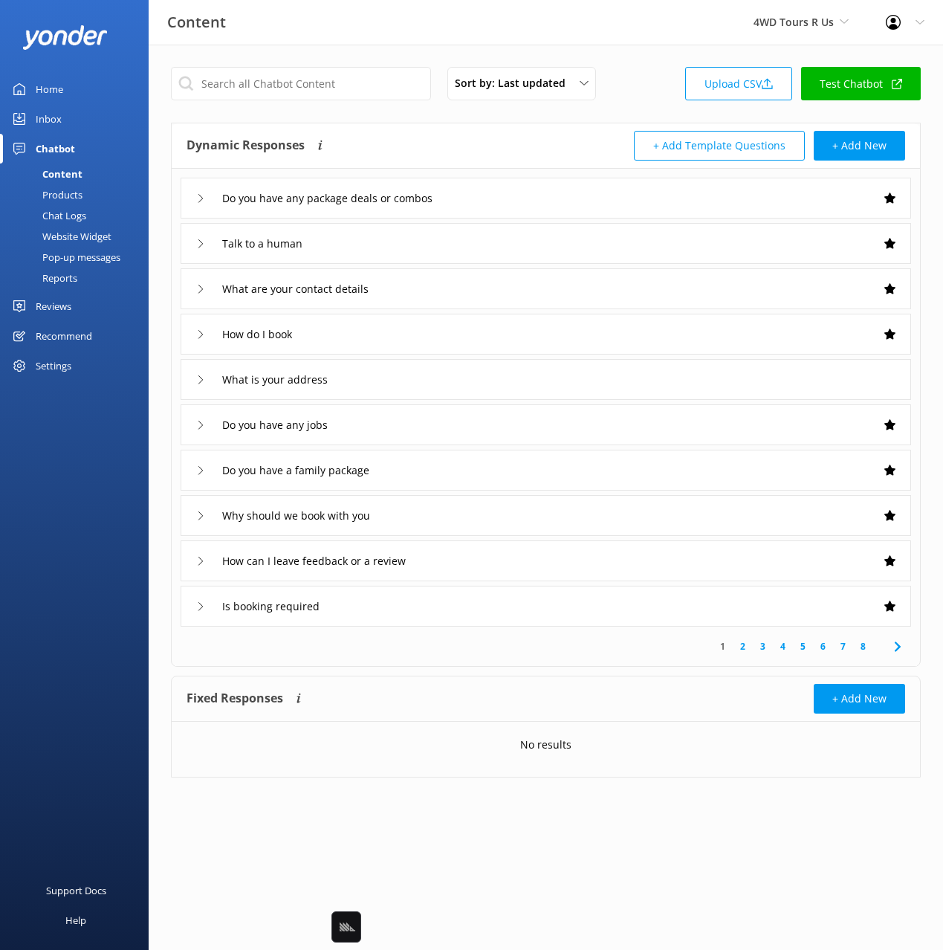
click at [357, 99] on div "Sort by: Last updated Title Last updated Upload CSV Test Chatbot" at bounding box center [546, 88] width 750 height 42
click at [350, 89] on input "text" at bounding box center [301, 83] width 260 height 33
type input "check"
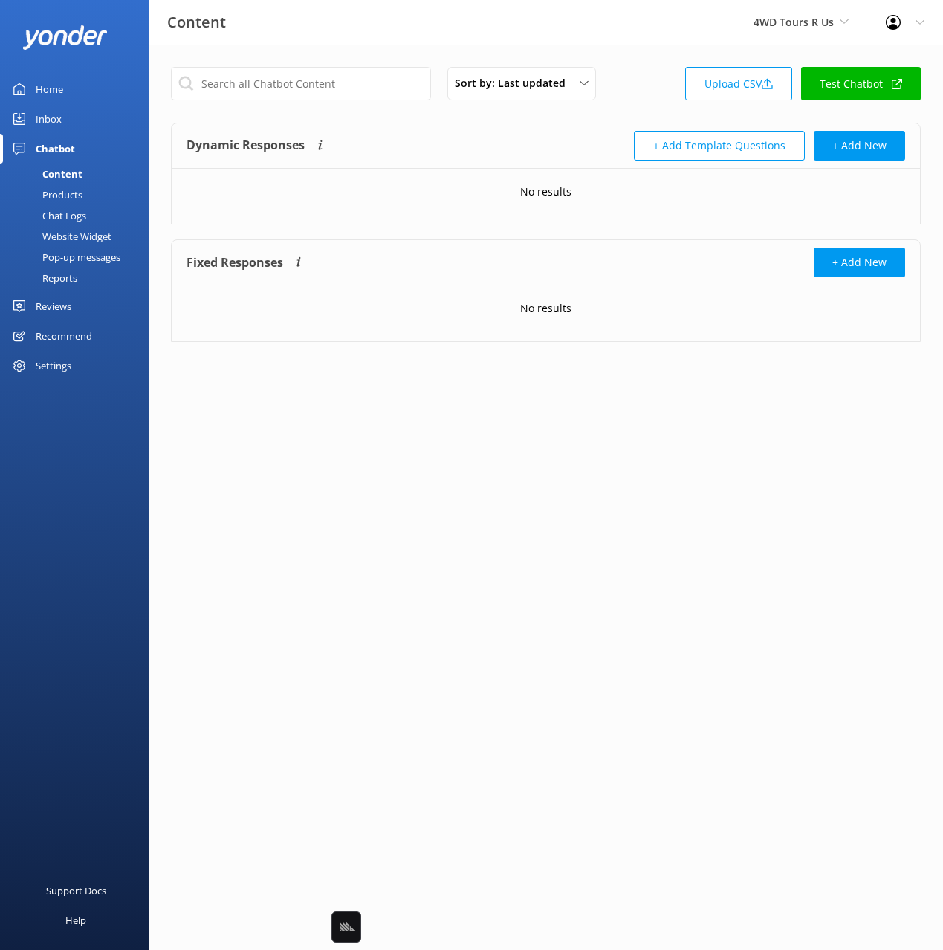
drag, startPoint x: 636, startPoint y: 86, endPoint x: 912, endPoint y: 100, distance: 276.1
click at [636, 86] on div "Sort by: Last updated Title Last updated Upload CSV Test Chatbot" at bounding box center [546, 88] width 750 height 42
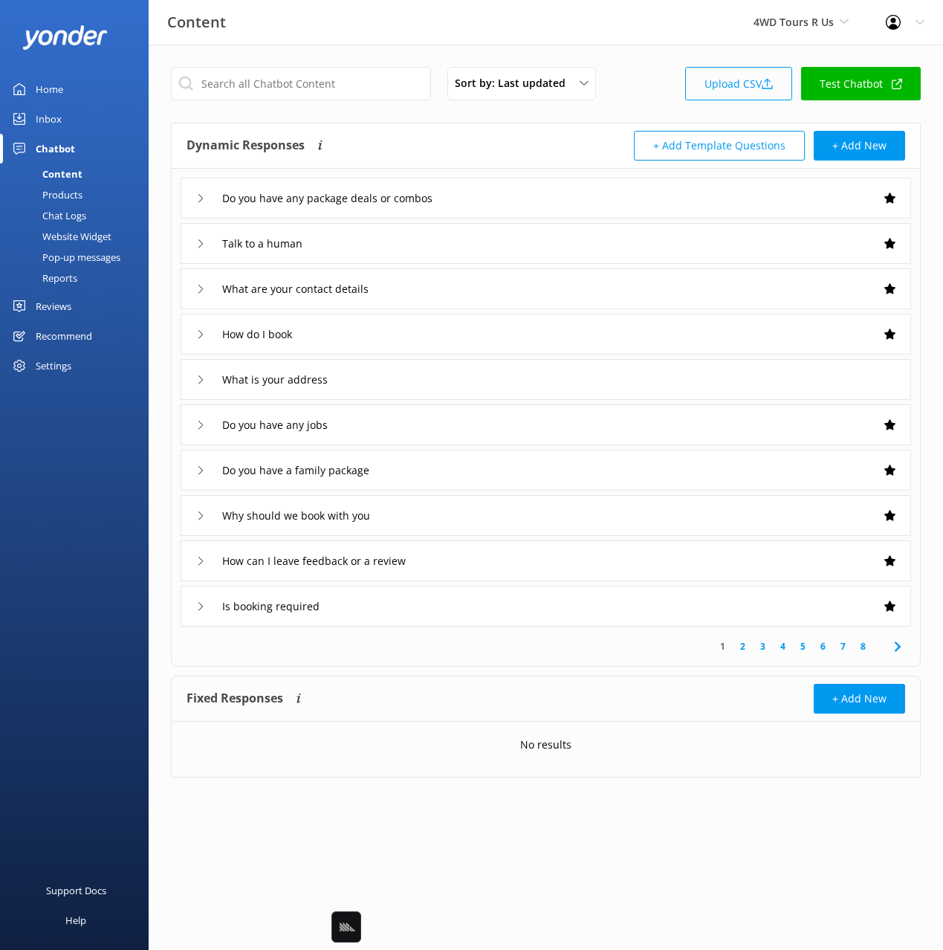
click at [735, 86] on link "Upload CSV" at bounding box center [738, 83] width 107 height 33
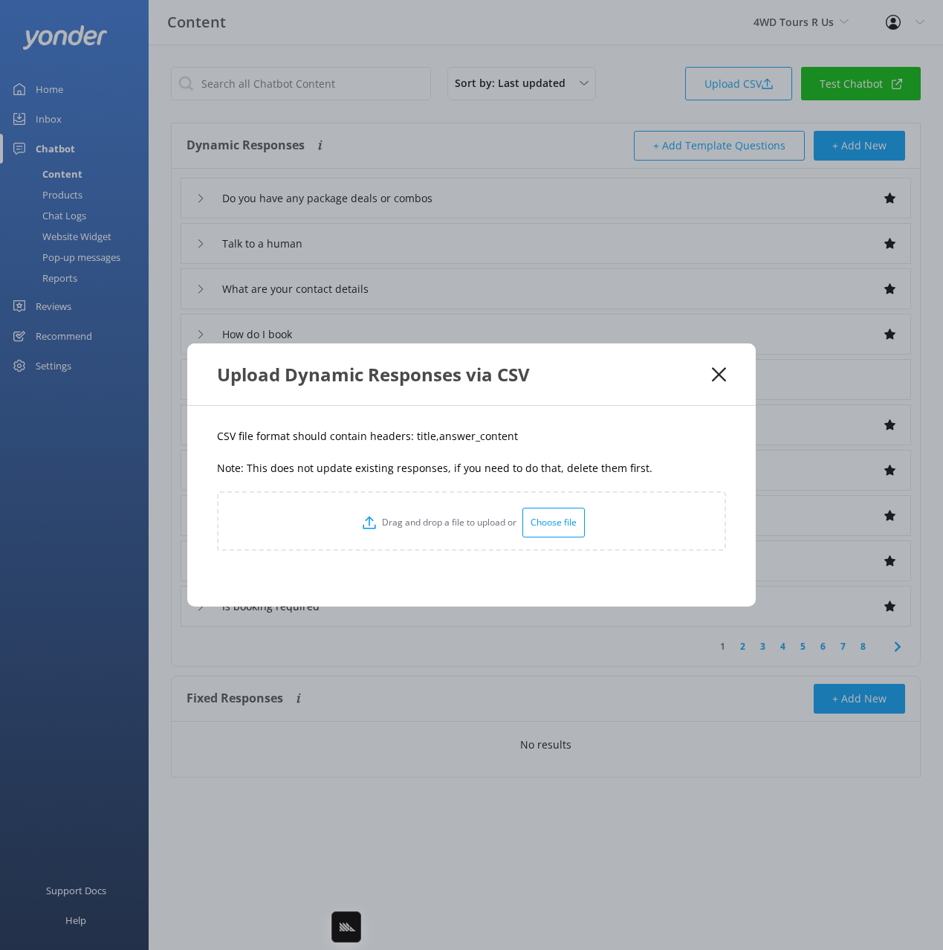
drag, startPoint x: 473, startPoint y: 454, endPoint x: 446, endPoint y: 441, distance: 30.3
click at [473, 454] on div "CSV file format should contain headers: title,answer_content Note: This does no…" at bounding box center [471, 506] width 569 height 201
click at [418, 437] on p "CSV file format should contain headers: title,answer_content" at bounding box center [471, 436] width 509 height 16
drag, startPoint x: 418, startPoint y: 437, endPoint x: 436, endPoint y: 430, distance: 18.6
click at [418, 437] on p "CSV file format should contain headers: title,answer_content" at bounding box center [471, 436] width 509 height 16
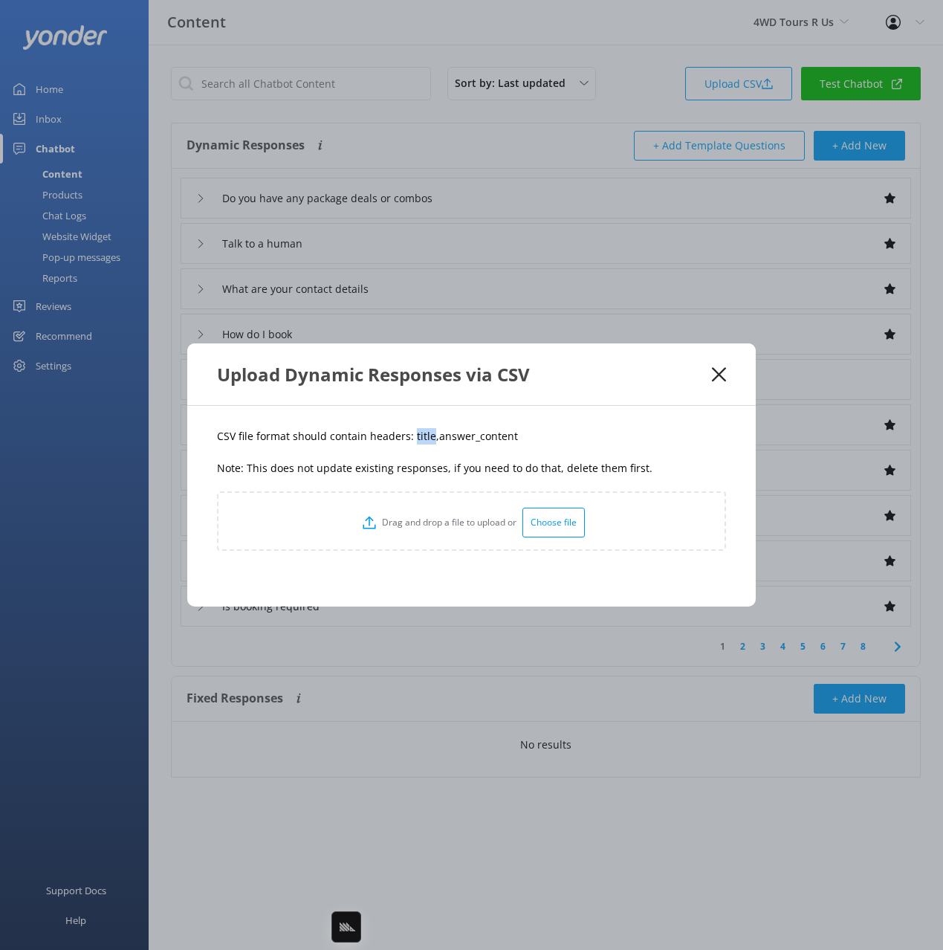
copy p "title"
drag, startPoint x: 485, startPoint y: 433, endPoint x: 433, endPoint y: 438, distance: 53.0
click at [433, 438] on p "CSV file format should contain headers: title,answer_content" at bounding box center [471, 436] width 509 height 16
copy p "answer_content"
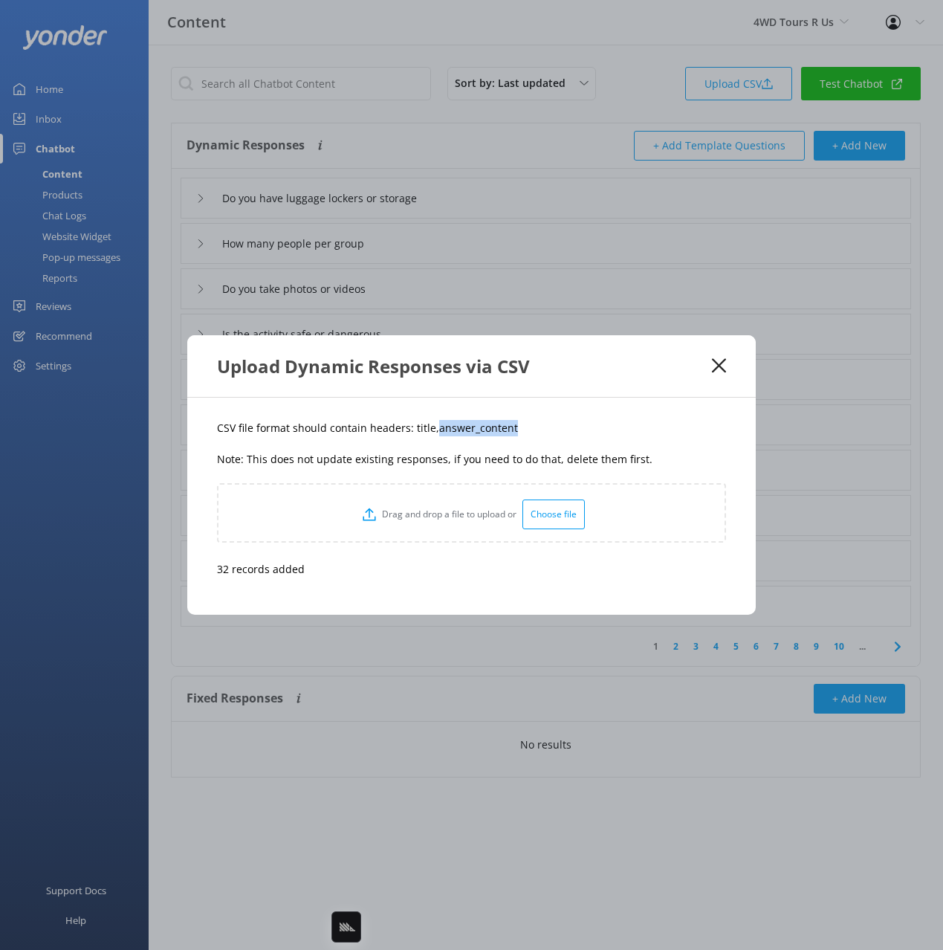
click at [716, 368] on use at bounding box center [719, 366] width 14 height 14
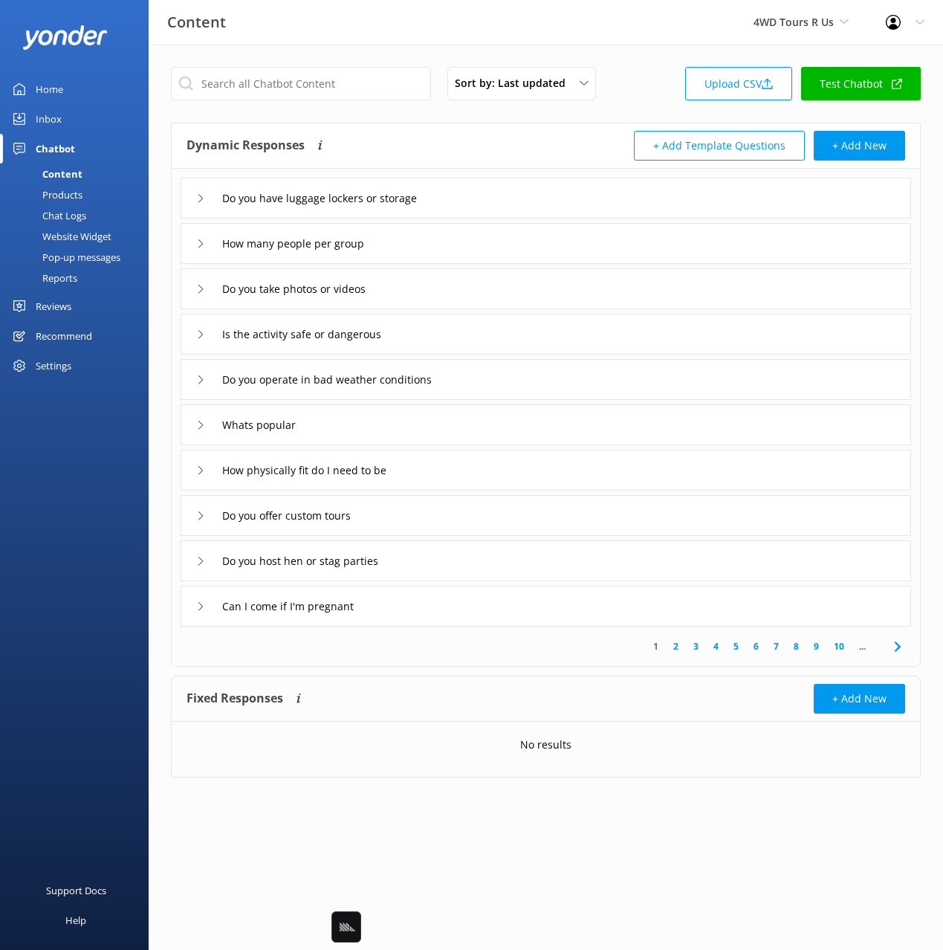
click at [512, 199] on div "Do you have luggage lockers or storage" at bounding box center [546, 198] width 731 height 41
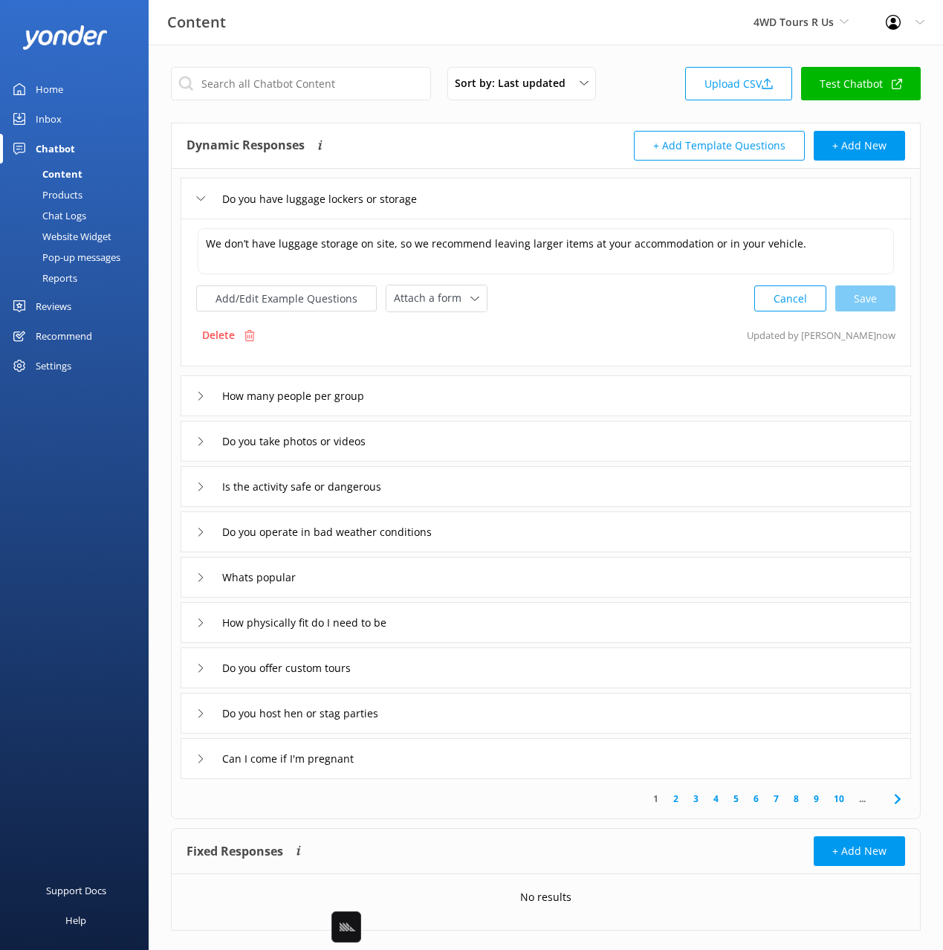
click at [564, 389] on div "How many people per group" at bounding box center [546, 395] width 731 height 41
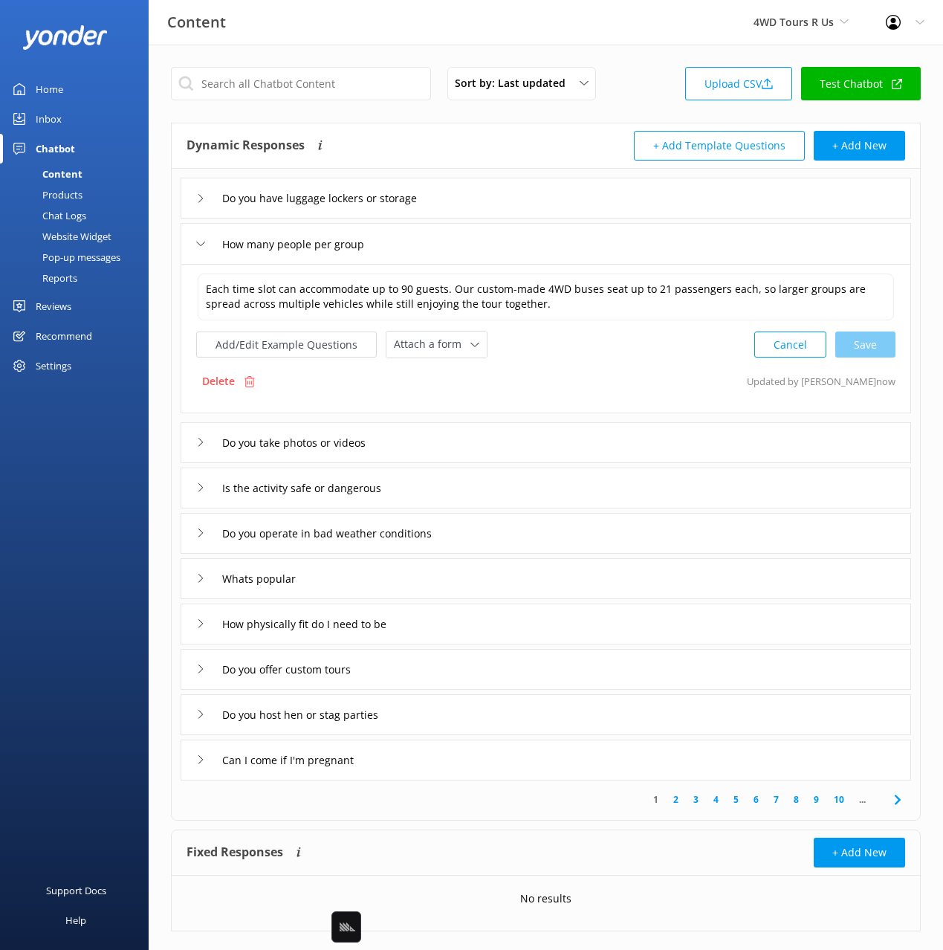
click at [549, 452] on div "Do you take photos or videos" at bounding box center [546, 442] width 731 height 41
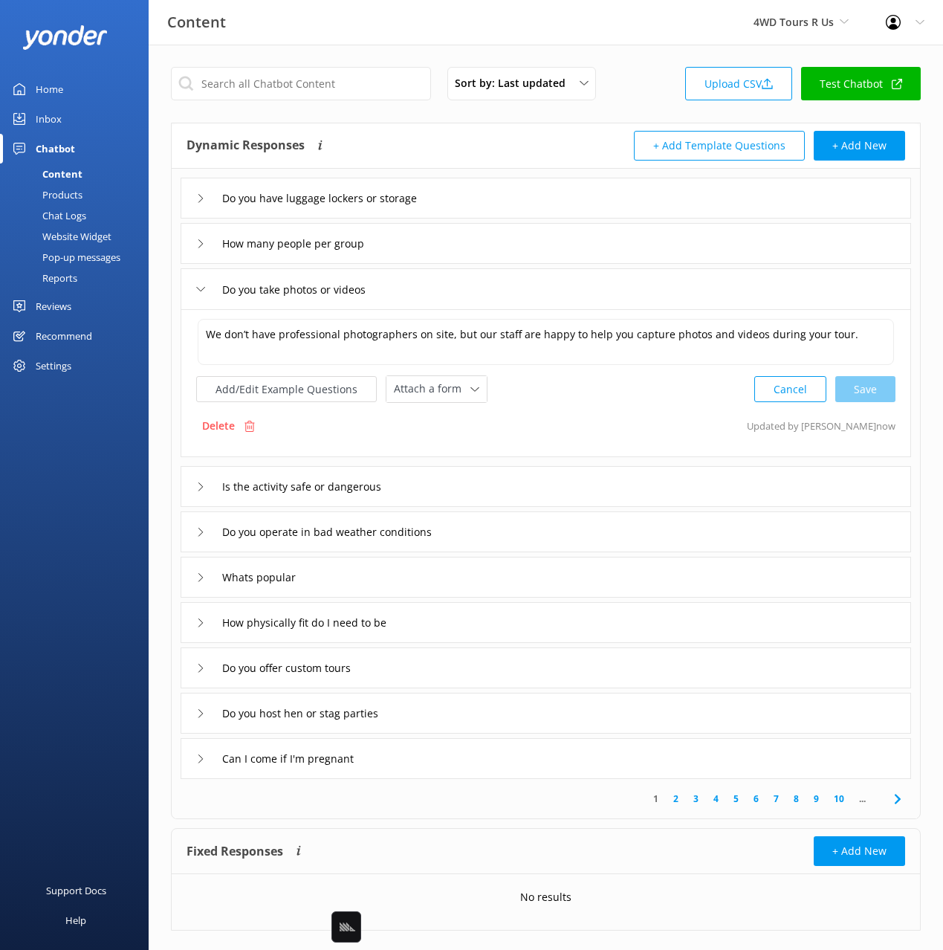
click at [534, 476] on div "Is the activity safe or dangerous" at bounding box center [546, 486] width 731 height 41
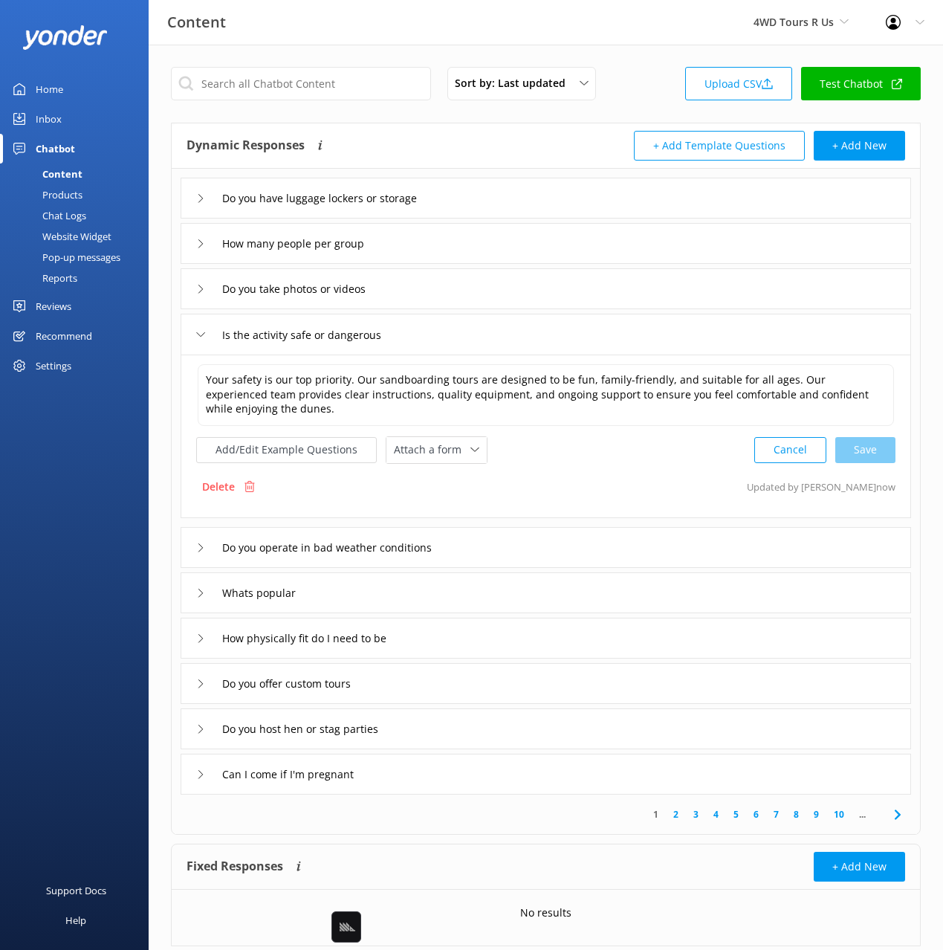
click at [516, 536] on div "Do you operate in bad weather conditions" at bounding box center [546, 547] width 731 height 41
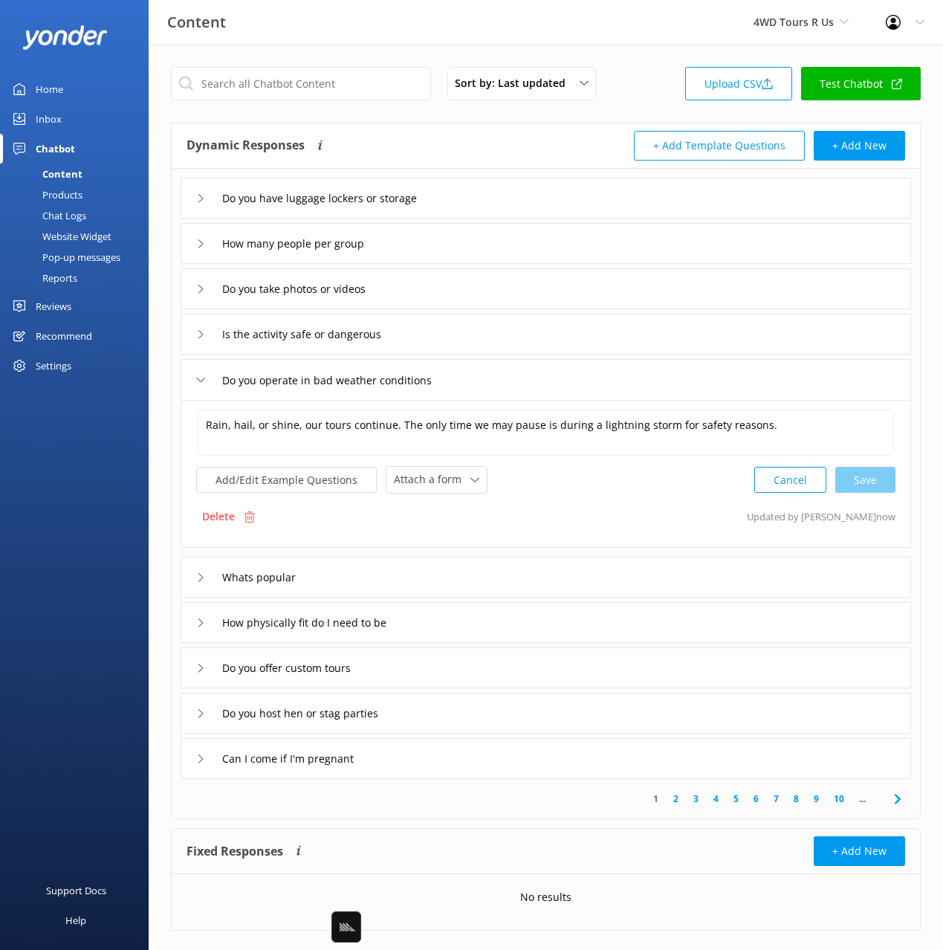
click at [488, 577] on div "Whats popular" at bounding box center [546, 577] width 731 height 41
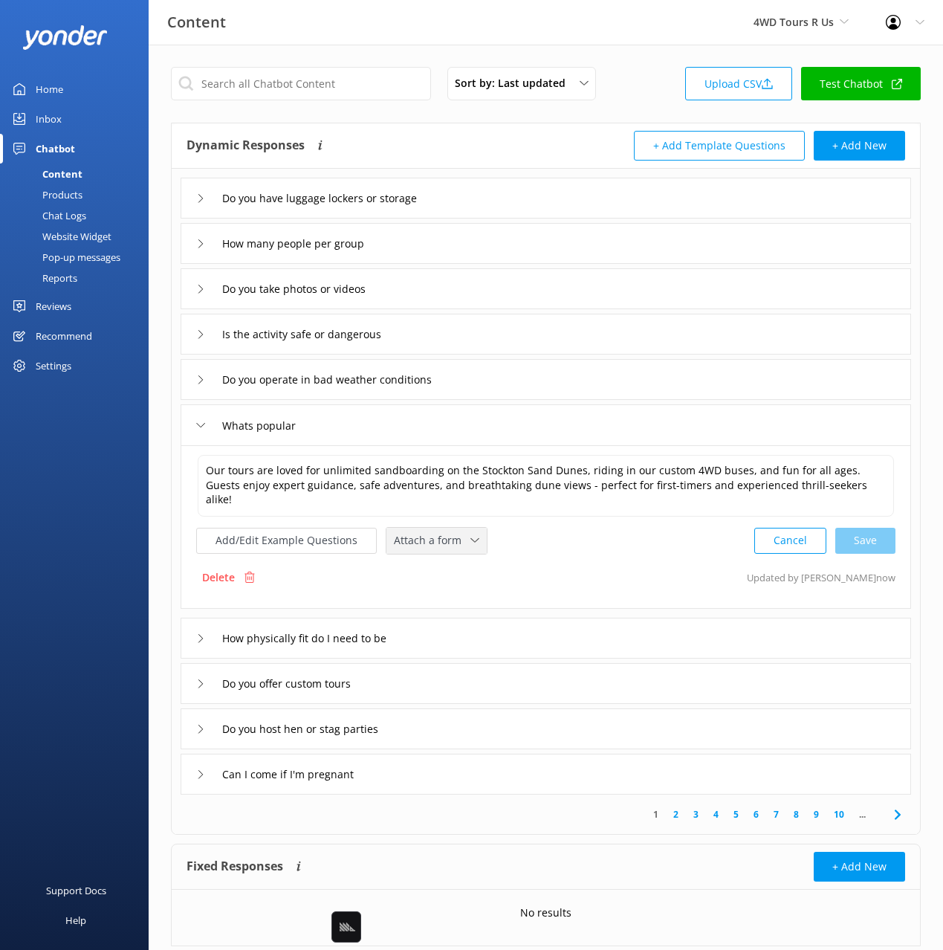
click at [411, 532] on span "Attach a form" at bounding box center [432, 540] width 77 height 16
click at [437, 595] on div "Check availability" at bounding box center [432, 602] width 74 height 15
click at [460, 622] on div "How physically fit do I need to be" at bounding box center [546, 636] width 731 height 41
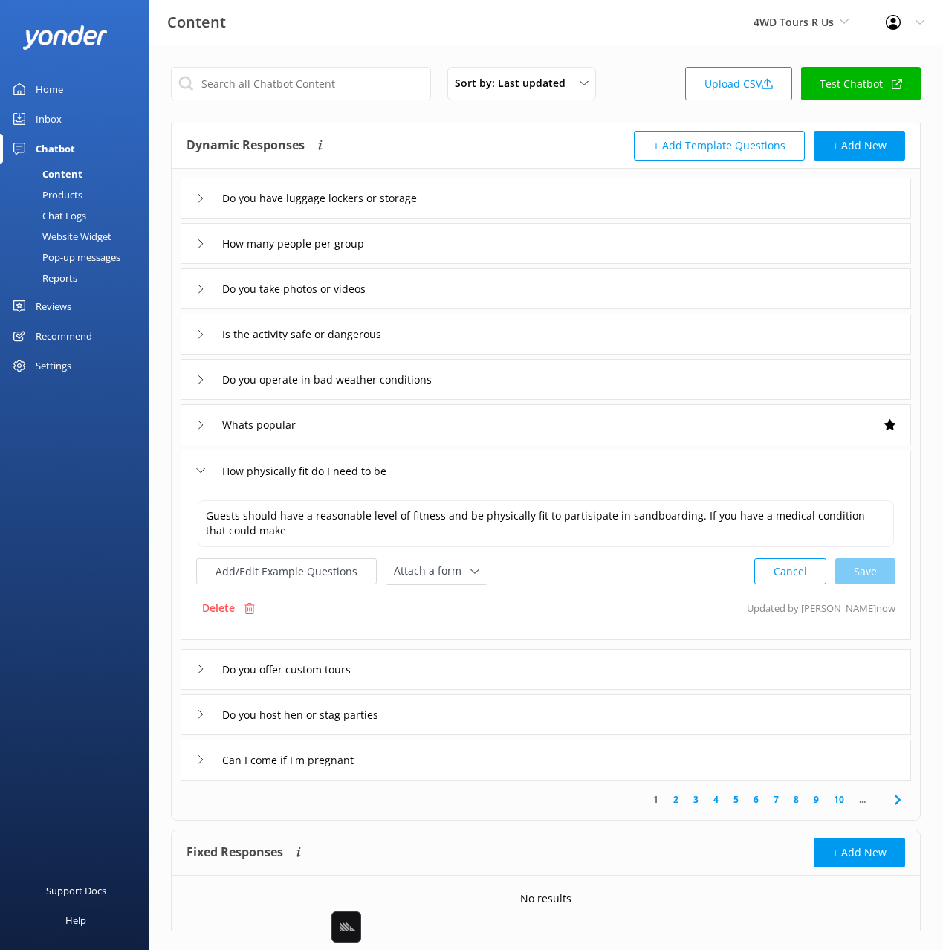
click at [568, 596] on div "Delete Updated by [PERSON_NAME] now" at bounding box center [545, 608] width 699 height 28
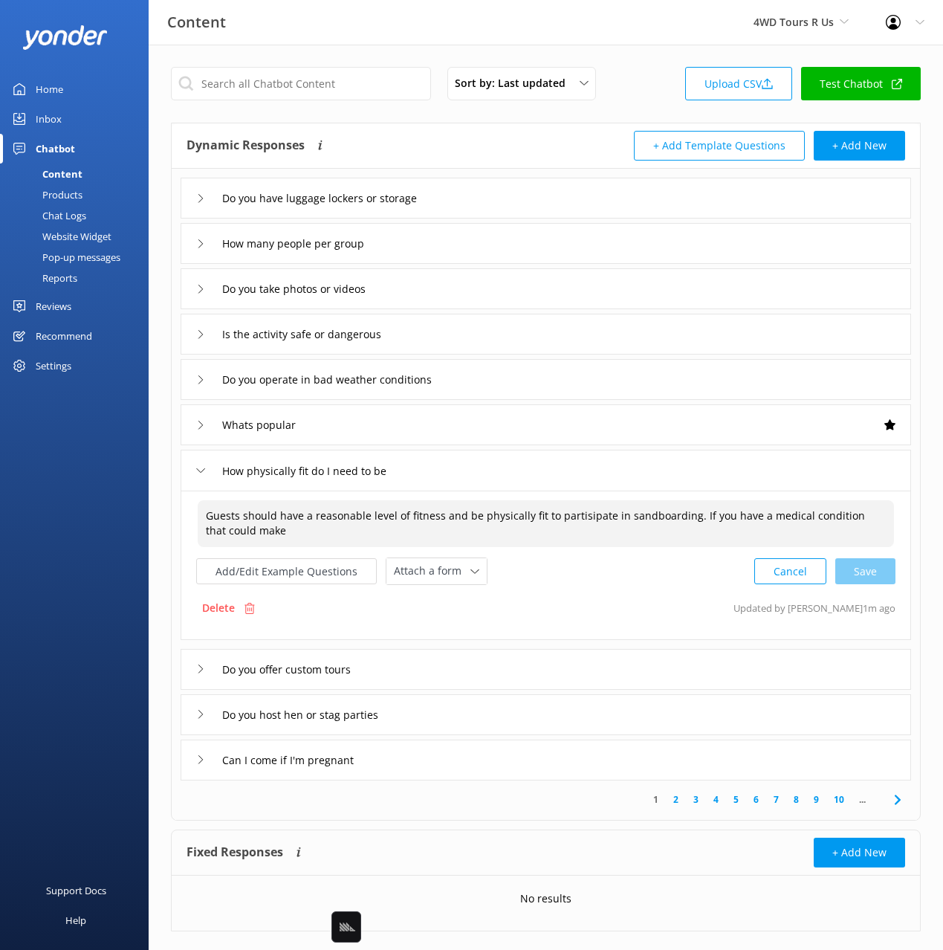
drag, startPoint x: 845, startPoint y: 525, endPoint x: 854, endPoint y: 535, distance: 13.1
click at [845, 516] on textarea "Guests should have a reasonable level of fitness and be physically fit to parti…" at bounding box center [546, 523] width 696 height 47
click at [592, 523] on textarea "Guests should have a reasonable level of fitness and be physically fit to parti…" at bounding box center [546, 523] width 696 height 47
click at [647, 515] on textarea "Guests should have a reasonable level of fitness and be physically fit to parti…" at bounding box center [546, 523] width 696 height 47
click at [427, 571] on span "Attach a form" at bounding box center [432, 571] width 77 height 16
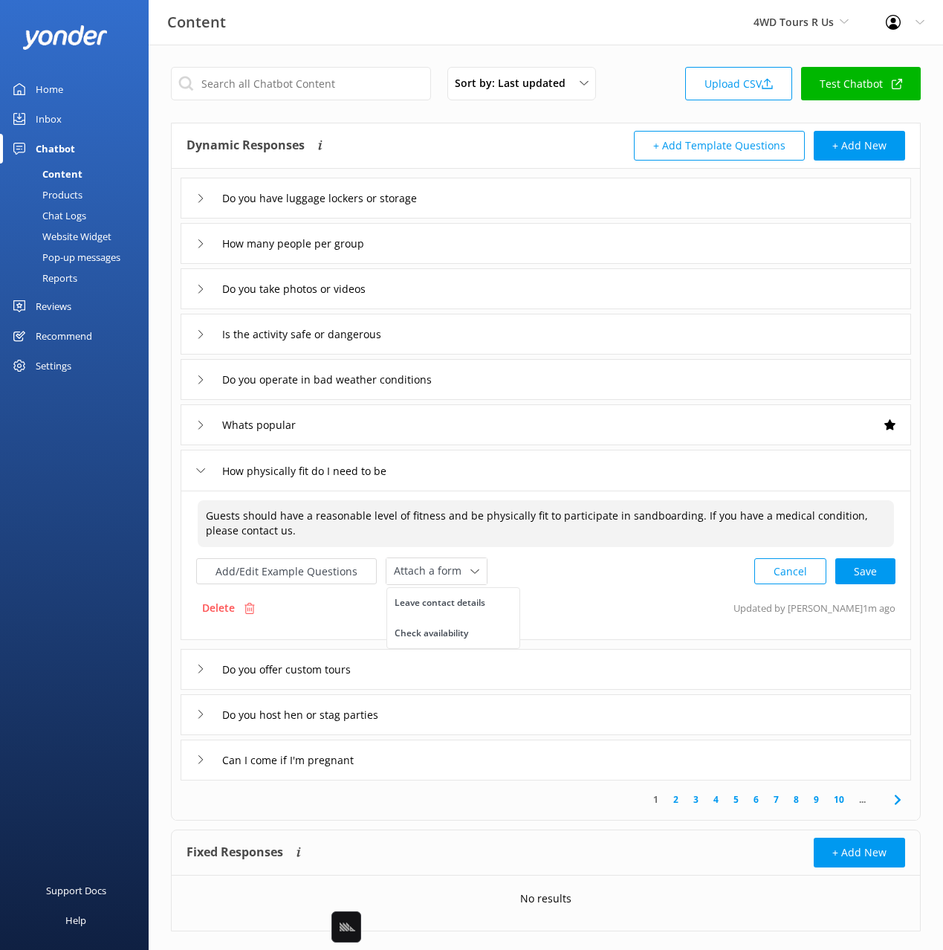
drag, startPoint x: 455, startPoint y: 606, endPoint x: 583, endPoint y: 543, distance: 142.9
click at [455, 606] on div "Leave contact details" at bounding box center [440, 602] width 91 height 15
type textarea "Guests should have a reasonable level of fitness and be physically fit to parti…"
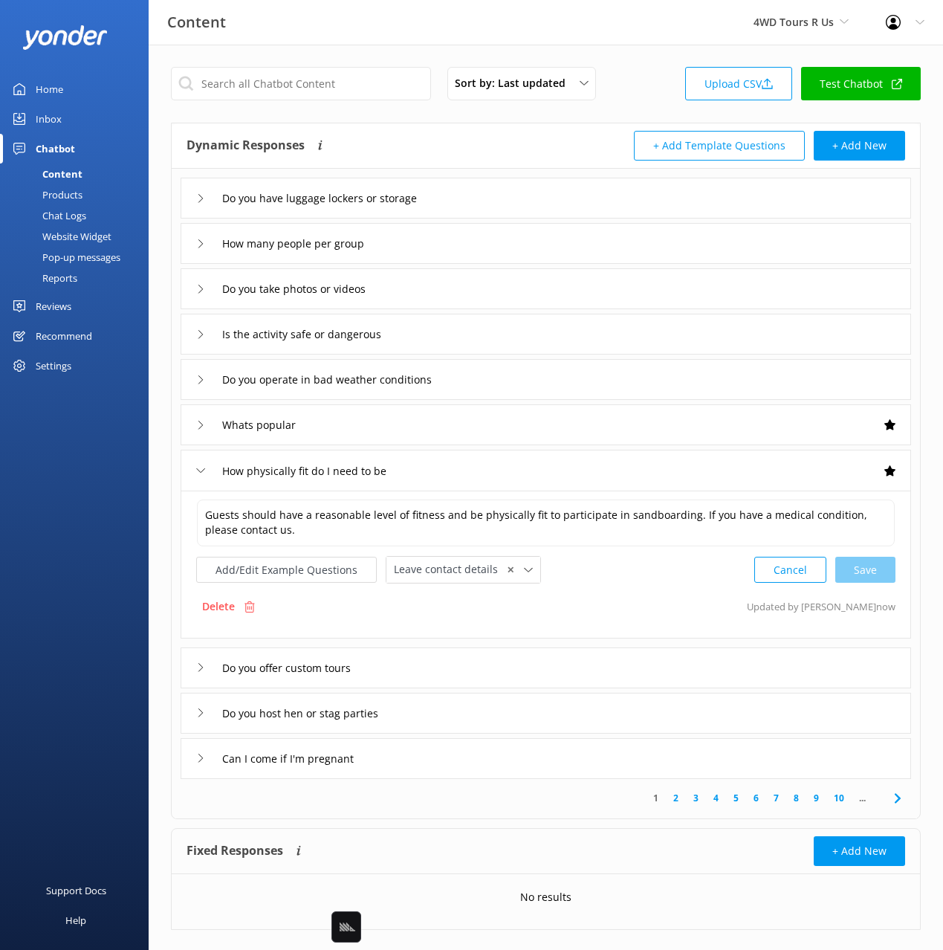
drag, startPoint x: 632, startPoint y: 586, endPoint x: 556, endPoint y: 647, distance: 98.3
click at [632, 586] on div "Guests should have a reasonable level of fitness and be physically fit to parti…" at bounding box center [546, 565] width 731 height 148
click at [478, 658] on div "Do you offer custom tours" at bounding box center [546, 667] width 731 height 41
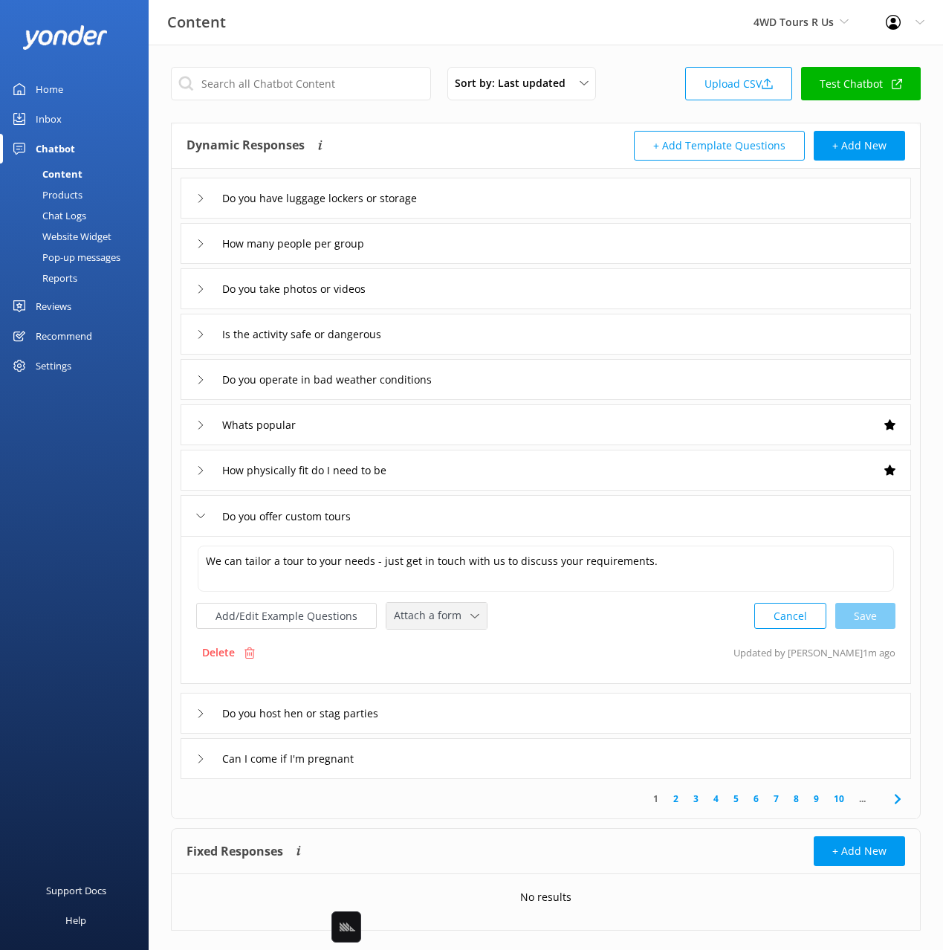
drag, startPoint x: 431, startPoint y: 621, endPoint x: 428, endPoint y: 651, distance: 29.9
click at [431, 621] on span "Attach a form" at bounding box center [432, 615] width 77 height 16
click at [432, 644] on div "Leave contact details" at bounding box center [440, 647] width 91 height 15
click at [450, 703] on div "Do you host hen or stag parties" at bounding box center [546, 711] width 731 height 41
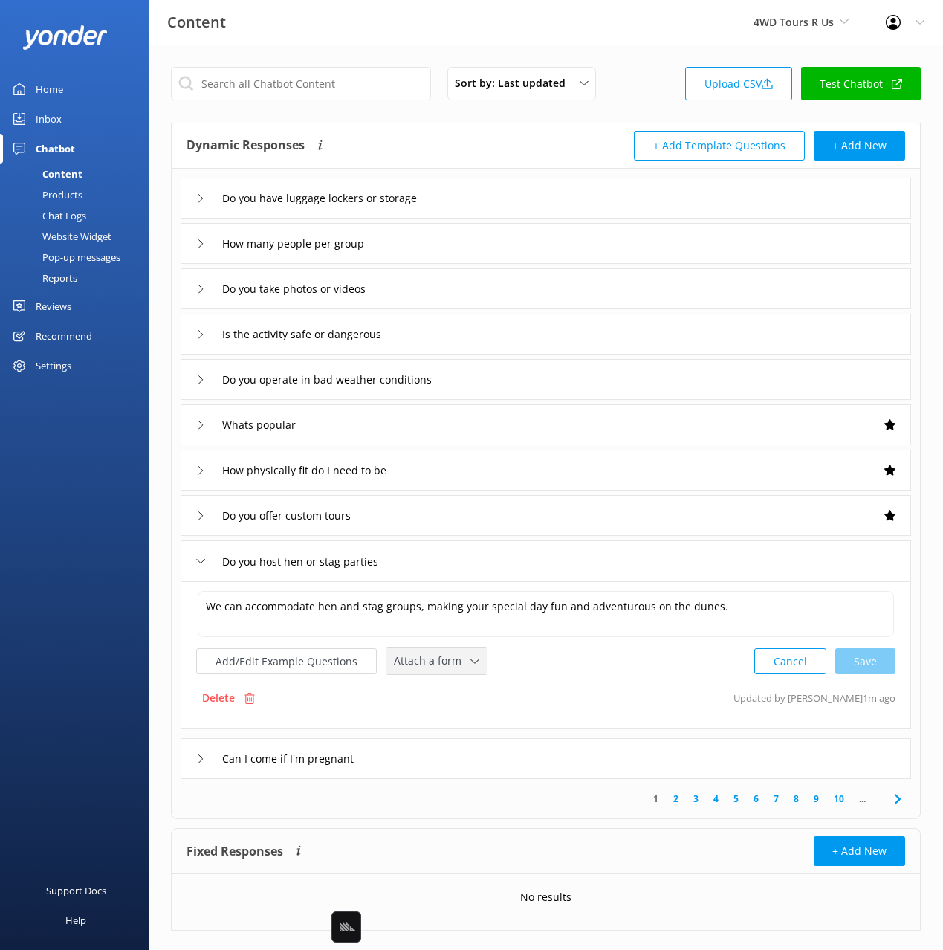
click at [439, 664] on span "Attach a form" at bounding box center [432, 661] width 77 height 16
click at [443, 694] on div "Leave contact details" at bounding box center [440, 692] width 91 height 15
click at [491, 754] on div "Can I come if I'm pregnant" at bounding box center [546, 757] width 731 height 41
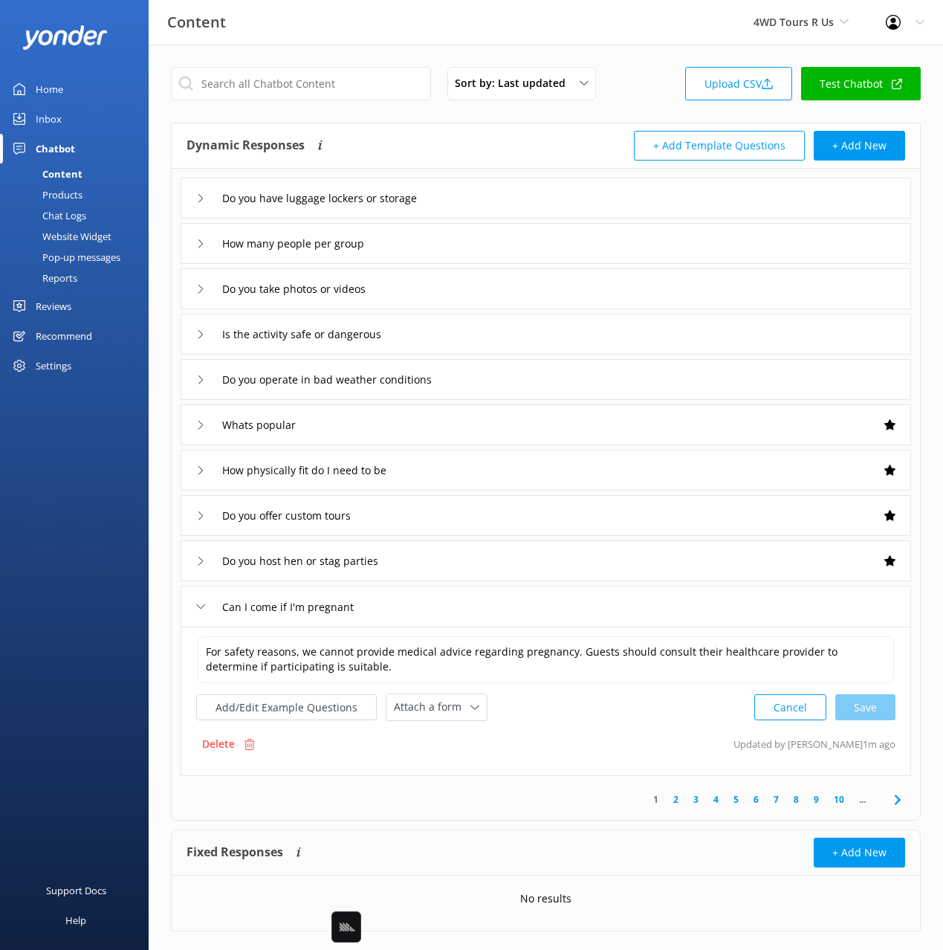
click at [899, 803] on icon at bounding box center [898, 800] width 18 height 18
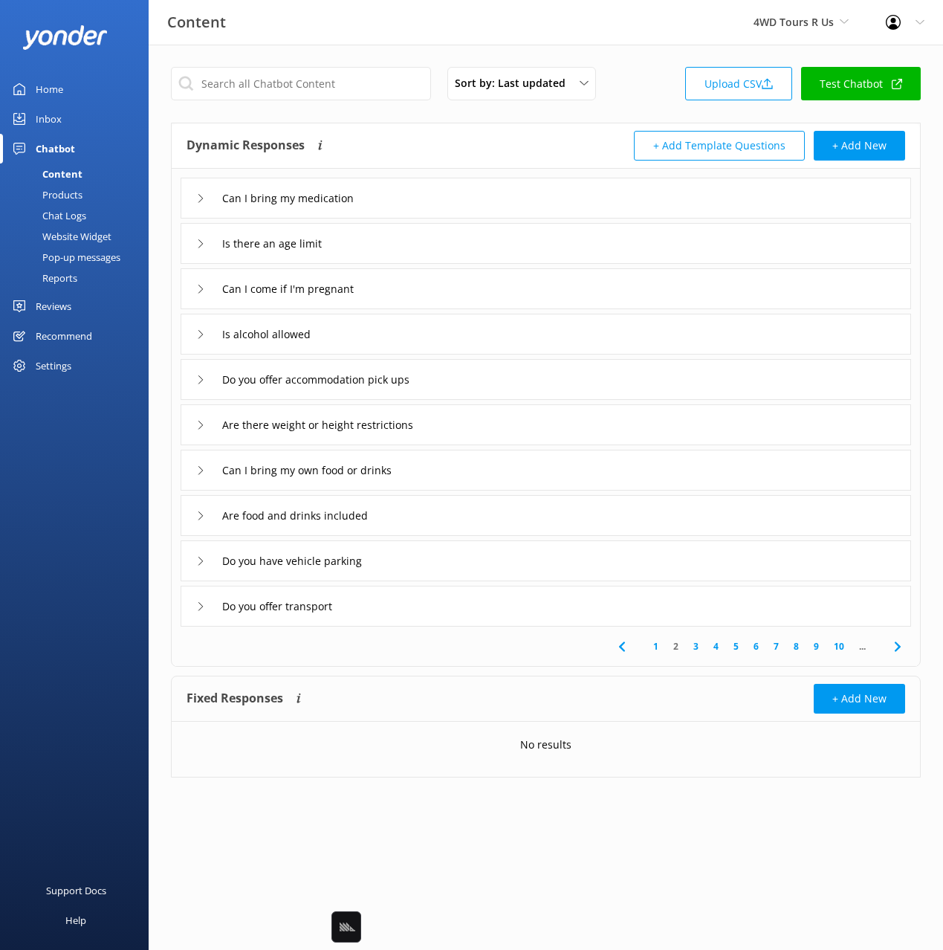
click at [456, 195] on div "Can I bring my medication" at bounding box center [546, 198] width 731 height 41
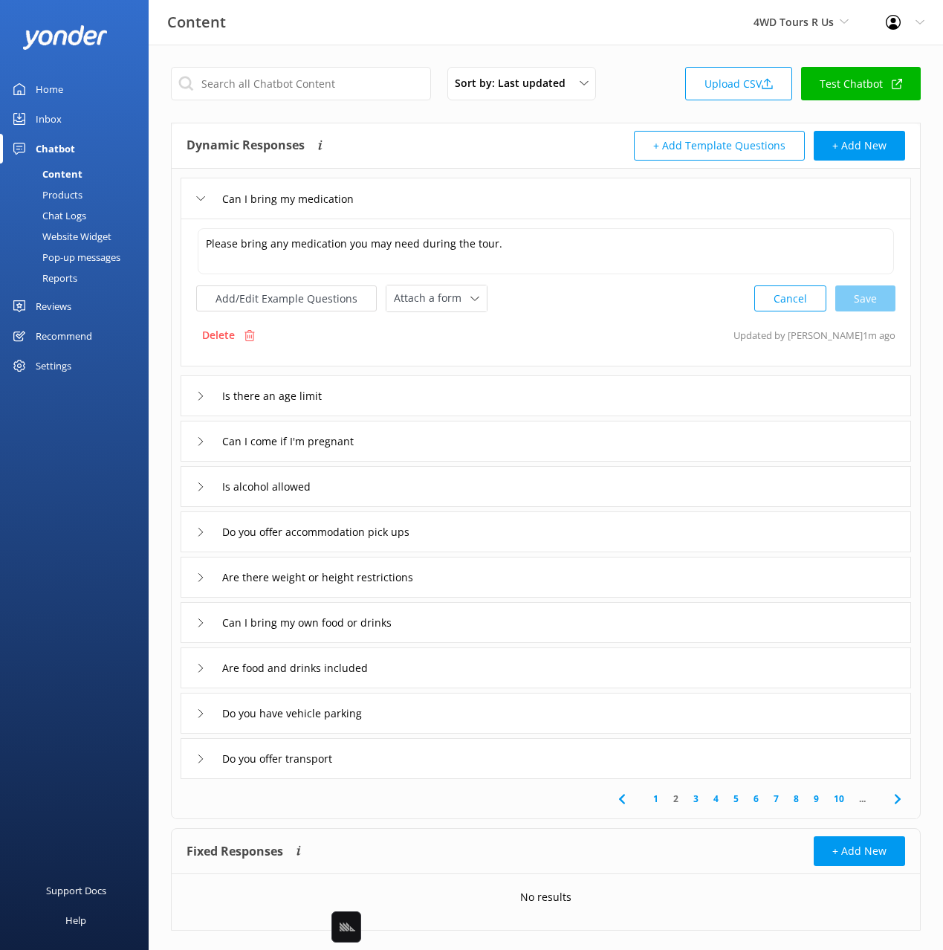
click at [430, 389] on div "Is there an age limit" at bounding box center [546, 395] width 731 height 41
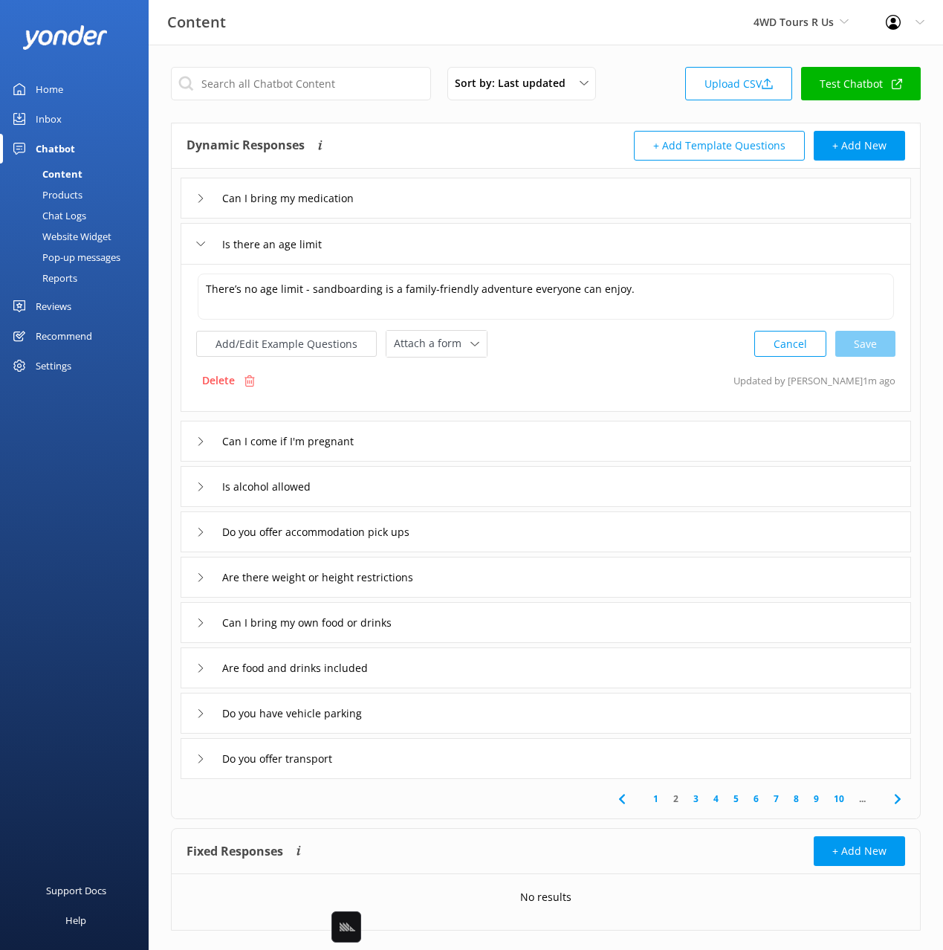
click at [448, 438] on div "Can I come if I'm pregnant" at bounding box center [546, 441] width 731 height 41
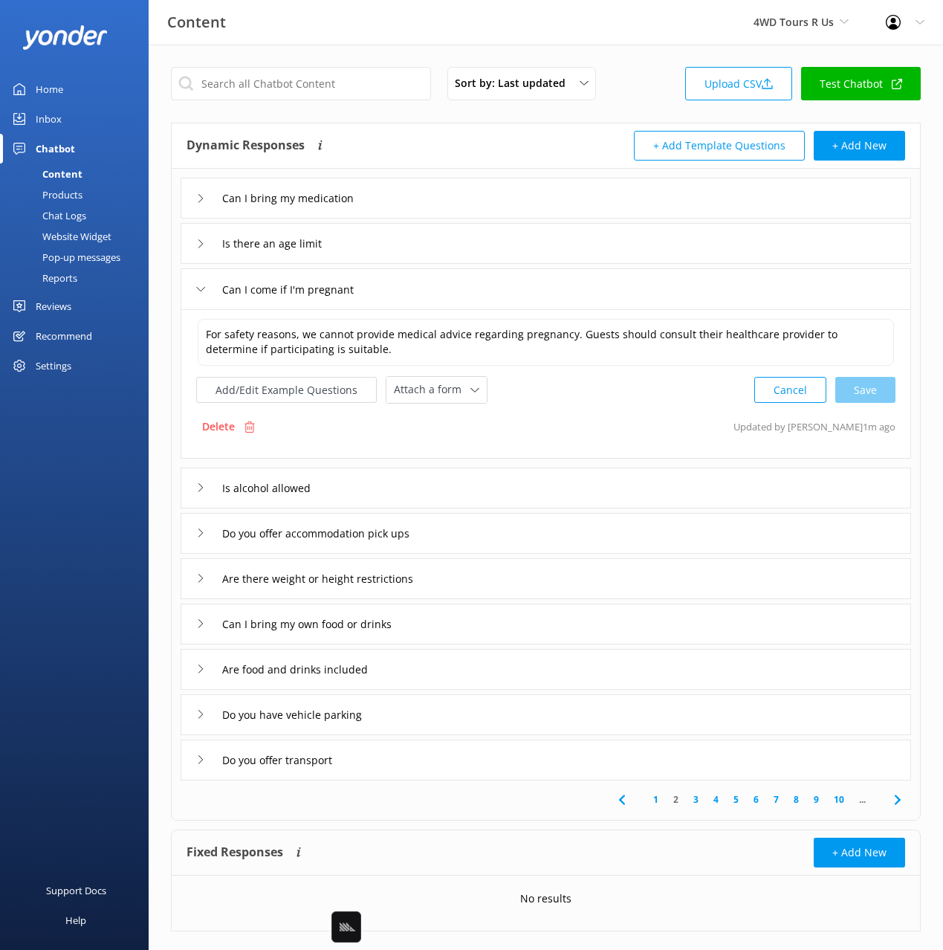
click at [461, 496] on div "Is alcohol allowed" at bounding box center [546, 487] width 731 height 41
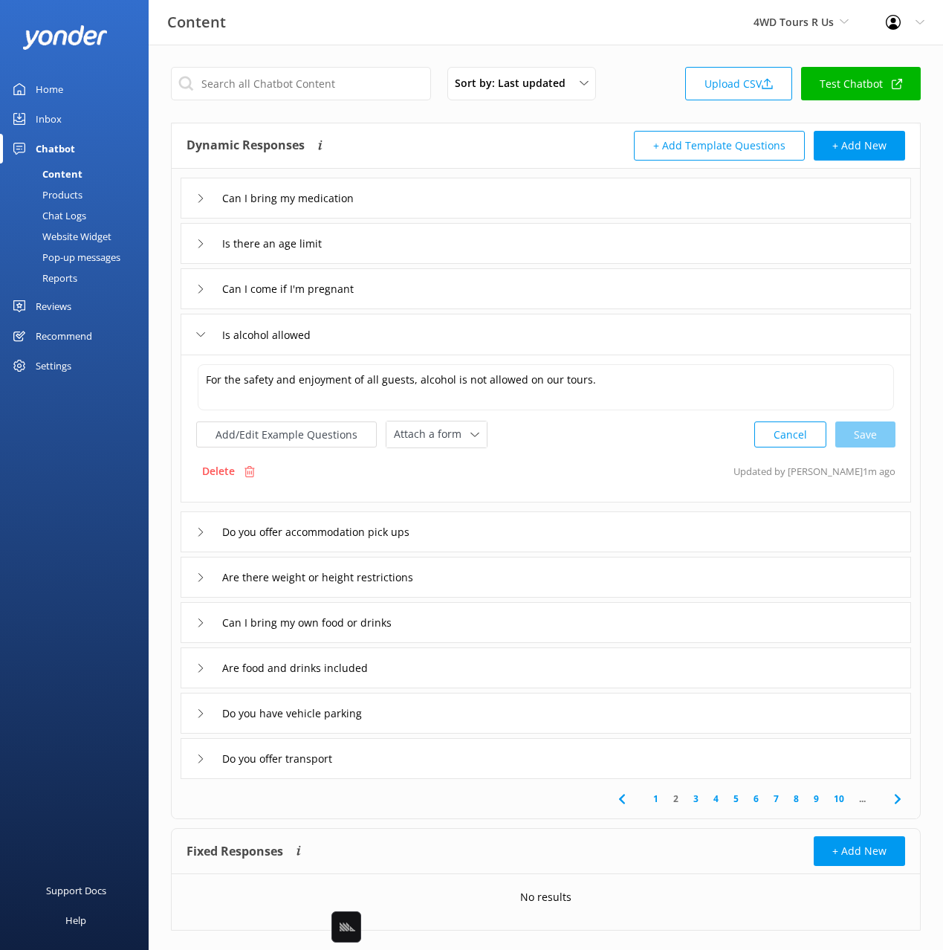
click at [483, 527] on div "Do you offer accommodation pick ups" at bounding box center [546, 531] width 731 height 41
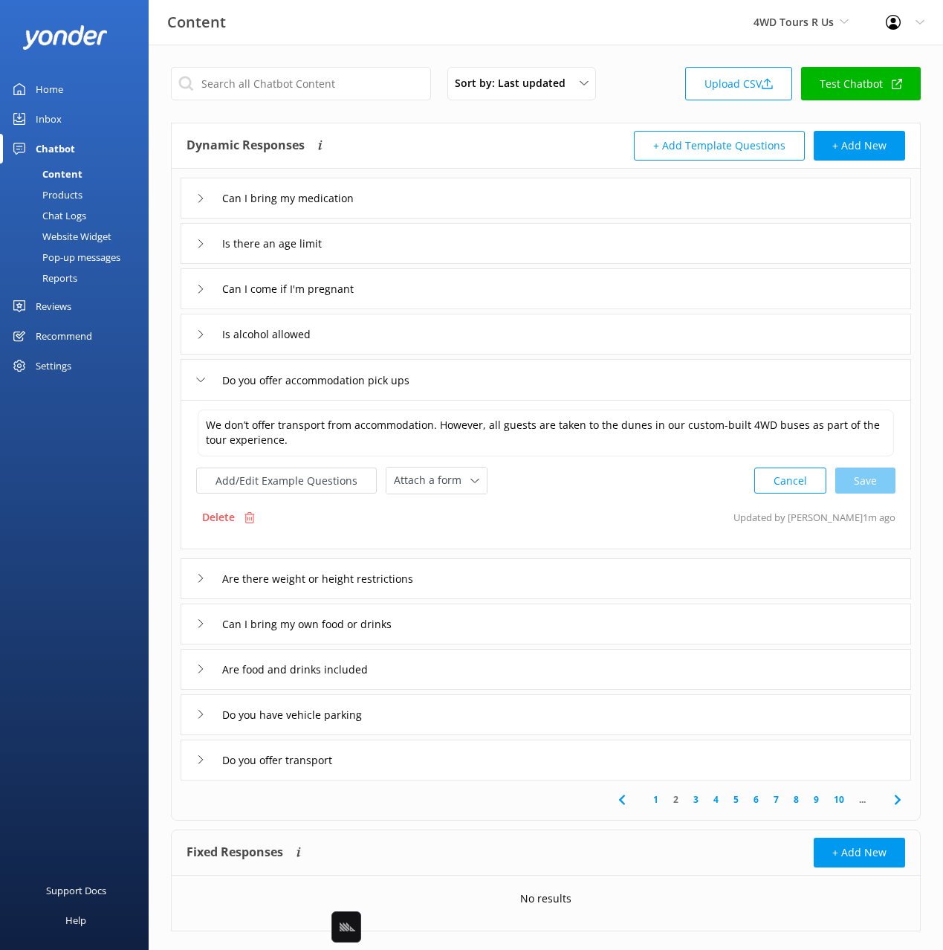
click at [482, 569] on div "Are there weight or height restrictions" at bounding box center [546, 578] width 731 height 41
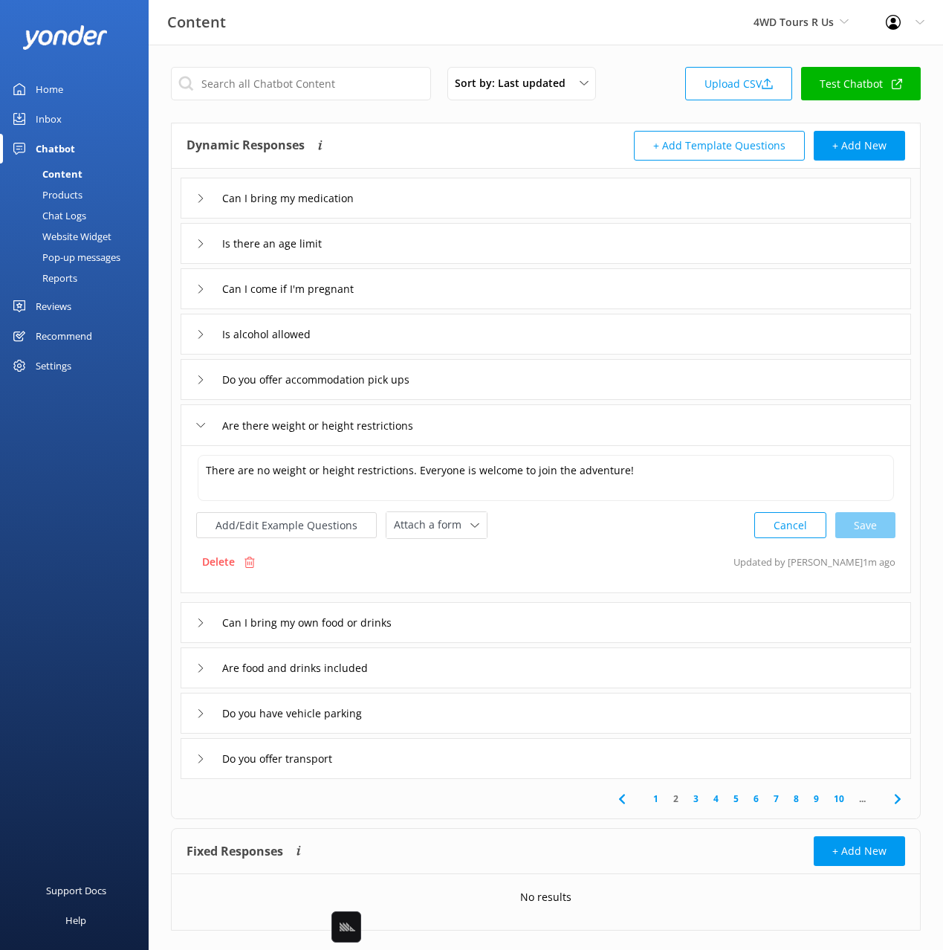
click at [485, 632] on div "Can I bring my own food or drinks" at bounding box center [546, 622] width 731 height 41
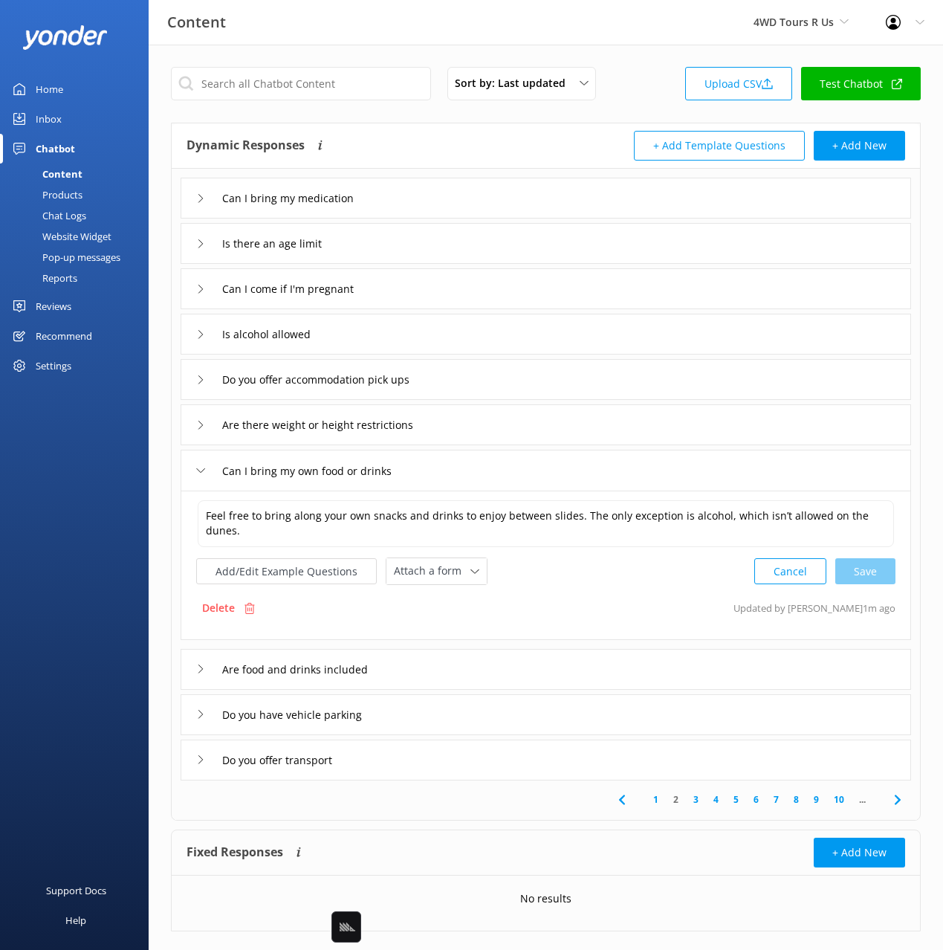
click at [473, 659] on div "Are food and drinks included" at bounding box center [546, 669] width 731 height 41
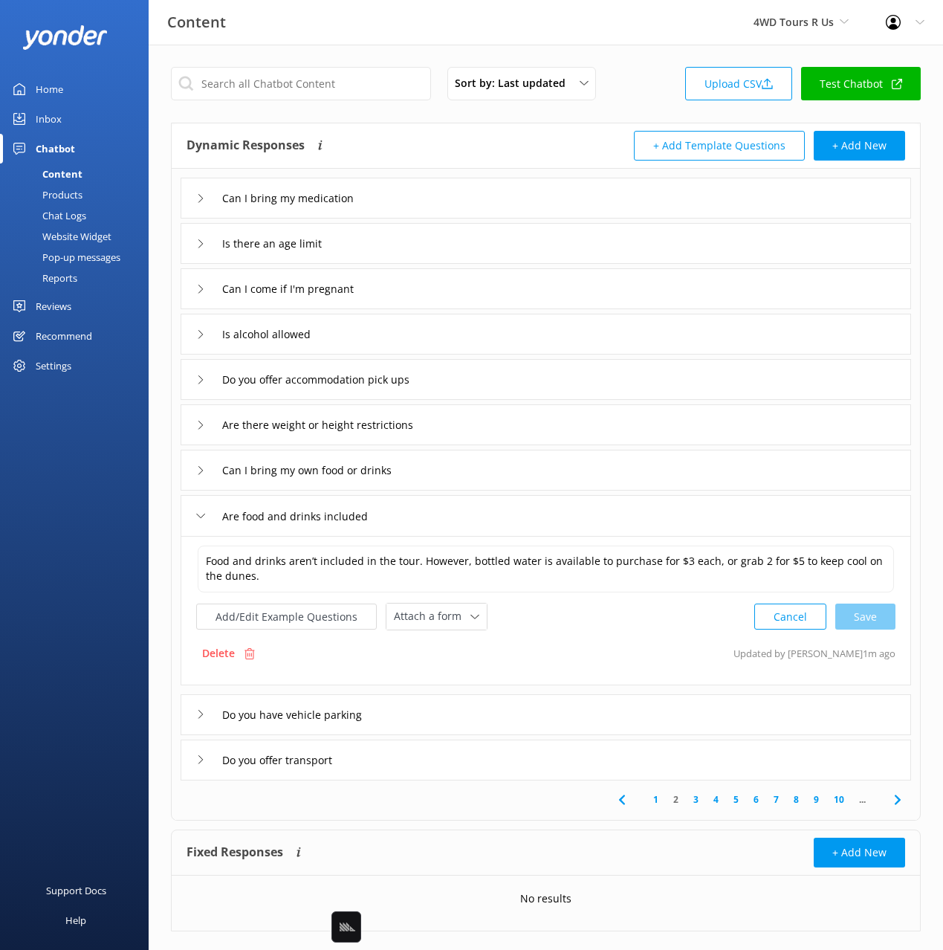
click at [467, 708] on div "Do you have vehicle parking" at bounding box center [546, 714] width 731 height 41
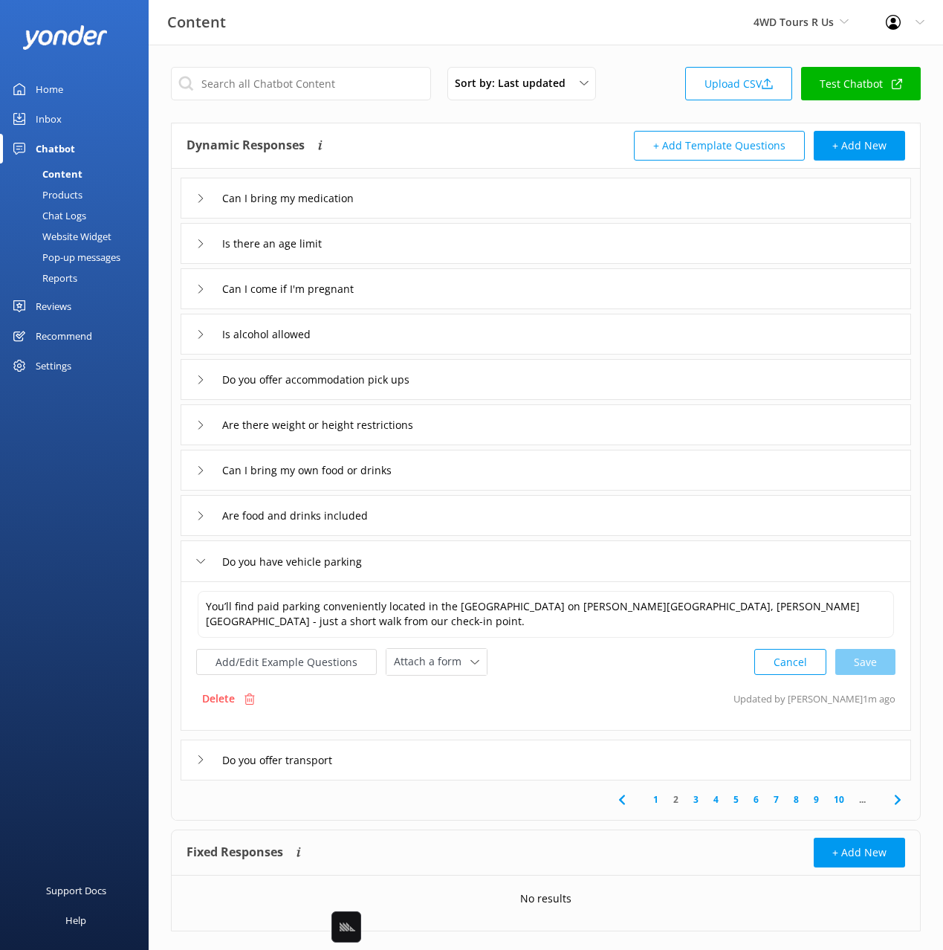
click at [456, 760] on div "Do you offer transport" at bounding box center [546, 759] width 731 height 41
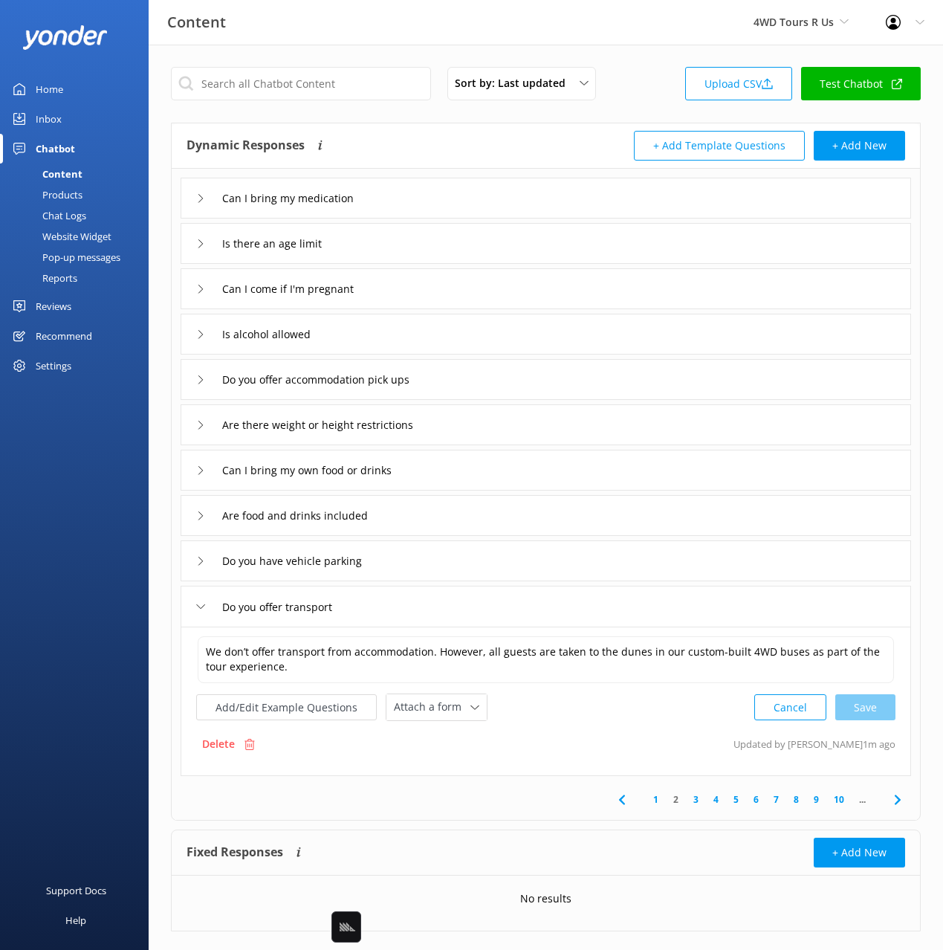
click at [893, 800] on icon at bounding box center [898, 800] width 18 height 18
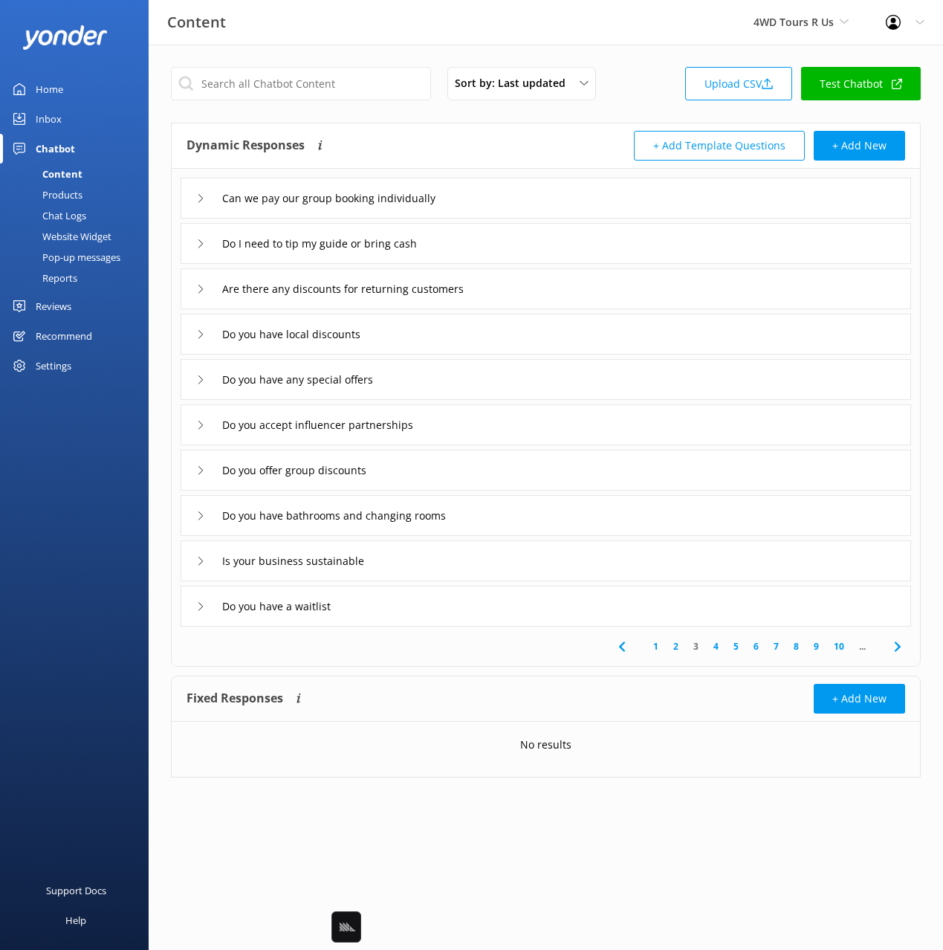
click at [534, 209] on div "Can we pay our group booking individually" at bounding box center [546, 198] width 731 height 41
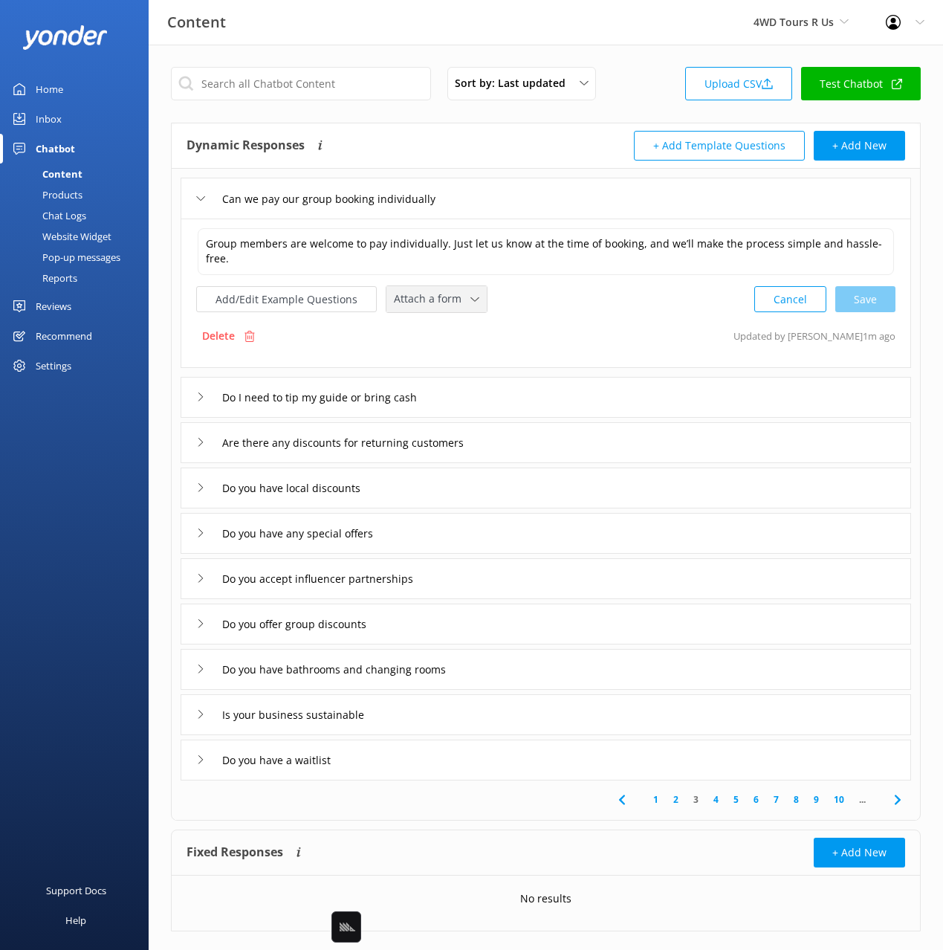
drag, startPoint x: 441, startPoint y: 298, endPoint x: 433, endPoint y: 319, distance: 22.4
click at [441, 298] on span "Attach a form" at bounding box center [432, 299] width 77 height 16
click at [432, 326] on div "Leave contact details" at bounding box center [440, 330] width 91 height 15
click at [494, 395] on div "Do I need to tip my guide or bring cash" at bounding box center [546, 395] width 731 height 41
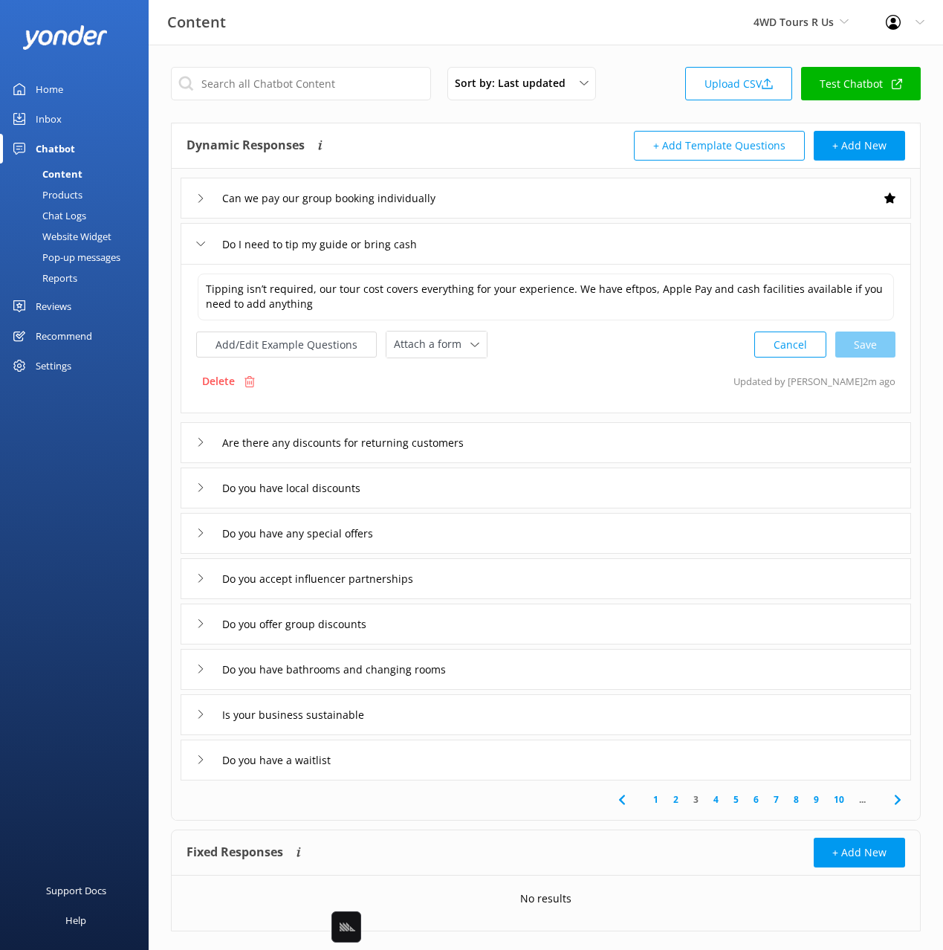
click at [518, 456] on div "Are there any discounts for returning customers" at bounding box center [546, 442] width 731 height 41
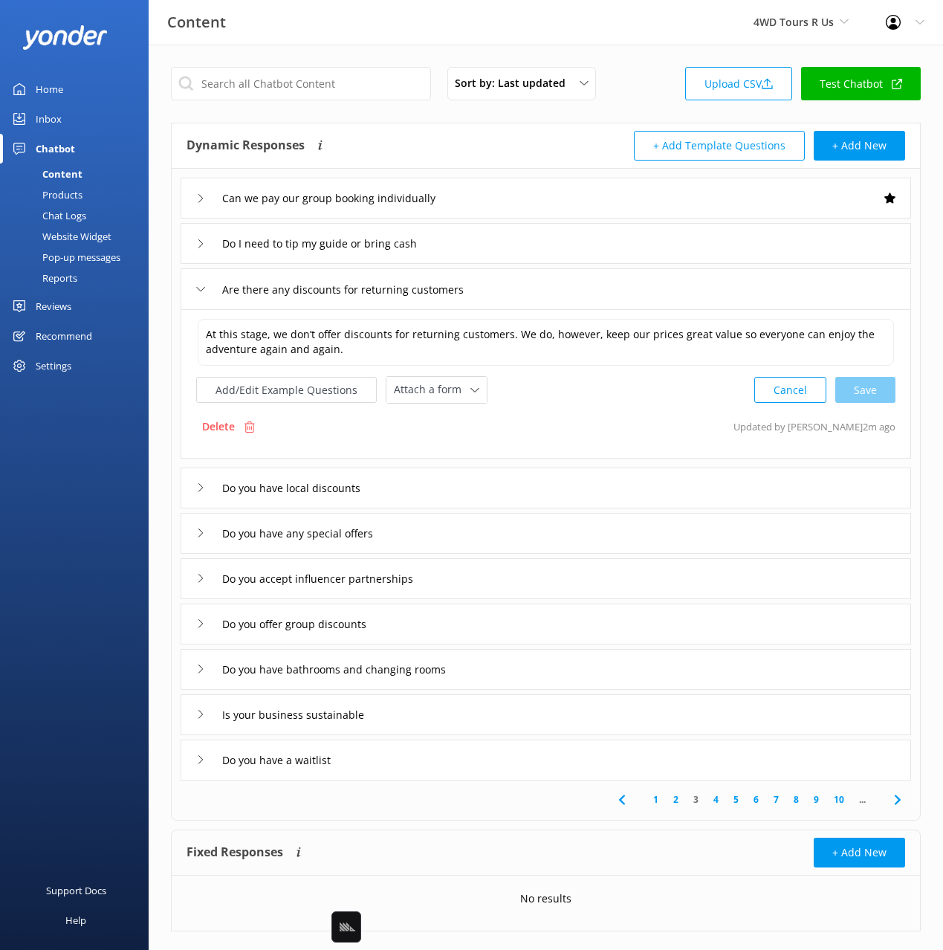
click at [470, 500] on div "Do you have local discounts" at bounding box center [546, 487] width 731 height 41
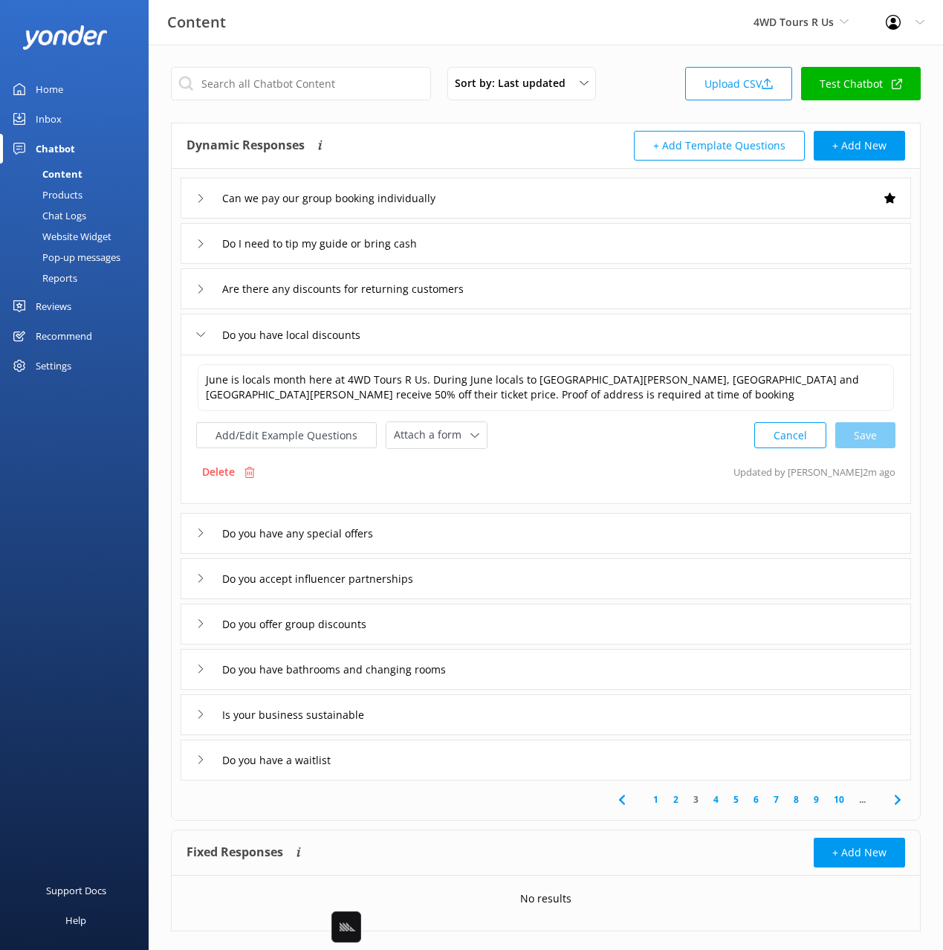
click at [456, 529] on div "Do you have any special offers" at bounding box center [546, 533] width 731 height 41
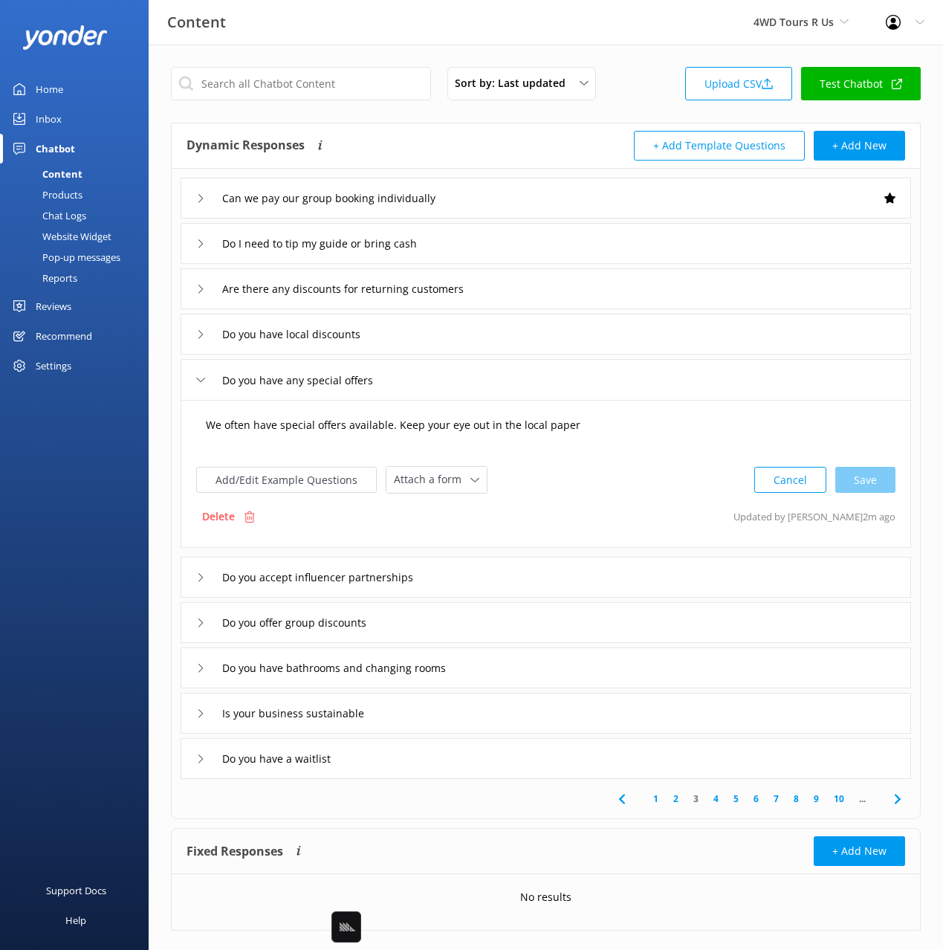
click at [611, 430] on textarea "We often have special offers available. Keep your eye out in the local paper" at bounding box center [546, 433] width 696 height 46
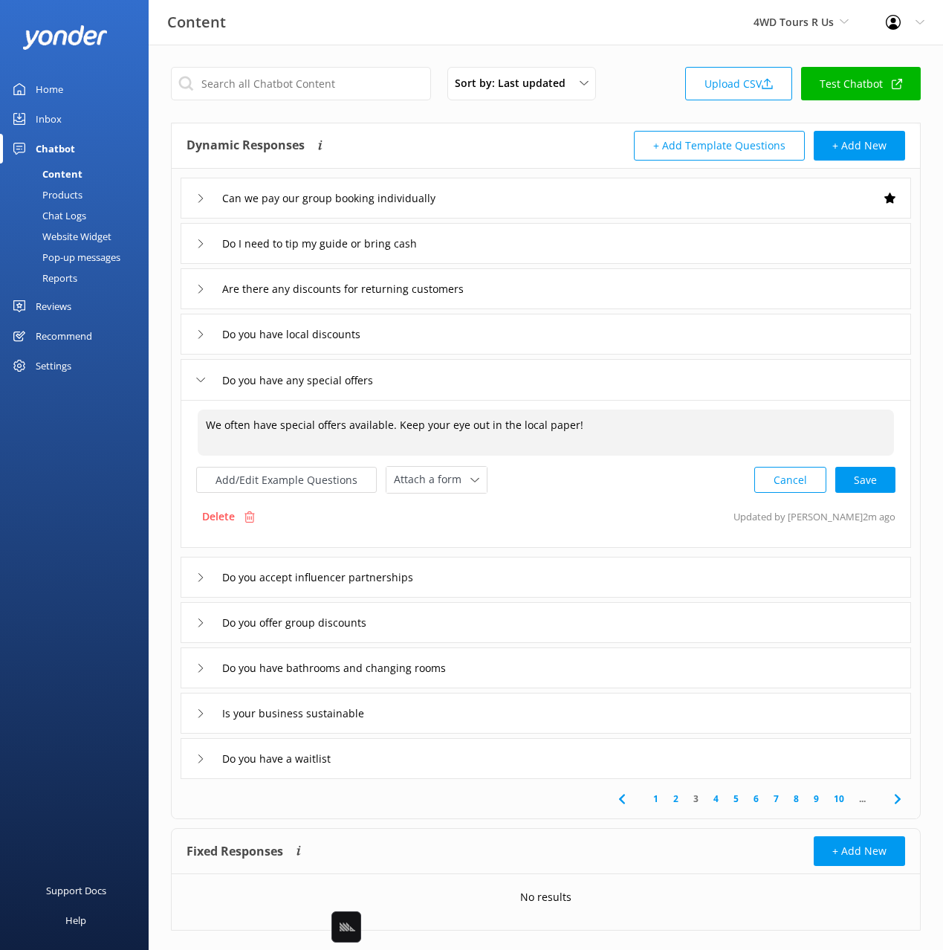
click at [871, 481] on div "Cancel Save" at bounding box center [824, 479] width 141 height 27
type textarea "We often have special offers available. Keep your eye out in the local paper!"
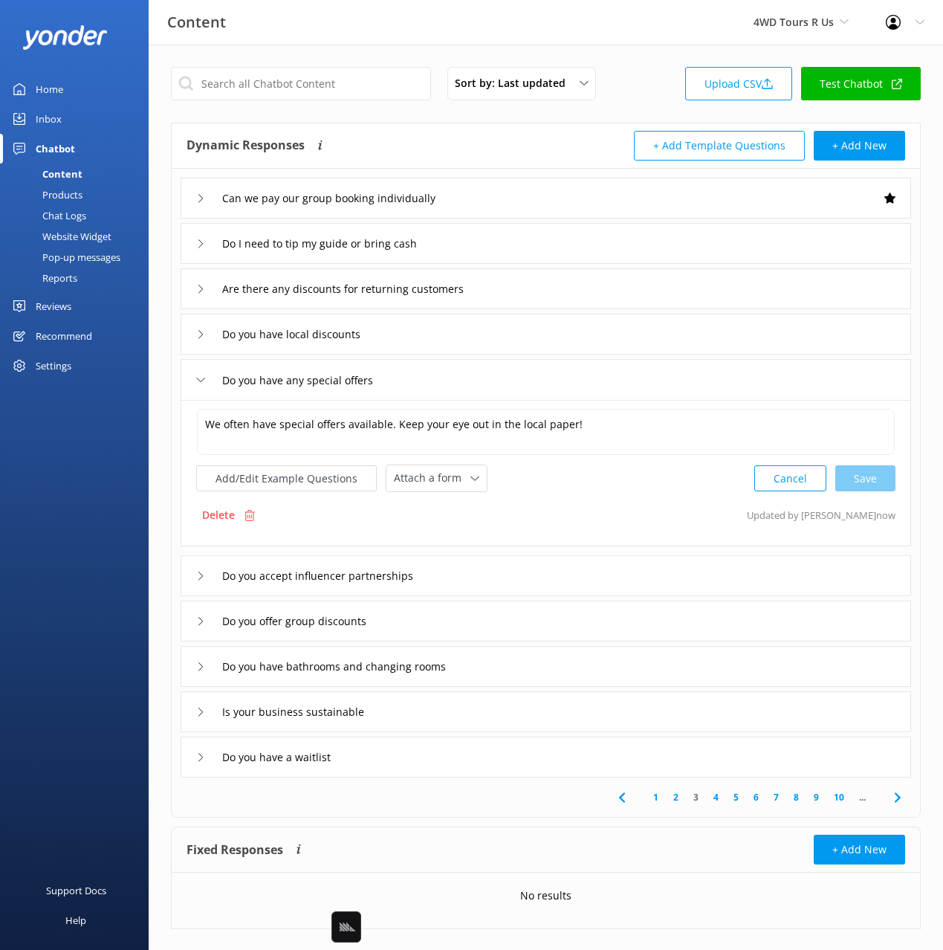
click at [496, 585] on div "Do you accept influencer partnerships" at bounding box center [546, 575] width 731 height 41
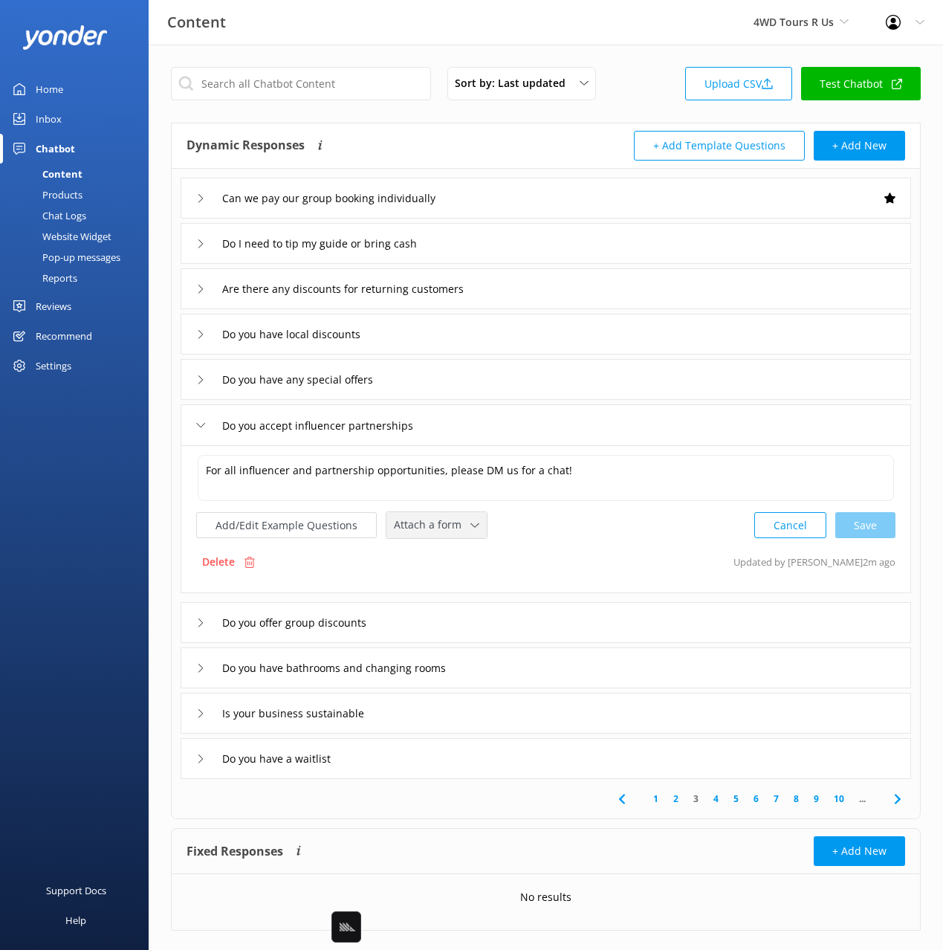
click at [415, 516] on div "Attach a form" at bounding box center [436, 525] width 93 height 19
click at [430, 556] on div "Leave contact details" at bounding box center [440, 556] width 91 height 15
click at [427, 625] on div "Do you offer group discounts" at bounding box center [546, 621] width 731 height 41
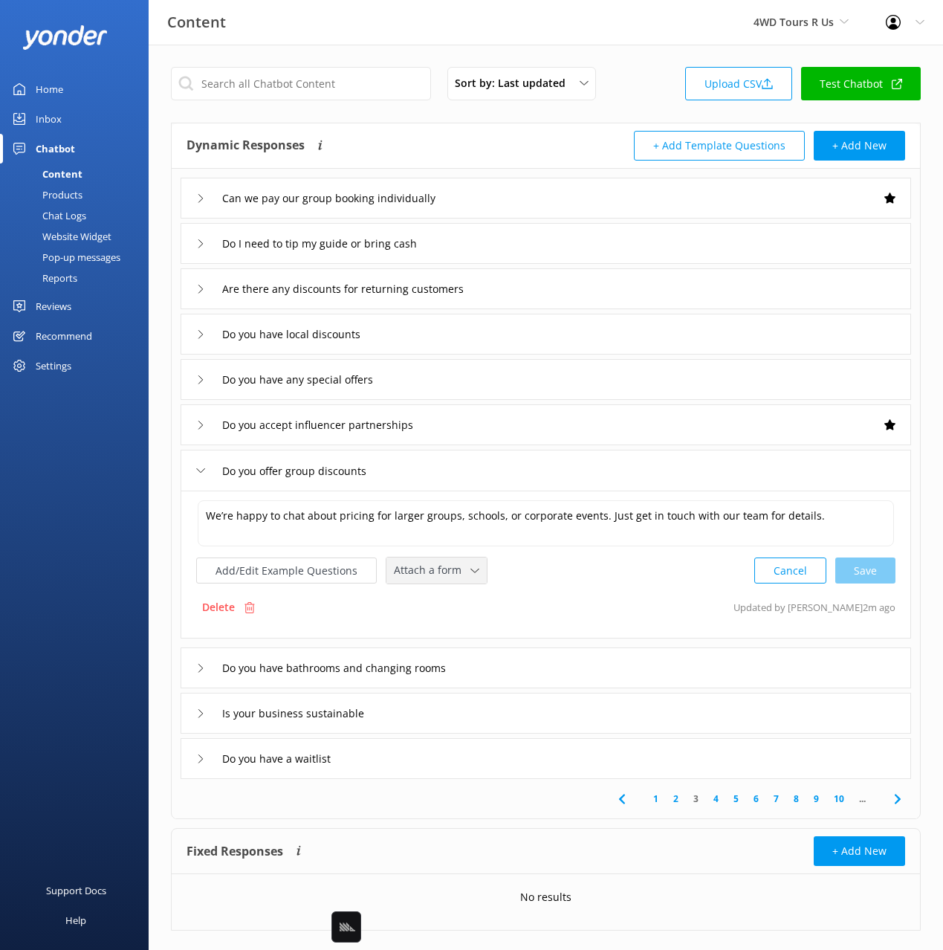
click at [440, 581] on div "Attach a form Leave contact details Check availability" at bounding box center [436, 570] width 100 height 26
click at [436, 606] on div "Leave contact details" at bounding box center [440, 602] width 91 height 15
click at [520, 664] on div "Do you have bathrooms and changing rooms" at bounding box center [546, 666] width 731 height 41
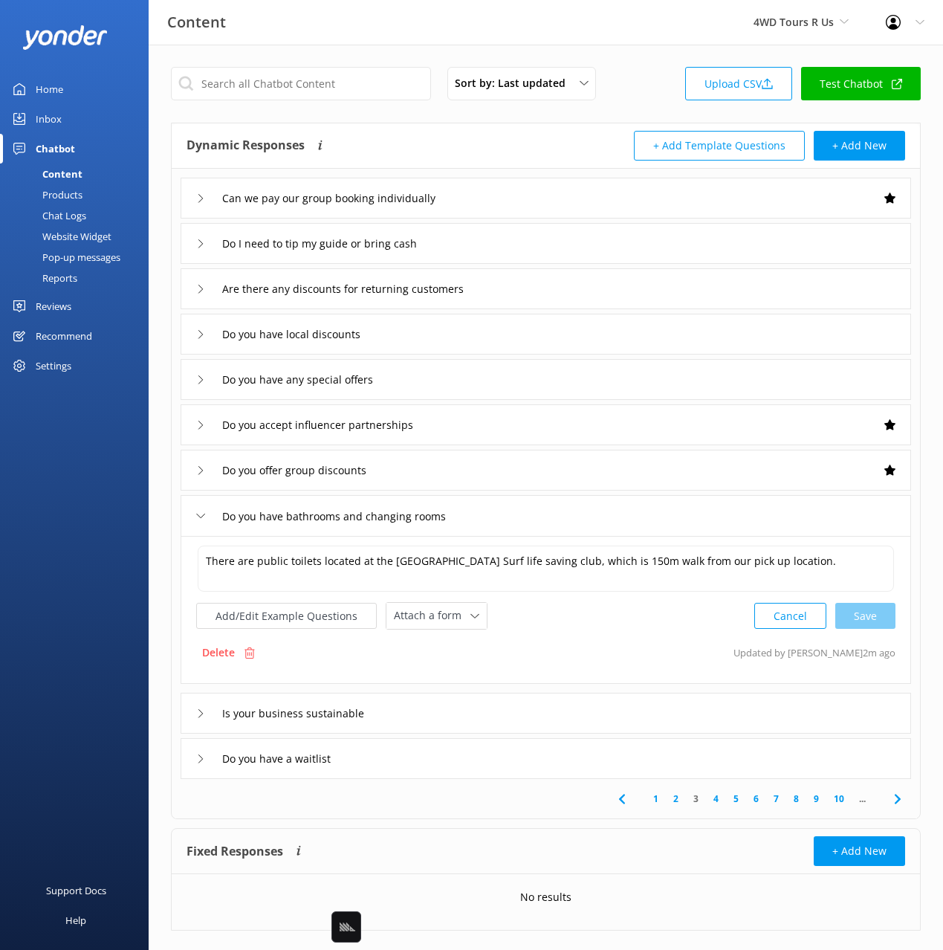
click at [486, 719] on div "Is your business sustainable" at bounding box center [546, 713] width 731 height 41
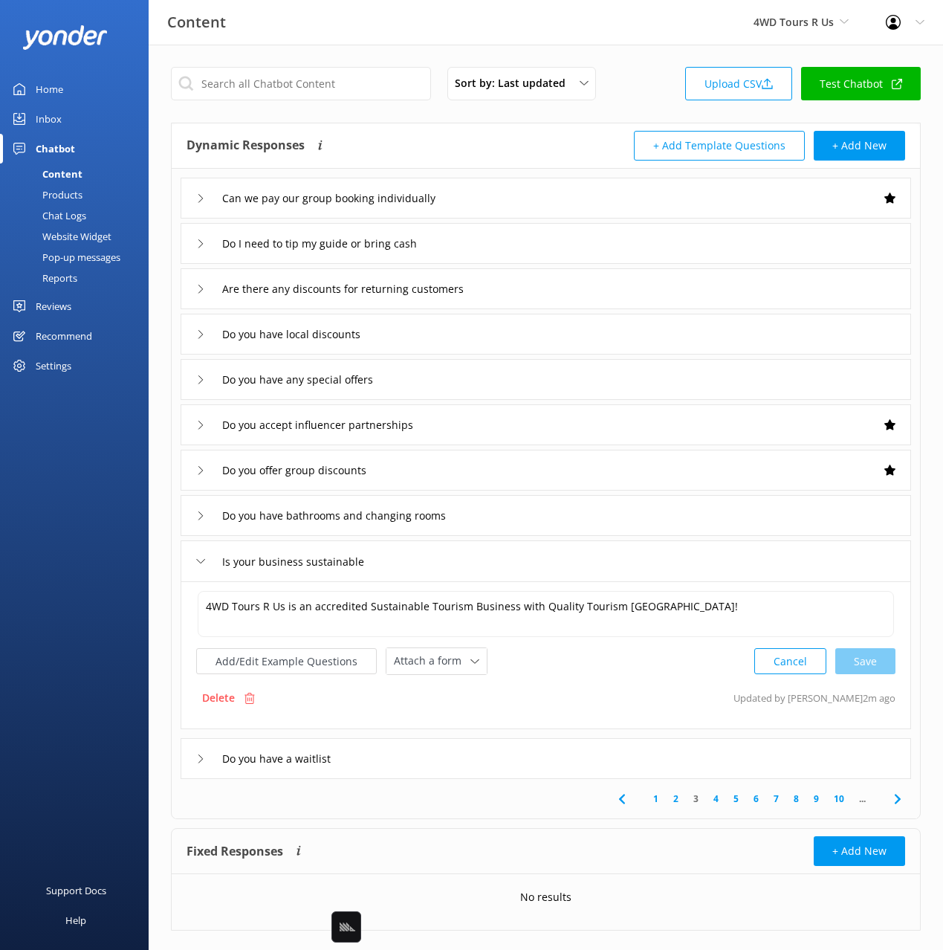
click at [465, 749] on div "Do you have a waitlist" at bounding box center [546, 758] width 731 height 41
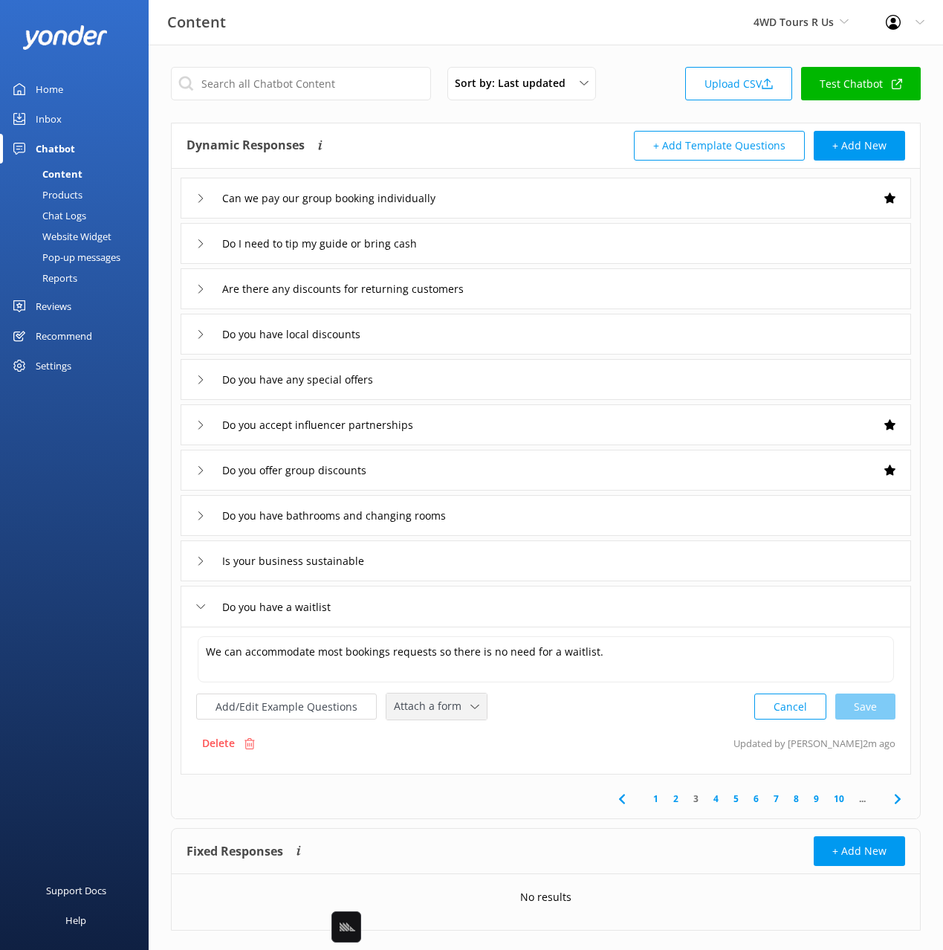
click at [410, 708] on span "Attach a form" at bounding box center [432, 706] width 77 height 16
drag, startPoint x: 452, startPoint y: 763, endPoint x: 461, endPoint y: 763, distance: 8.9
click at [452, 763] on div "Check availability" at bounding box center [432, 767] width 74 height 15
click at [893, 800] on icon at bounding box center [898, 798] width 18 height 18
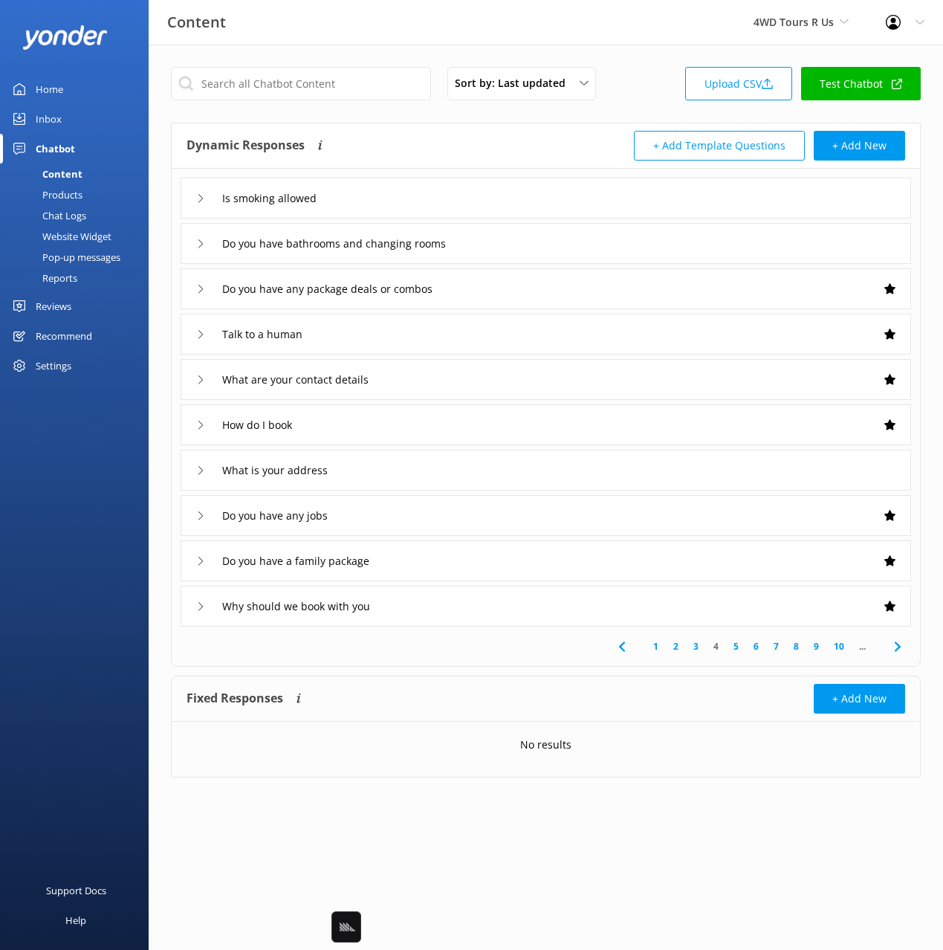
click at [422, 203] on div "Is smoking allowed" at bounding box center [546, 198] width 731 height 41
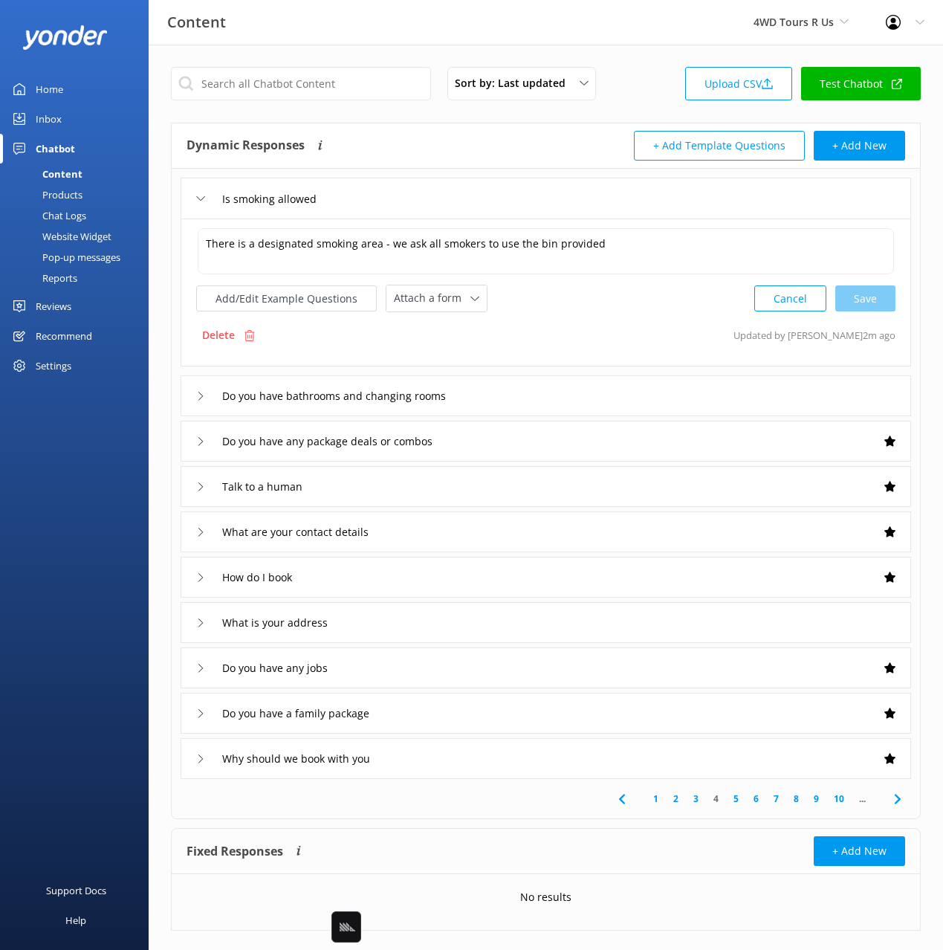
click at [580, 401] on div "Do you have bathrooms and changing rooms" at bounding box center [546, 395] width 731 height 41
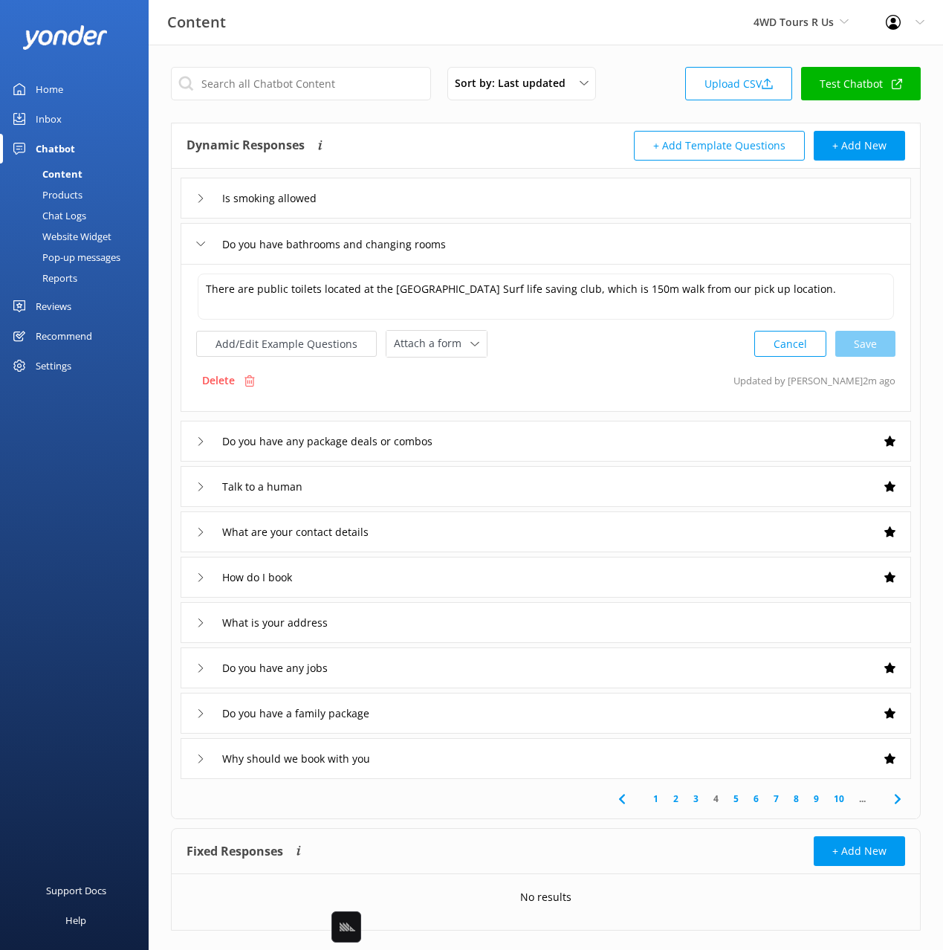
click at [579, 427] on div "Do you have any package deals or combos" at bounding box center [546, 441] width 731 height 41
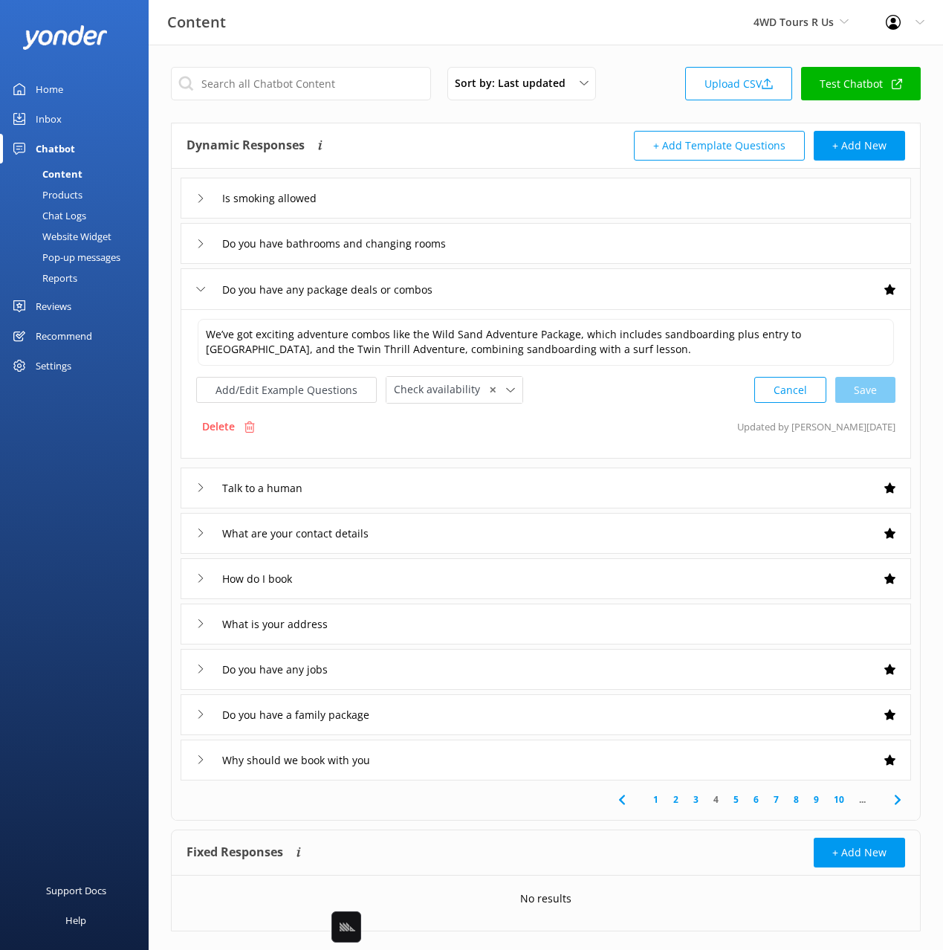
click at [82, 176] on link "Content" at bounding box center [79, 174] width 140 height 21
click at [66, 200] on div "Products" at bounding box center [46, 194] width 74 height 21
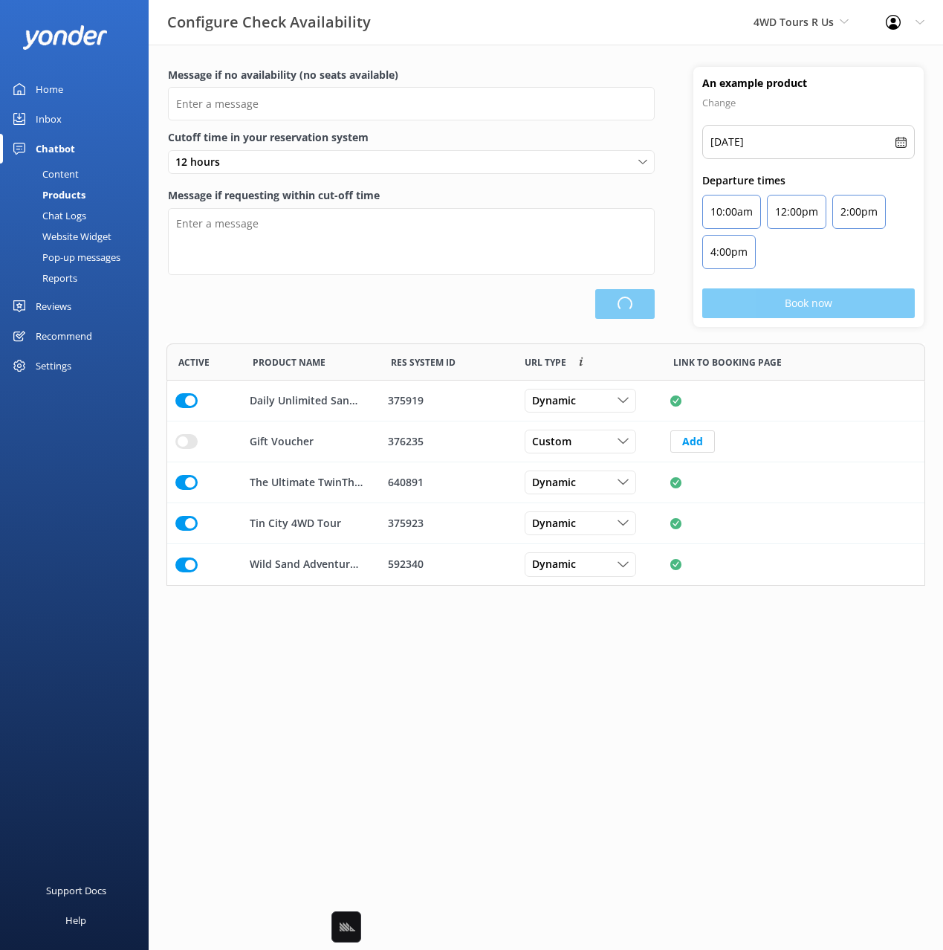
drag, startPoint x: 66, startPoint y: 172, endPoint x: 126, endPoint y: 165, distance: 59.8
click at [66, 171] on div "Content" at bounding box center [44, 174] width 70 height 21
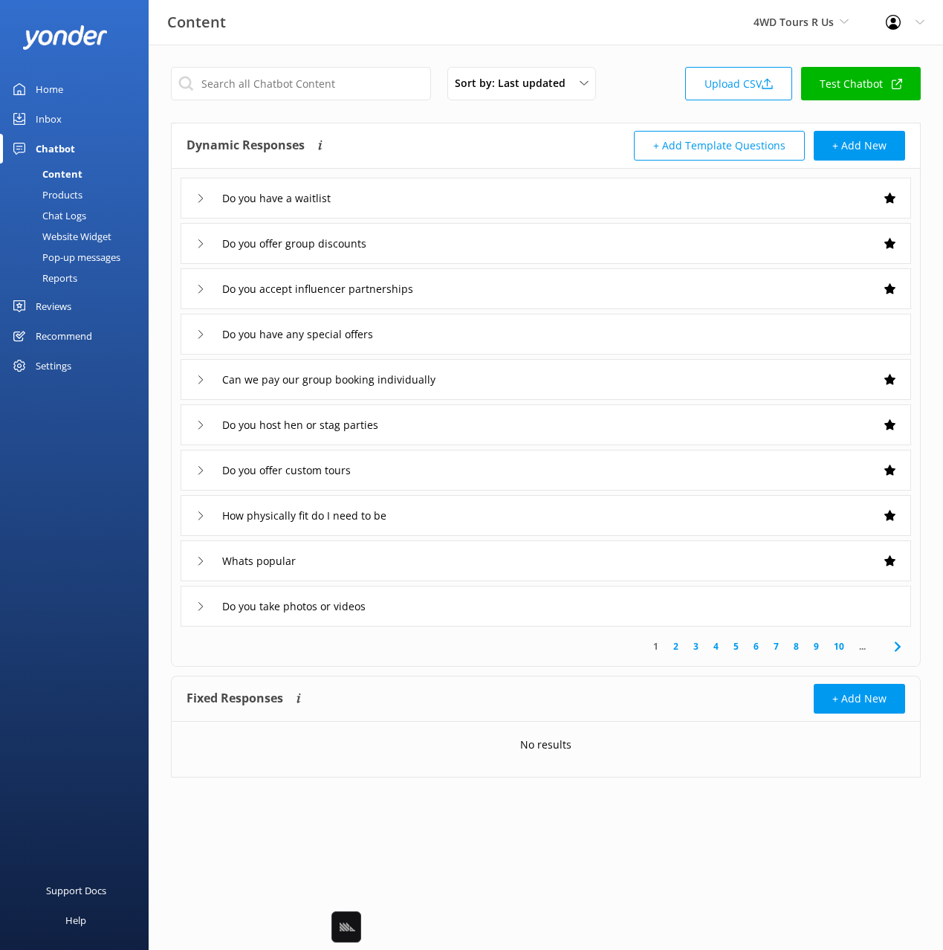
click at [690, 15] on div "Content 4WD Tours R Us Black Cat Cruises [GEOGRAPHIC_DATA] [GEOGRAPHIC_DATA] [G…" at bounding box center [471, 22] width 943 height 45
drag, startPoint x: 705, startPoint y: 19, endPoint x: 837, endPoint y: 26, distance: 131.8
click at [837, 25] on div "Content 4WD Tours R Us Black Cat Cruises [GEOGRAPHIC_DATA] [GEOGRAPHIC_DATA] [G…" at bounding box center [471, 22] width 943 height 45
copy span "4WD Tours R Us"
click at [644, 77] on div "Sort by: Last updated Title Last updated Upload CSV Test Chatbot" at bounding box center [546, 88] width 750 height 42
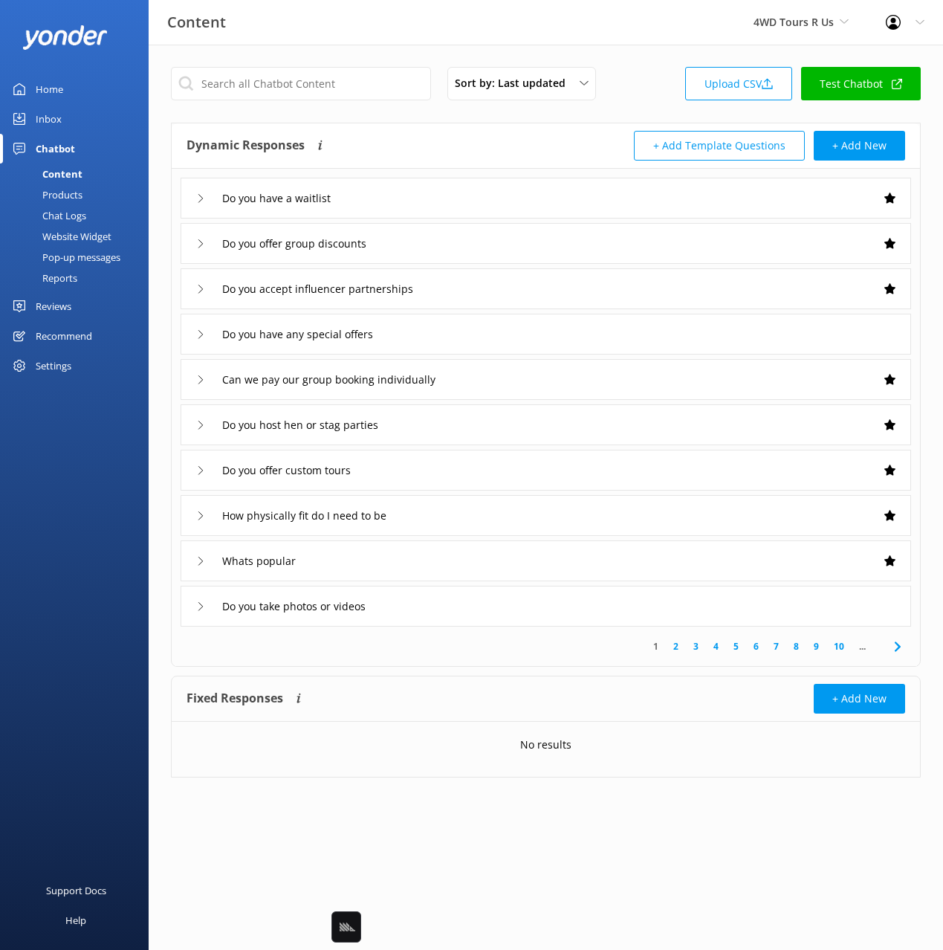
click at [368, 121] on div "Sort by: Last updated Title Last updated Upload CSV Test Chatbot Dynamic Respon…" at bounding box center [546, 433] width 794 height 777
drag, startPoint x: 85, startPoint y: 369, endPoint x: 92, endPoint y: 362, distance: 10.0
click at [87, 368] on div "Settings" at bounding box center [74, 366] width 149 height 30
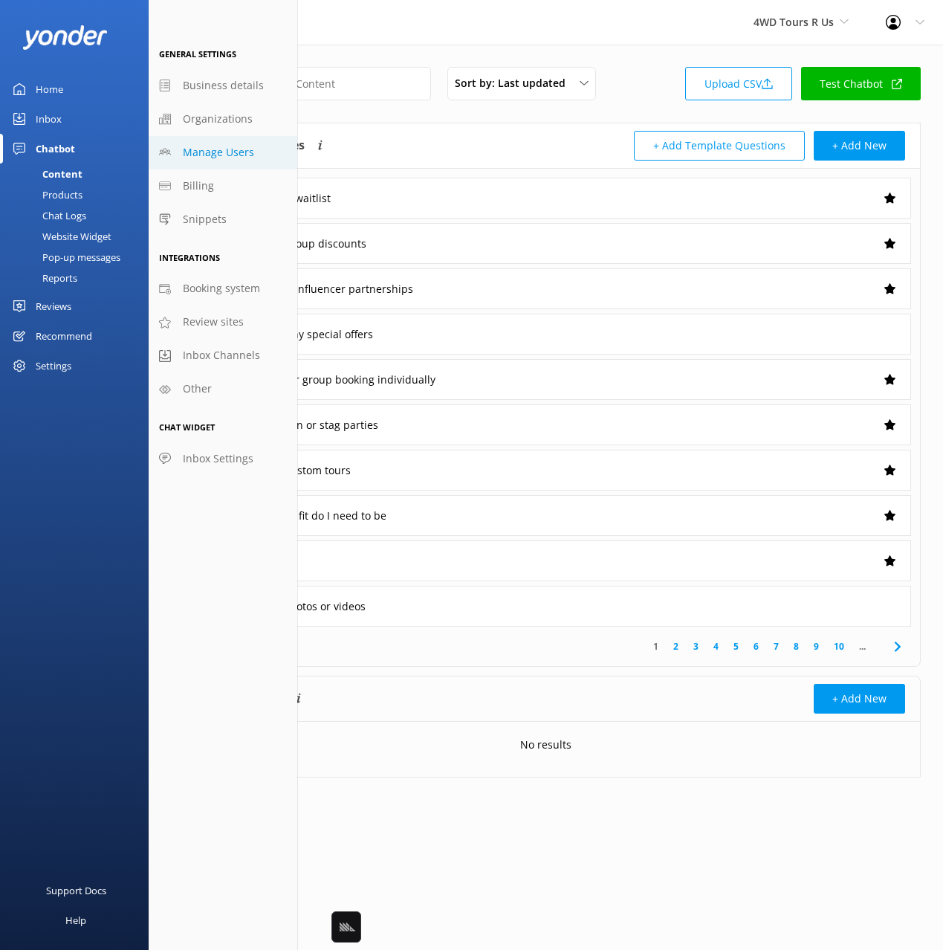
click at [244, 155] on span "Manage Users" at bounding box center [218, 152] width 71 height 16
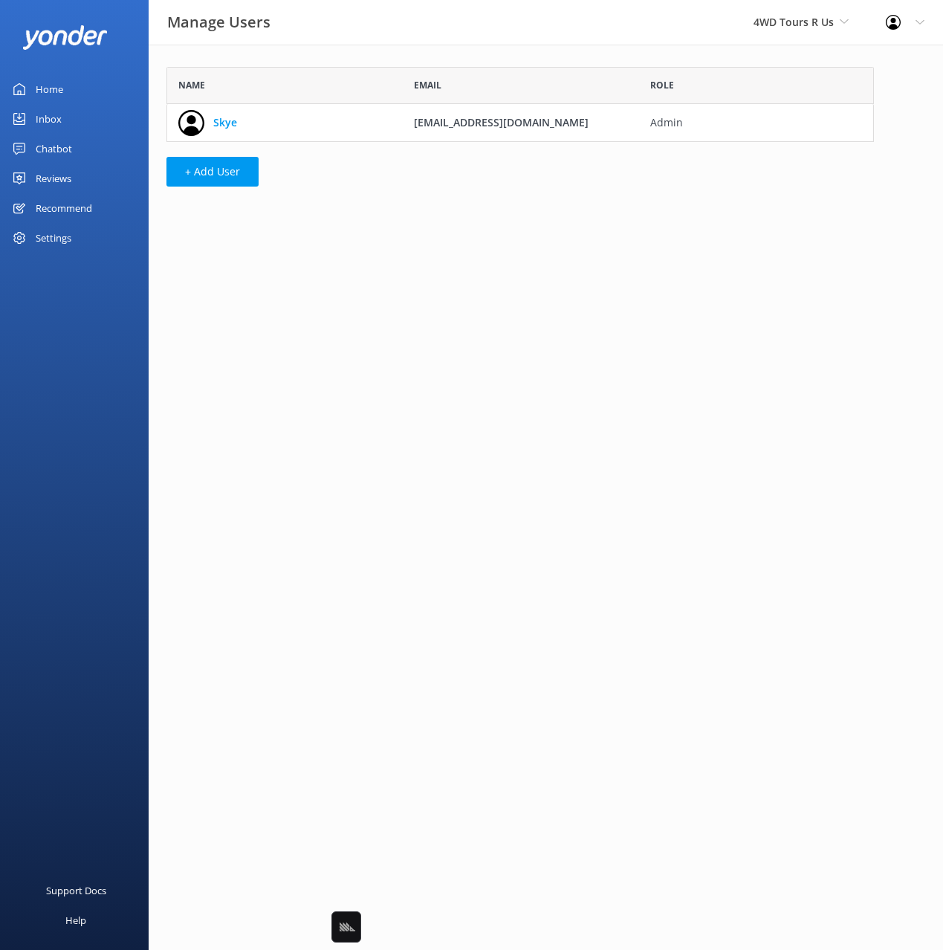
scroll to position [75, 708]
drag, startPoint x: 475, startPoint y: 242, endPoint x: 355, endPoint y: 236, distance: 120.5
click at [473, 242] on html "Manage Users 4WD Tours R Us Black Cat Cruises [GEOGRAPHIC_DATA] [GEOGRAPHIC_DAT…" at bounding box center [471, 475] width 943 height 950
click at [81, 146] on link "Chatbot" at bounding box center [74, 149] width 149 height 30
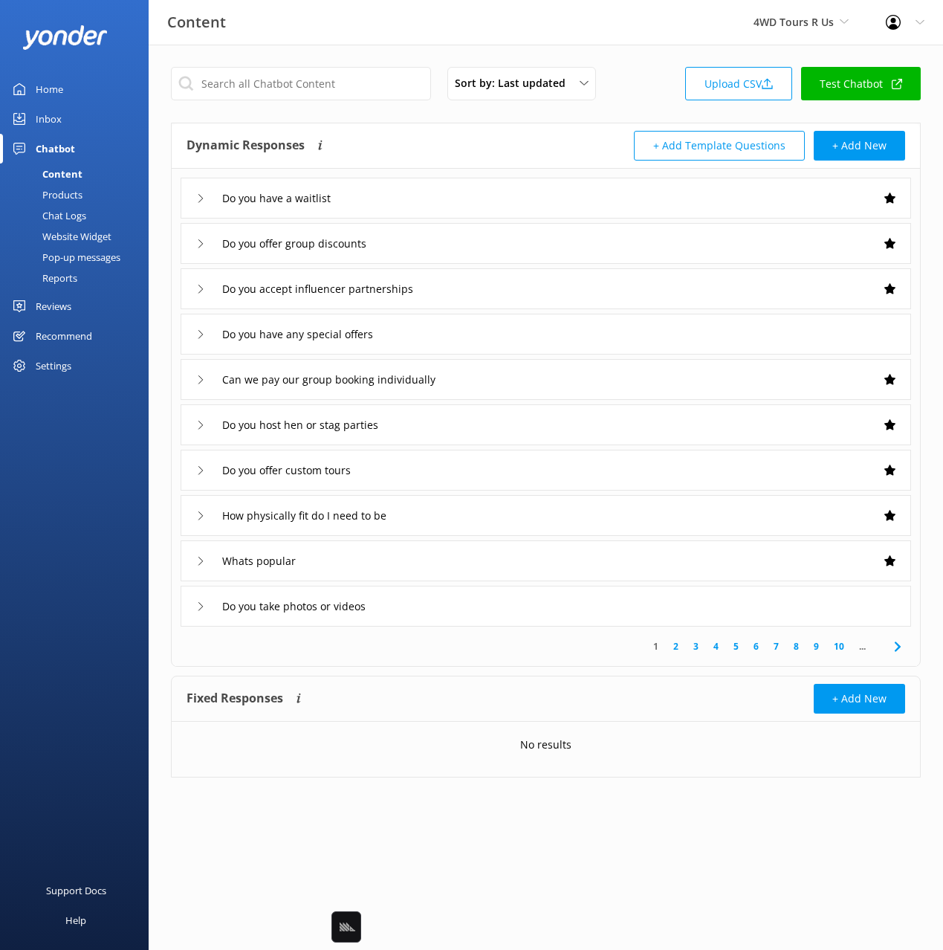
drag, startPoint x: 56, startPoint y: 119, endPoint x: 80, endPoint y: 111, distance: 25.9
click at [56, 119] on div "Inbox" at bounding box center [49, 119] width 26 height 30
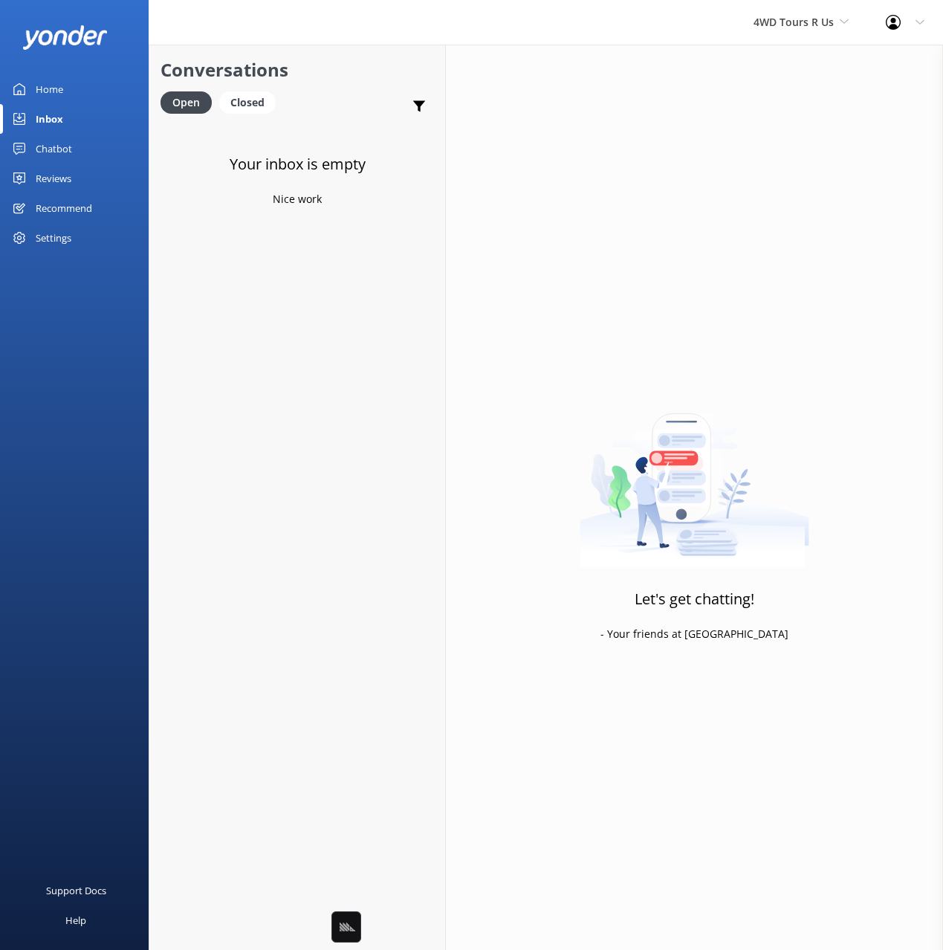
drag, startPoint x: 314, startPoint y: 80, endPoint x: 288, endPoint y: 92, distance: 28.9
click at [309, 81] on h2 "Conversations" at bounding box center [297, 70] width 273 height 28
click at [253, 106] on div "Closed" at bounding box center [247, 102] width 56 height 22
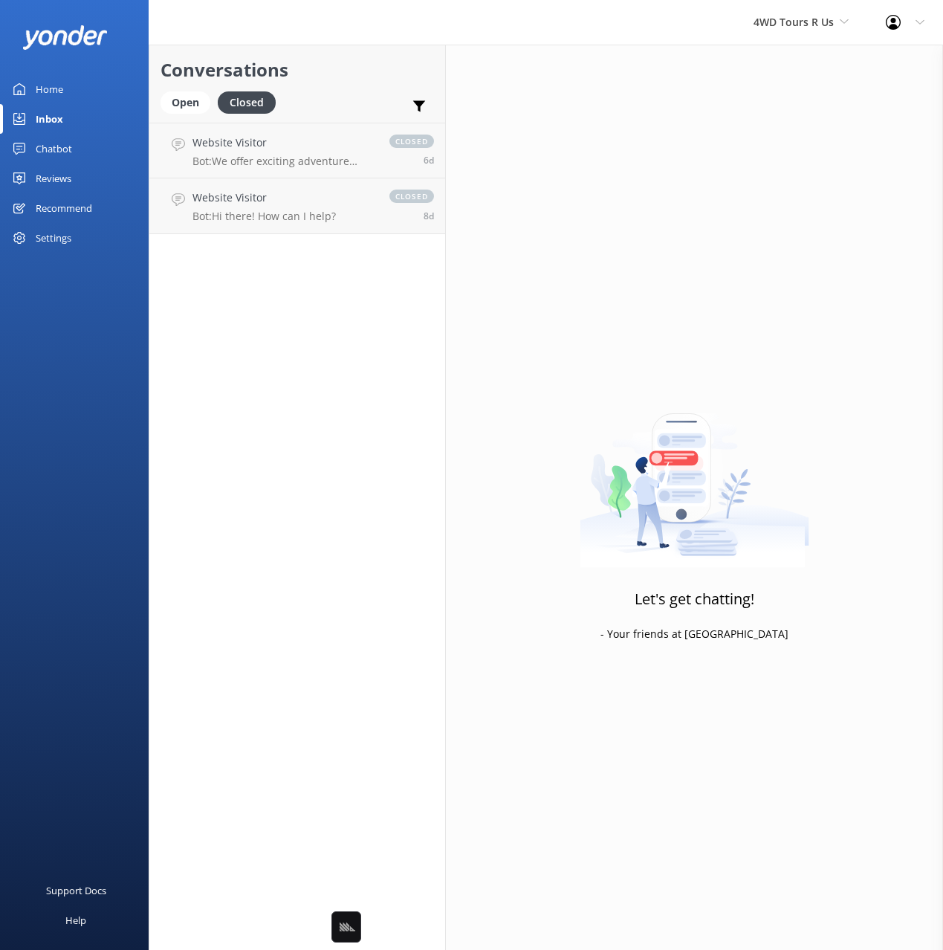
drag, startPoint x: 389, startPoint y: 80, endPoint x: 332, endPoint y: 129, distance: 74.3
click at [389, 80] on h2 "Conversations" at bounding box center [297, 70] width 273 height 28
click at [314, 151] on div "Website Visitor Bot: We offer exciting adventure combos such as the Wild Sand A…" at bounding box center [283, 151] width 182 height 32
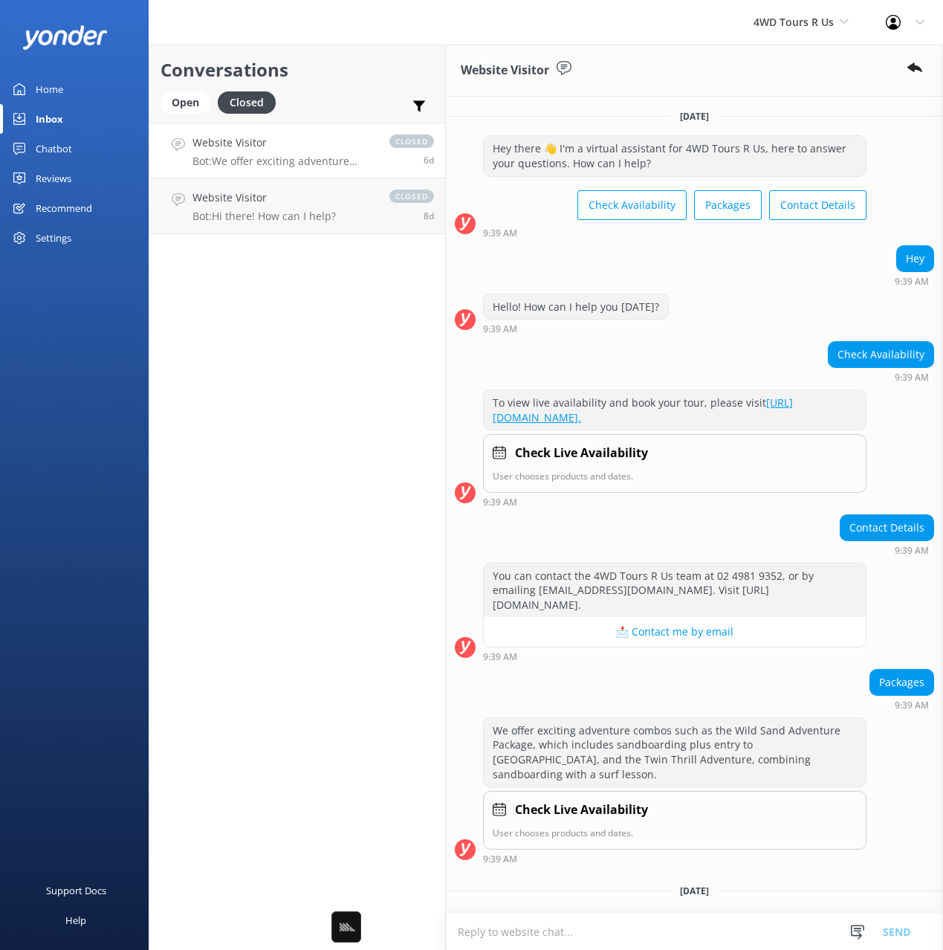
drag, startPoint x: 59, startPoint y: 80, endPoint x: 71, endPoint y: 79, distance: 11.9
click at [60, 80] on div "Home" at bounding box center [49, 89] width 27 height 30
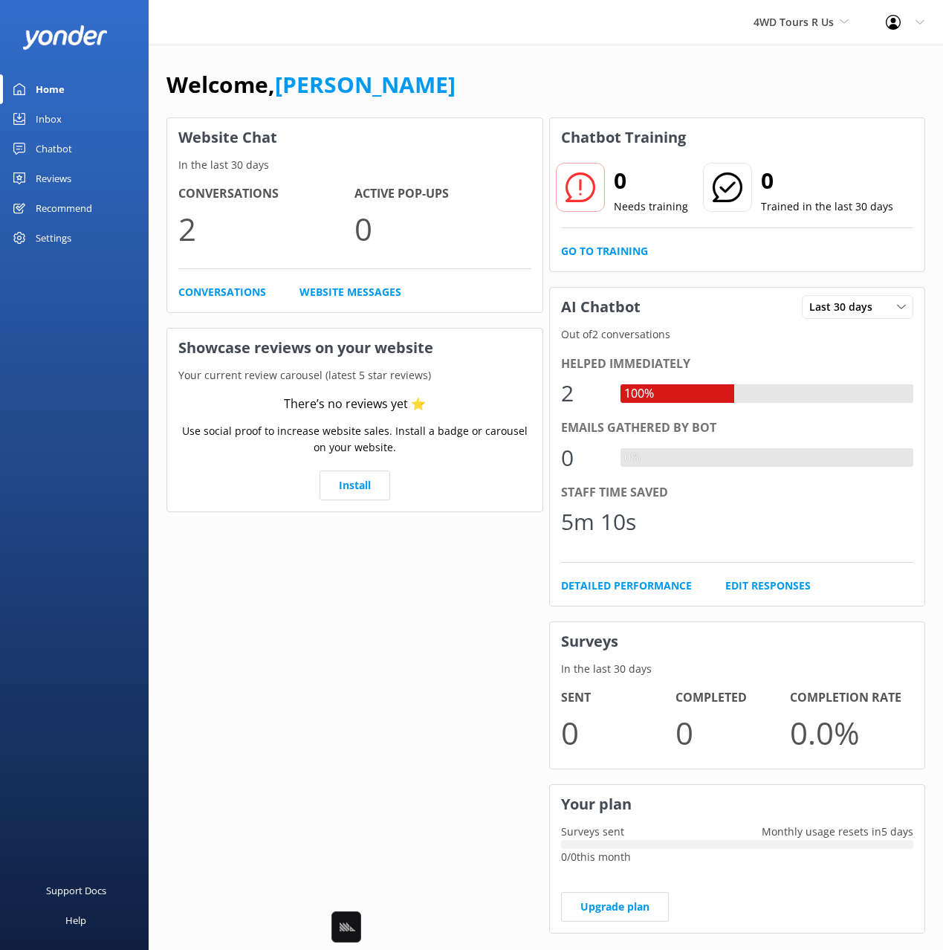
click at [535, 70] on div "Welcome, [PERSON_NAME]" at bounding box center [545, 92] width 759 height 51
